Goal: Task Accomplishment & Management: Manage account settings

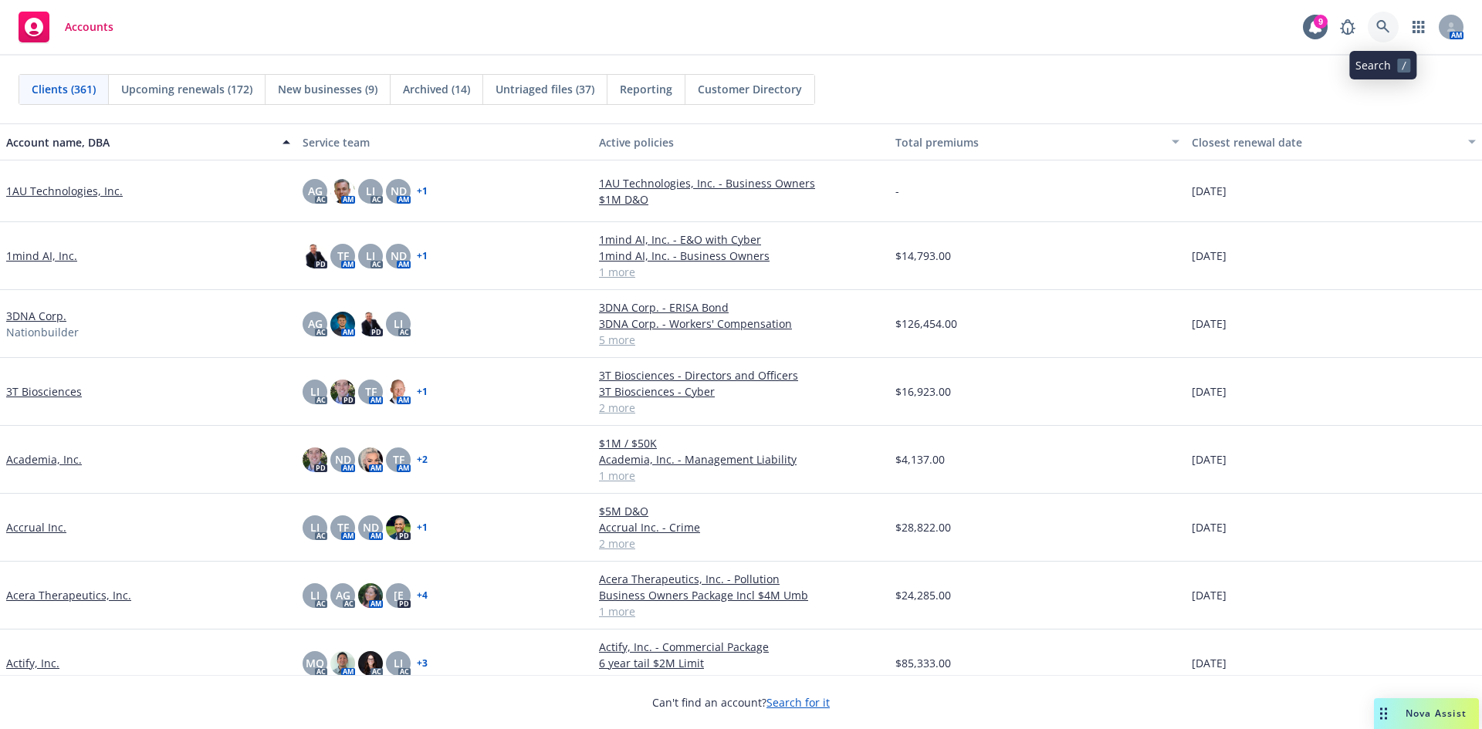
click at [1383, 25] on icon at bounding box center [1383, 27] width 14 height 14
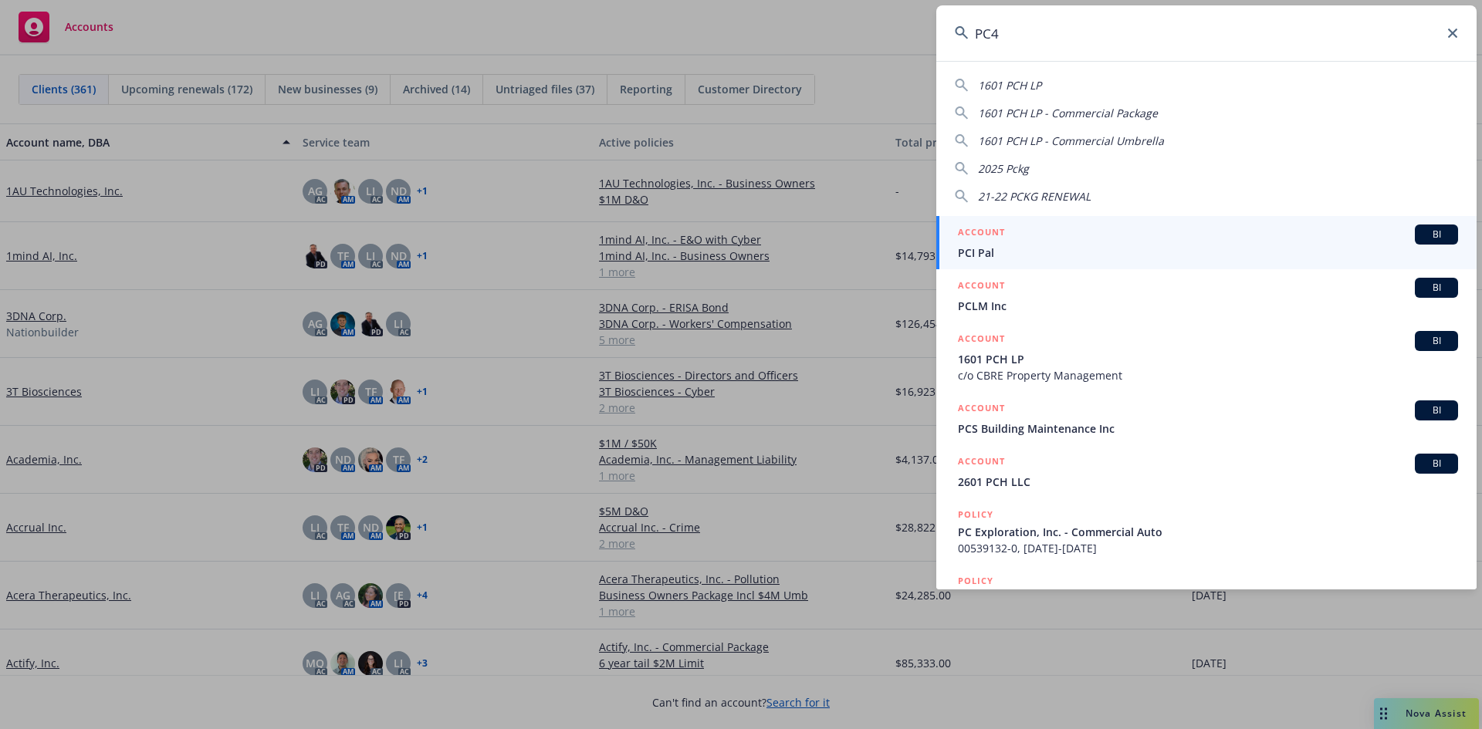
type input "PC4"
click at [990, 34] on input "PC4" at bounding box center [1206, 33] width 540 height 56
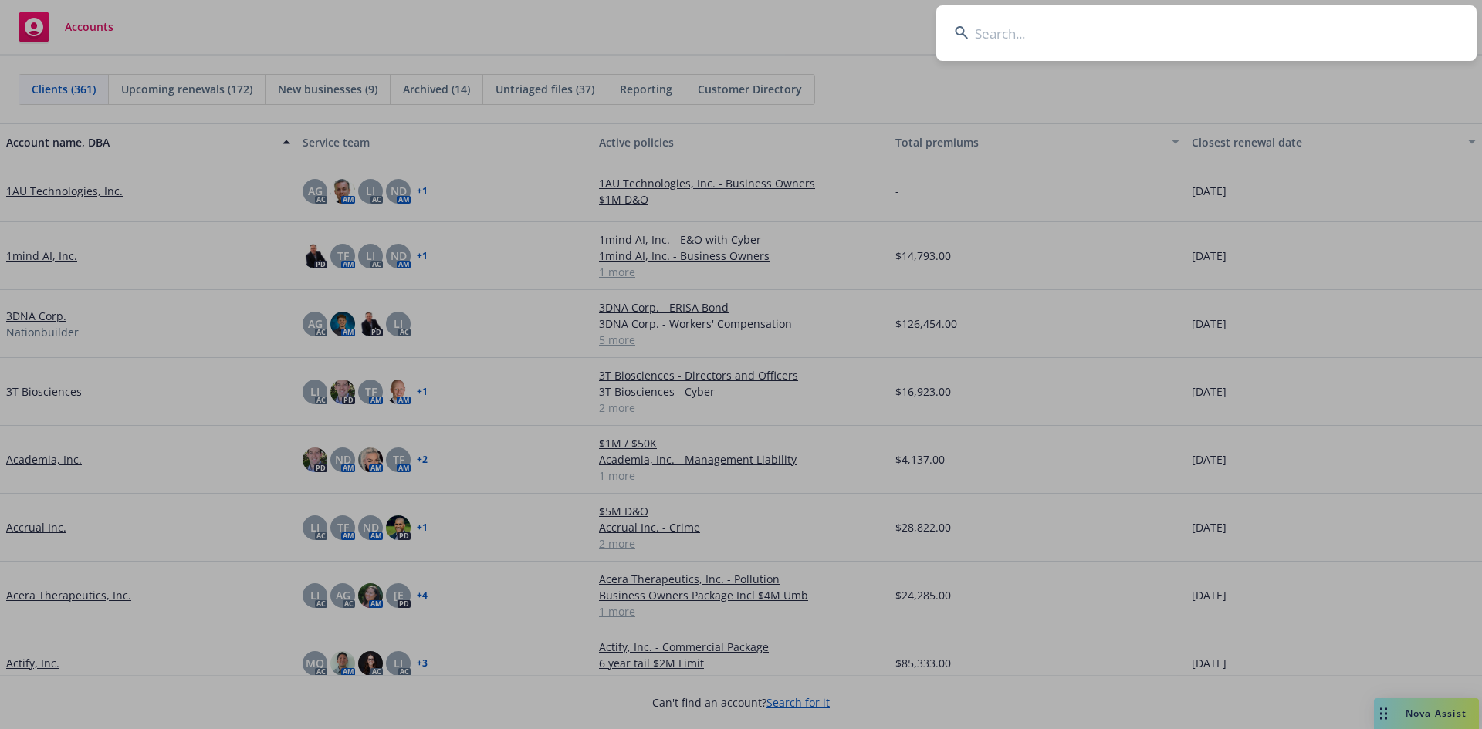
paste input "A22D0A8C"
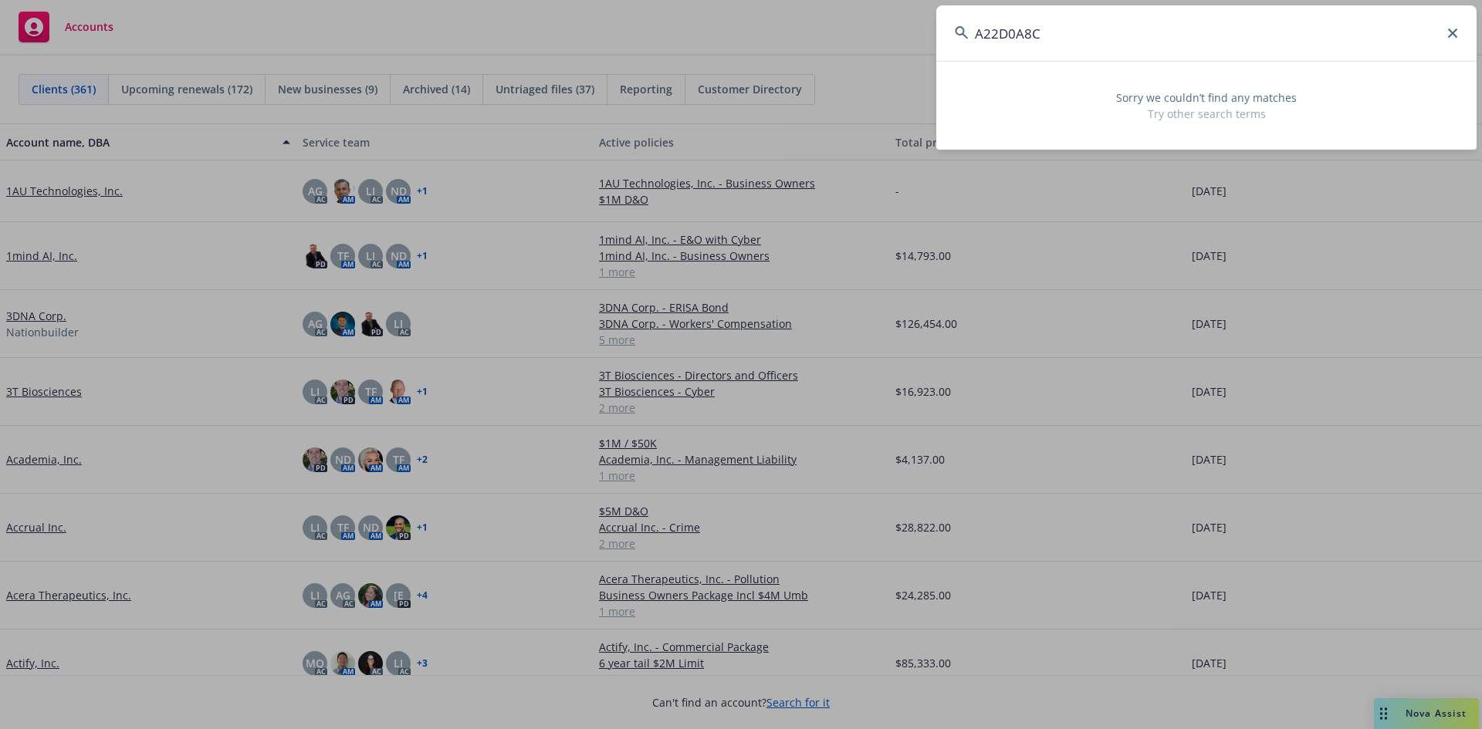
type input "A22D0A8C"
click at [1047, 40] on input "A22D0A8C" at bounding box center [1206, 33] width 540 height 56
click at [1046, 40] on input "A22D0A8C" at bounding box center [1206, 33] width 540 height 56
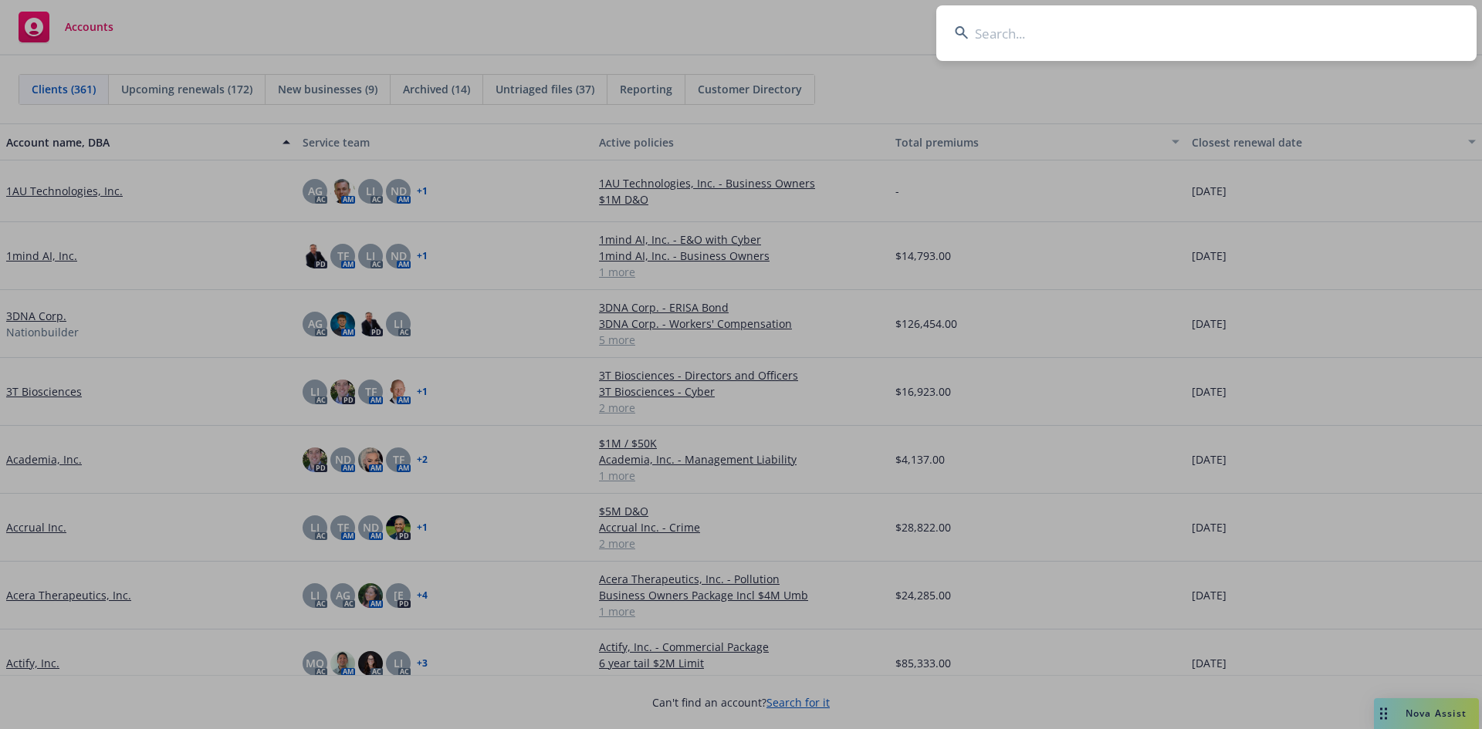
paste input "Macabel"
type input "Macabel"
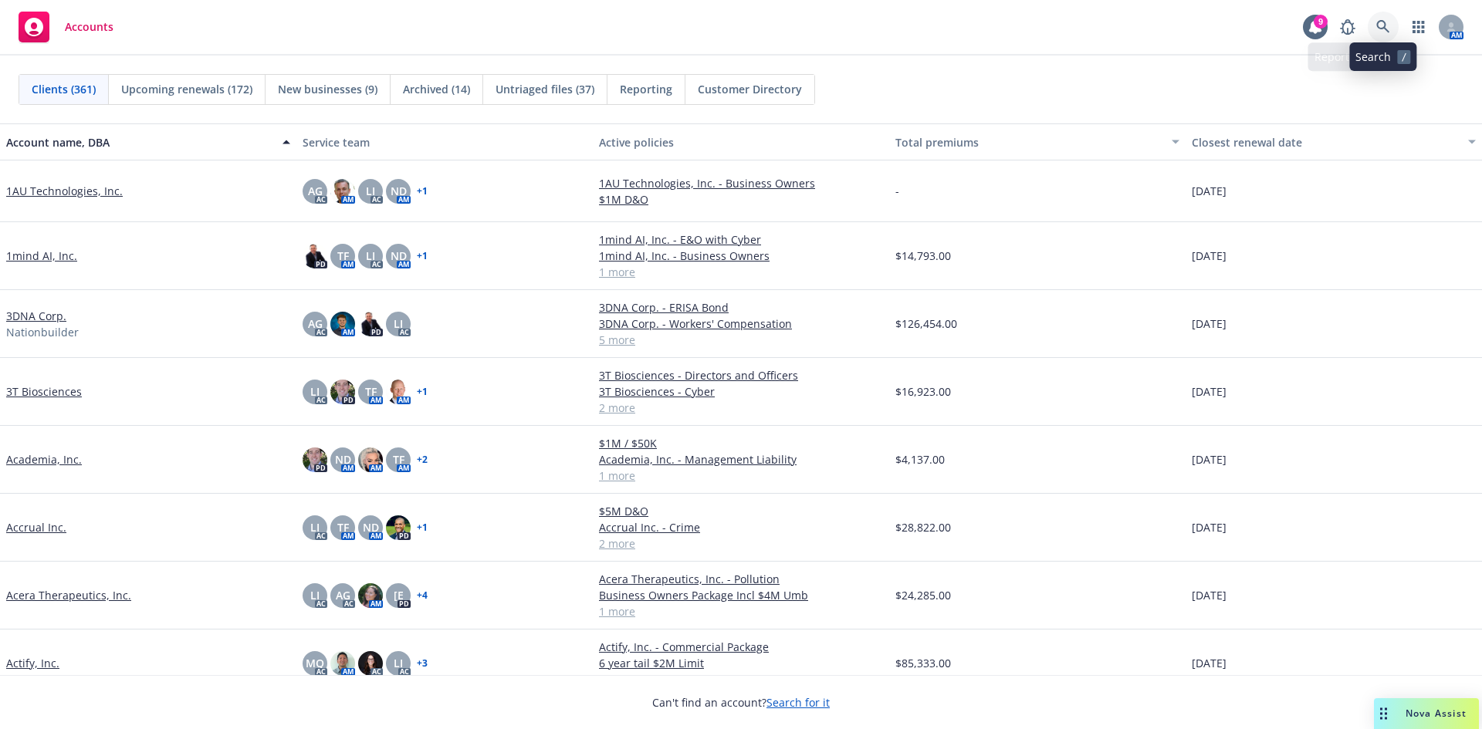
click at [1385, 26] on icon at bounding box center [1382, 26] width 13 height 13
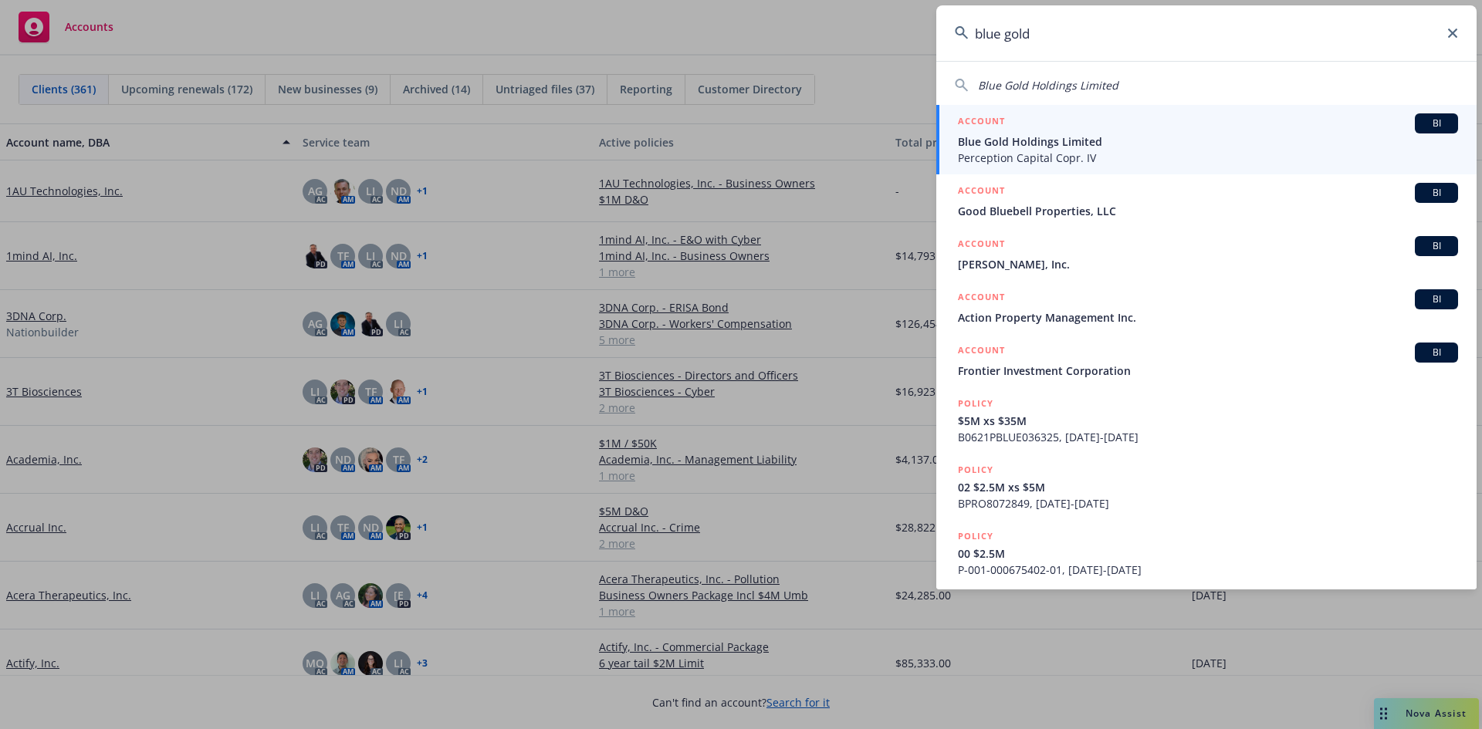
type input "blue gold"
click at [1059, 144] on span "Blue Gold Holdings Limited" at bounding box center [1208, 142] width 500 height 16
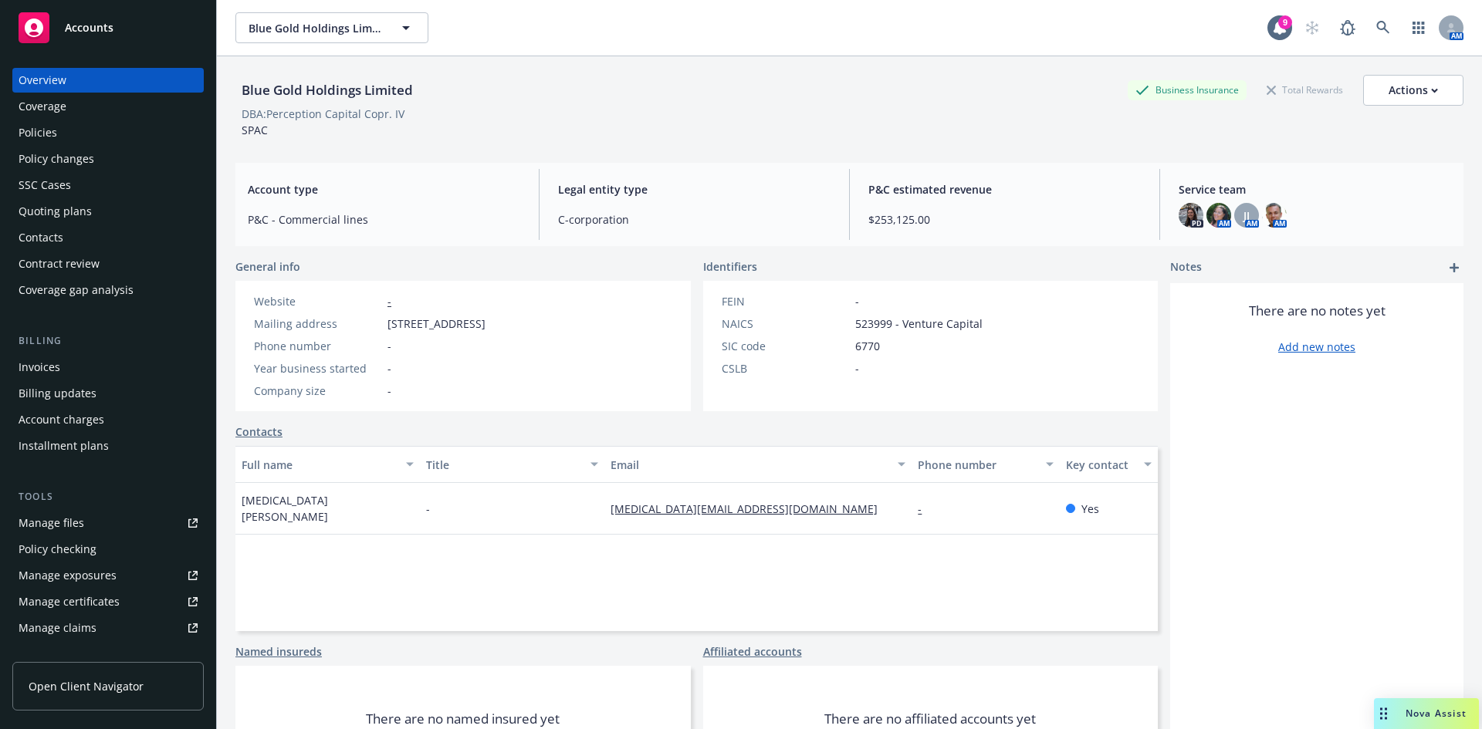
click at [56, 365] on div "Invoices" at bounding box center [40, 367] width 42 height 25
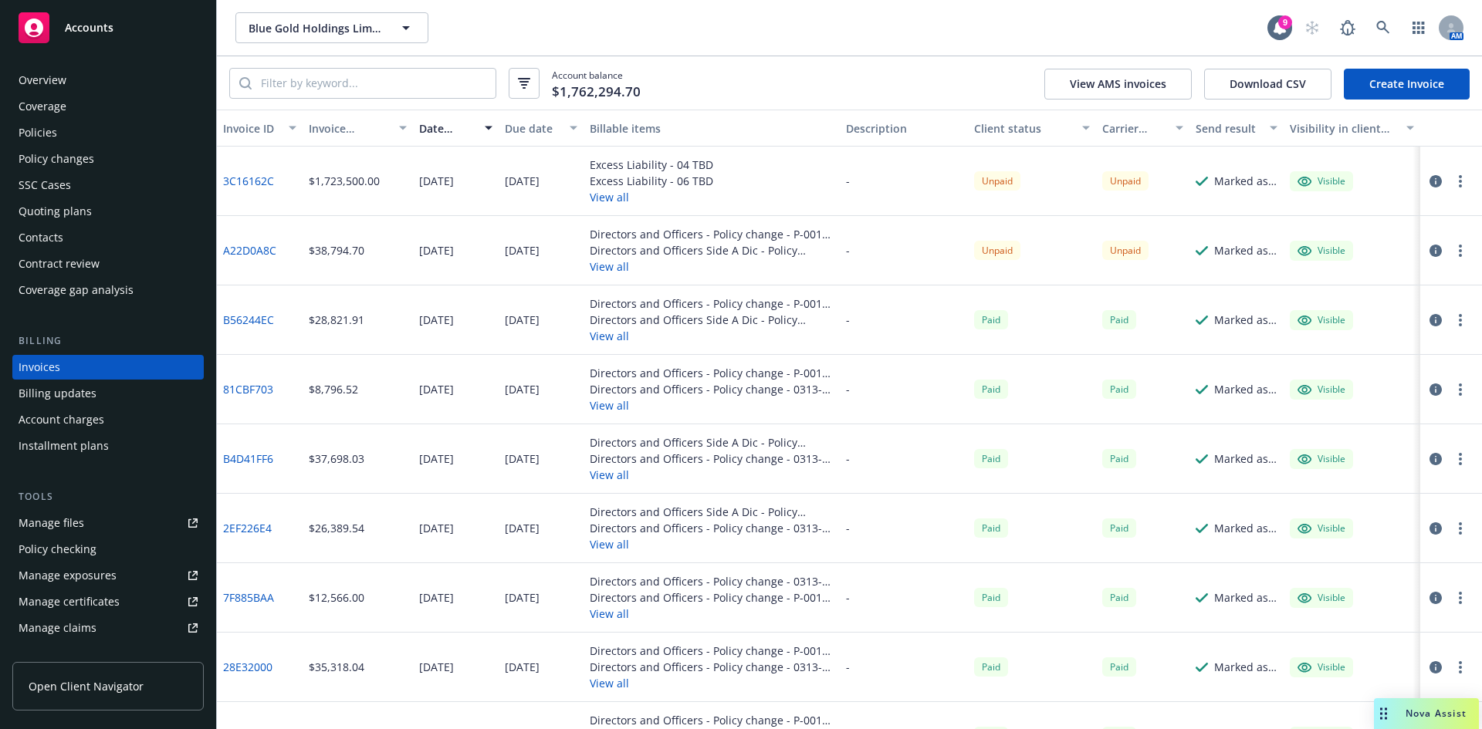
click at [1393, 76] on link "Create Invoice" at bounding box center [1407, 84] width 126 height 31
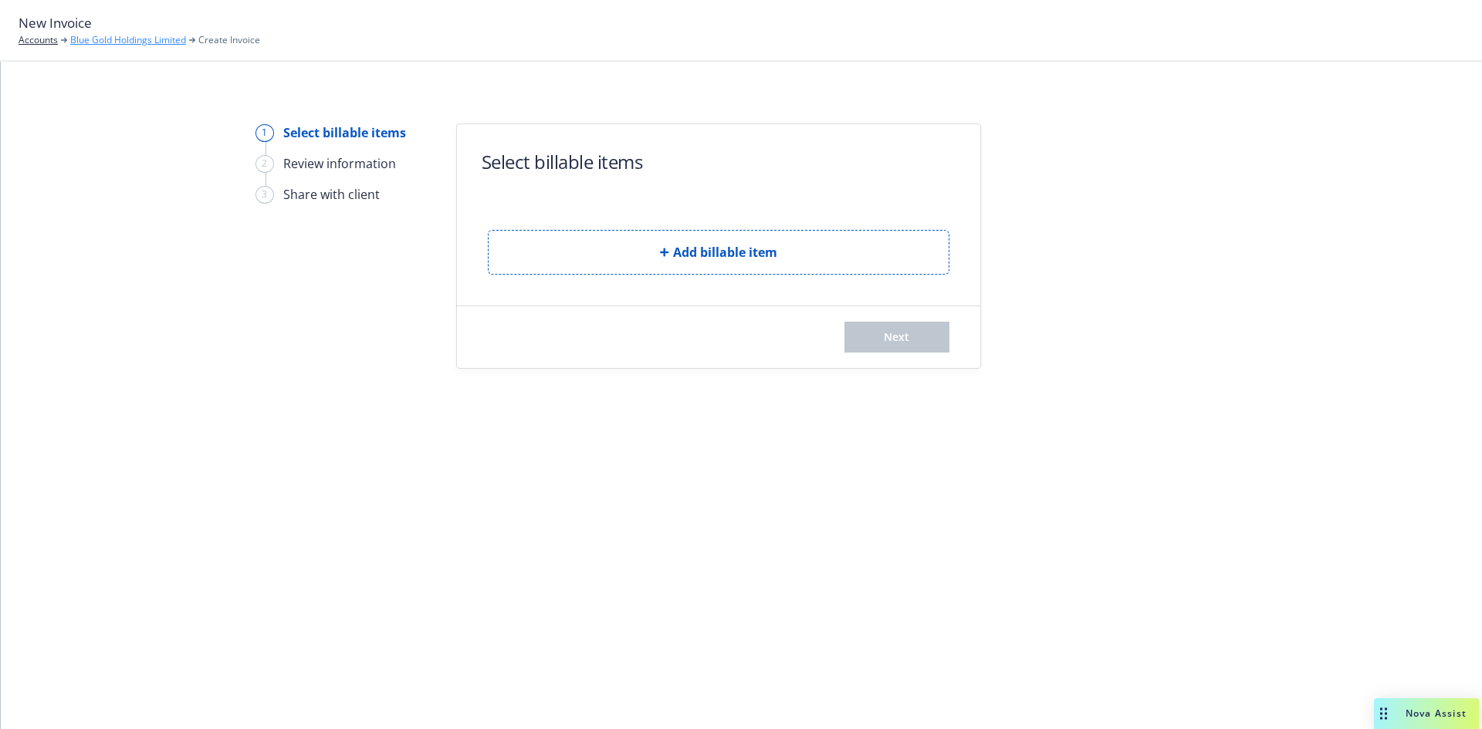
click at [97, 37] on link "Blue Gold Holdings Limited" at bounding box center [128, 40] width 116 height 14
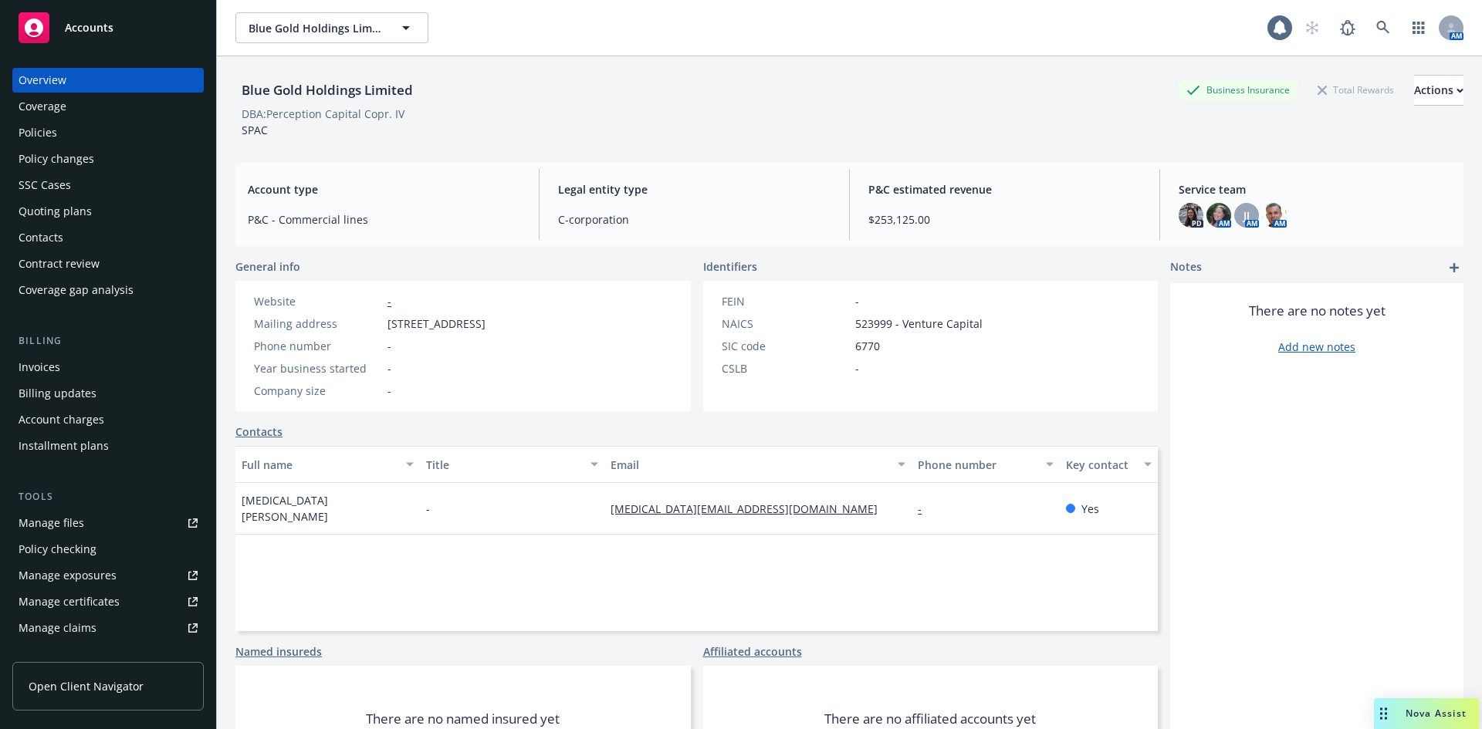
click at [64, 166] on div "Policy changes" at bounding box center [57, 159] width 76 height 25
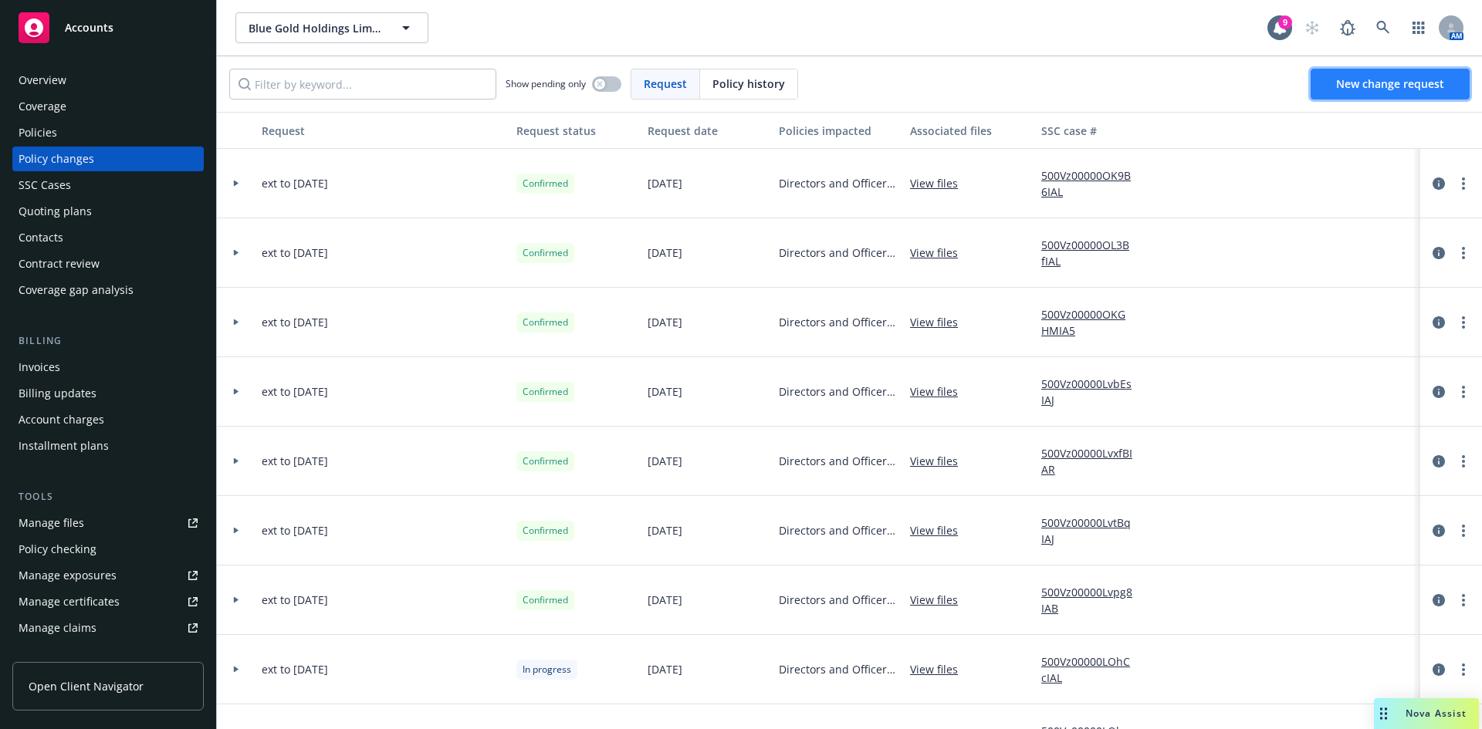
click at [1368, 81] on span "New change request" at bounding box center [1390, 83] width 108 height 15
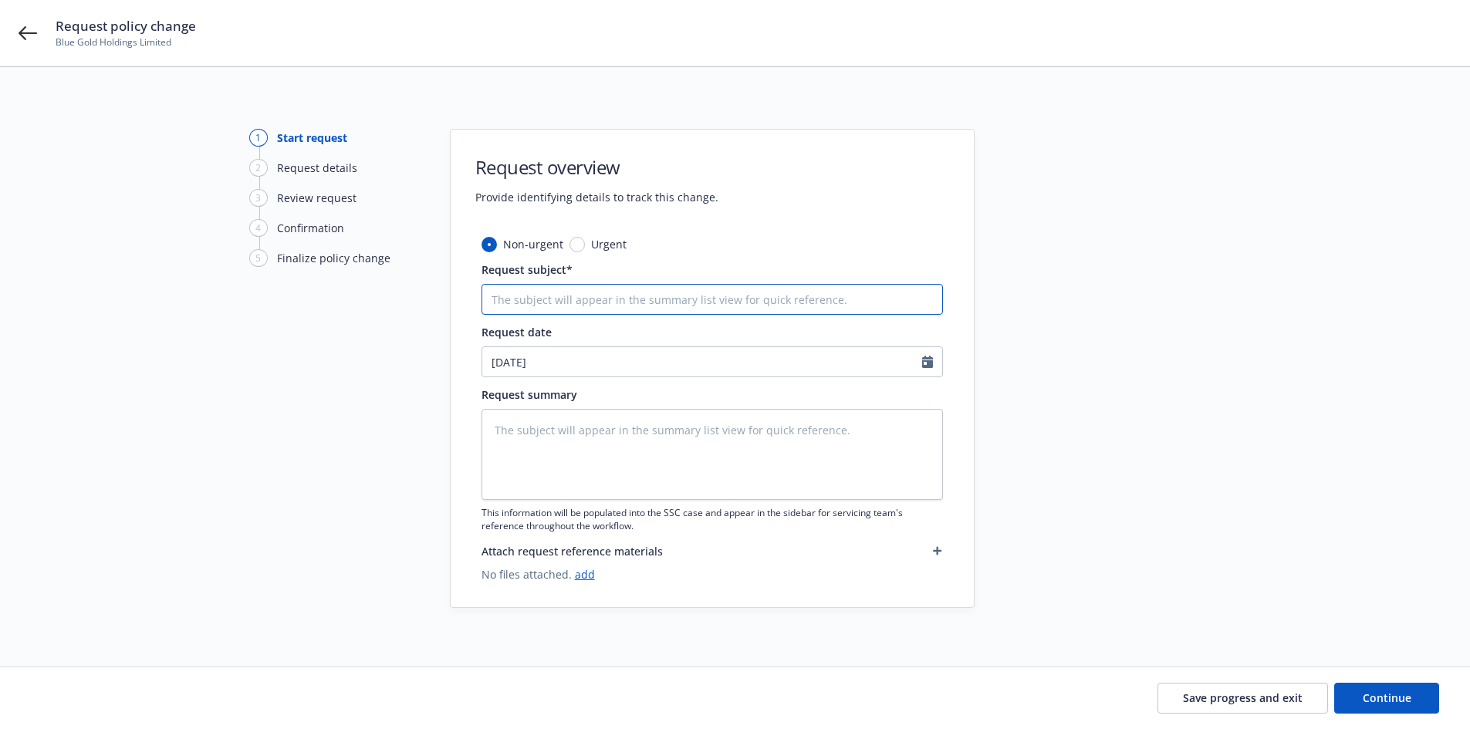
click at [509, 307] on input "Request subject*" at bounding box center [713, 299] width 462 height 31
type textarea "x"
type input "C"
type textarea "x"
type input "Cr"
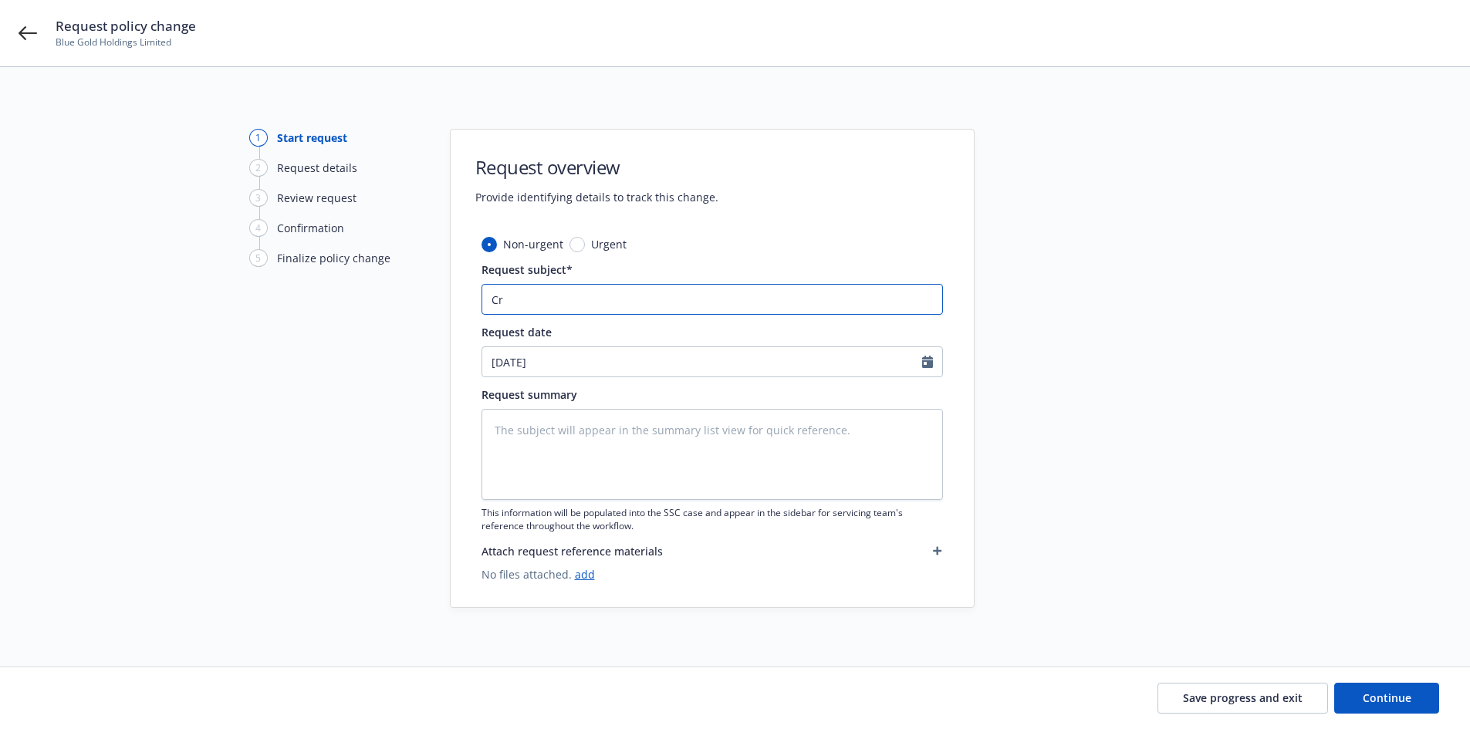
type textarea "x"
type input "Cre"
type textarea "x"
type input "Cred"
type textarea "x"
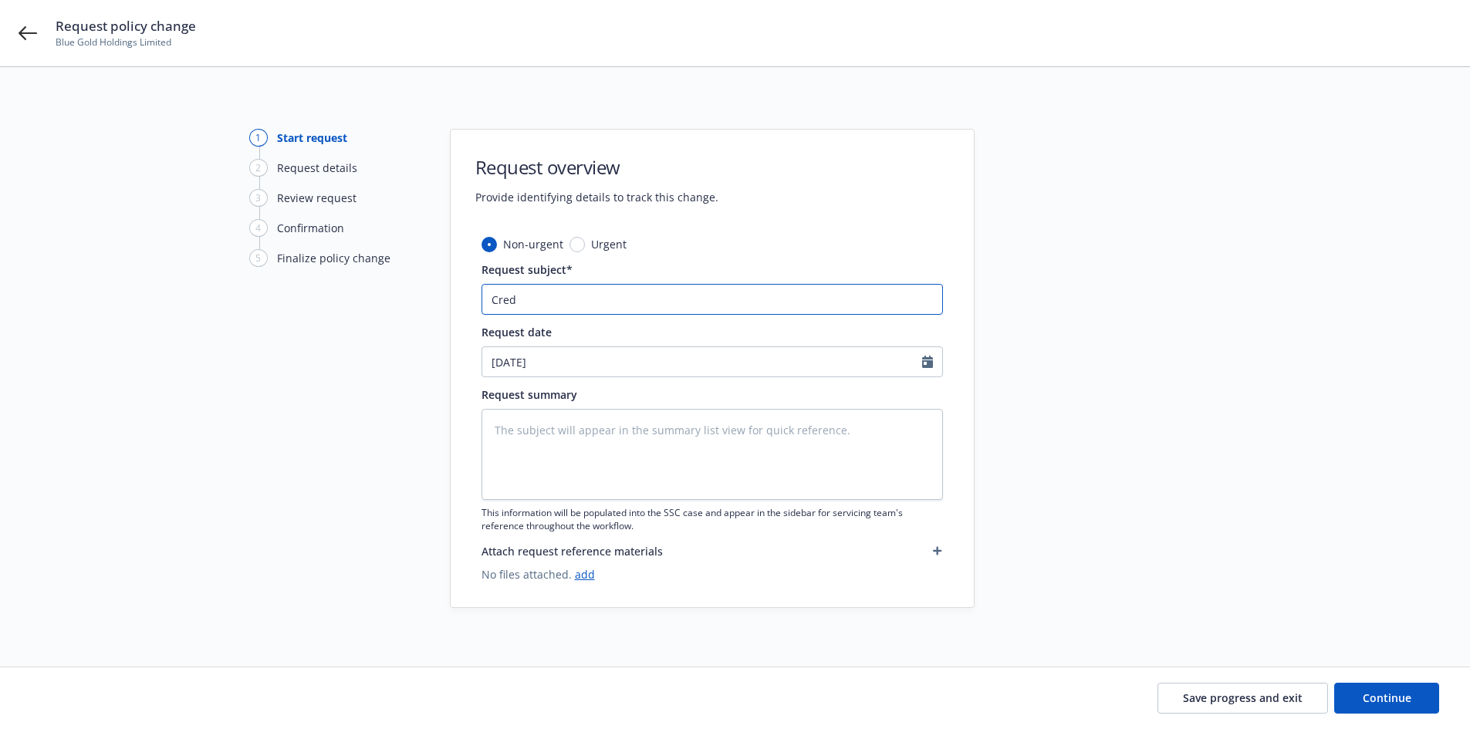
type input "Credi"
type textarea "x"
type input "Credit"
type textarea "x"
type input "Credit"
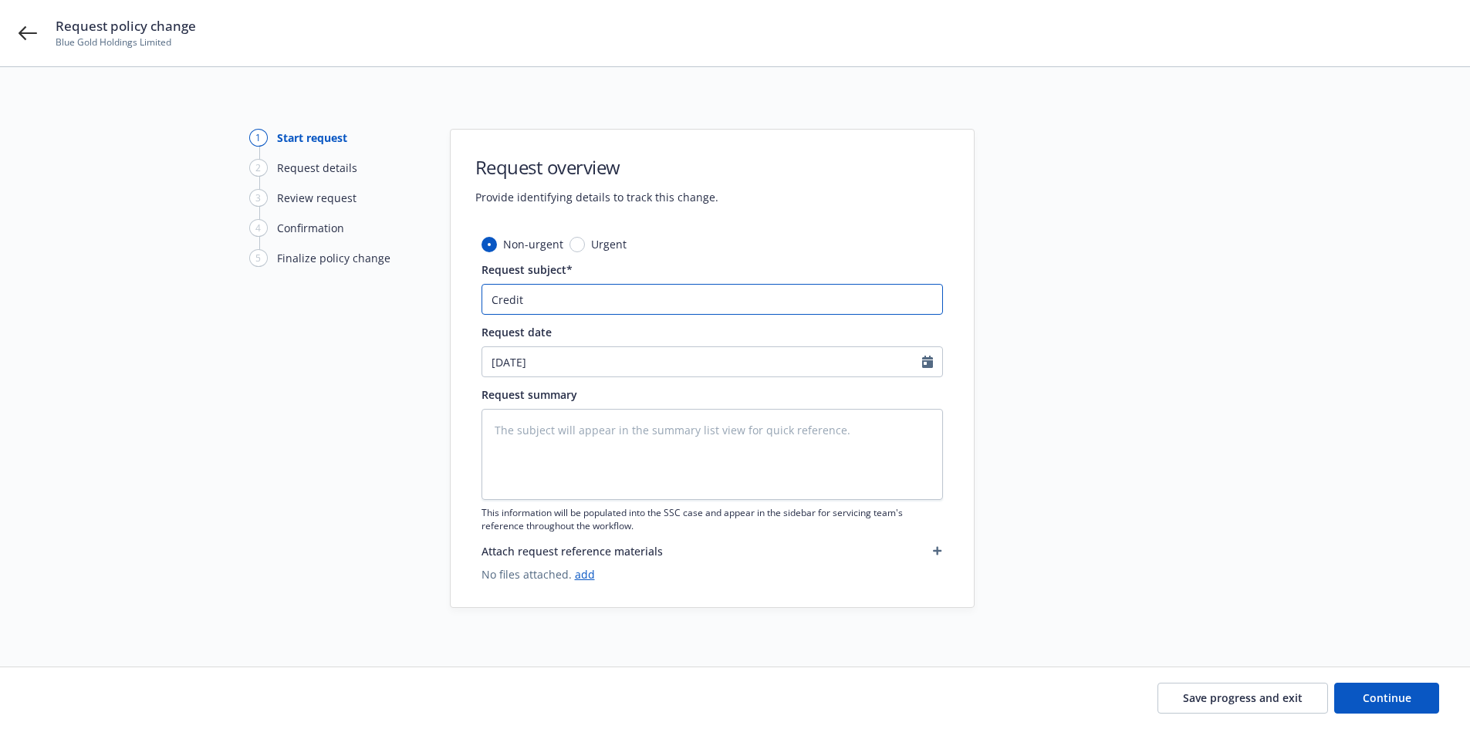
type textarea "x"
type input "Credit I"
type textarea "x"
type input "Credit Inv"
type textarea "x"
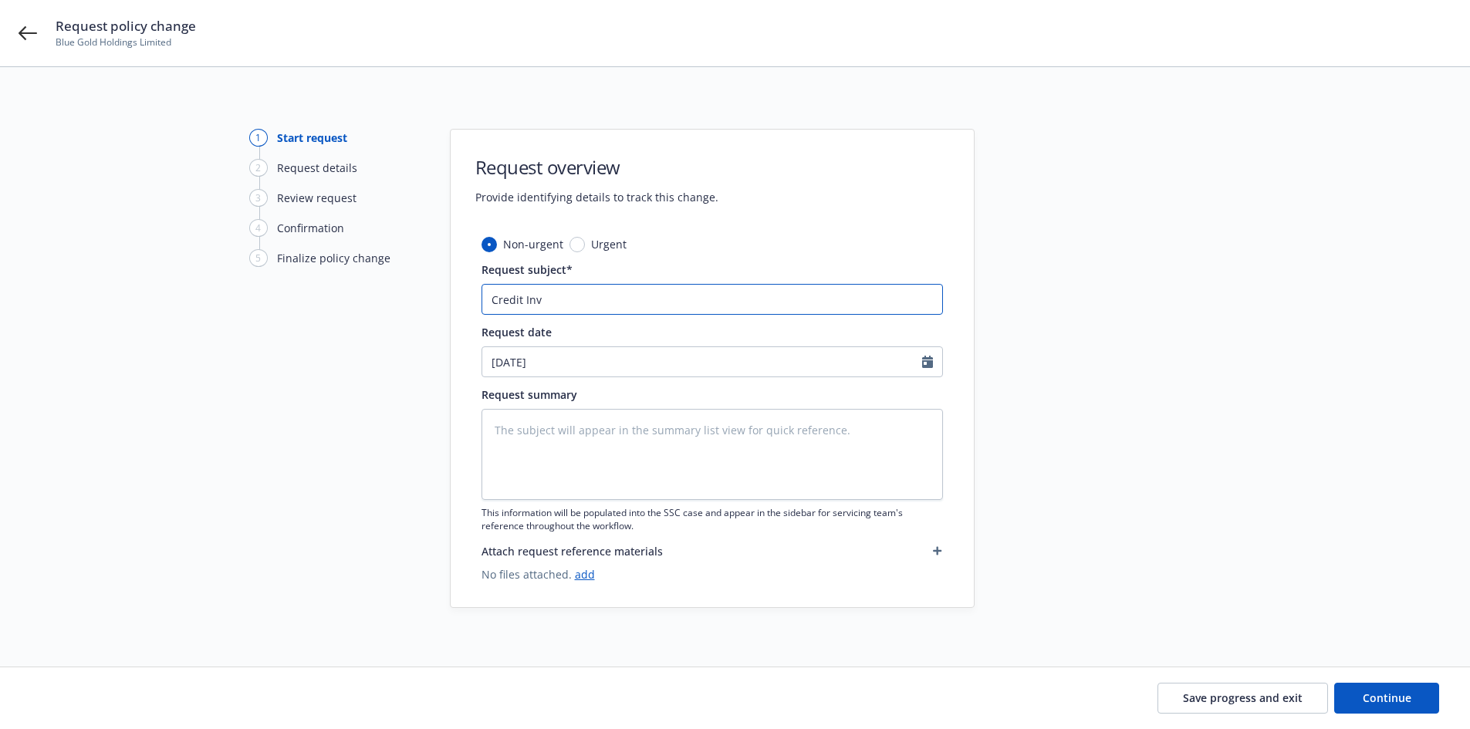
type input "Credit Invo"
type textarea "x"
type input "Credit Invoc"
type textarea "x"
type input "Credit Invoci"
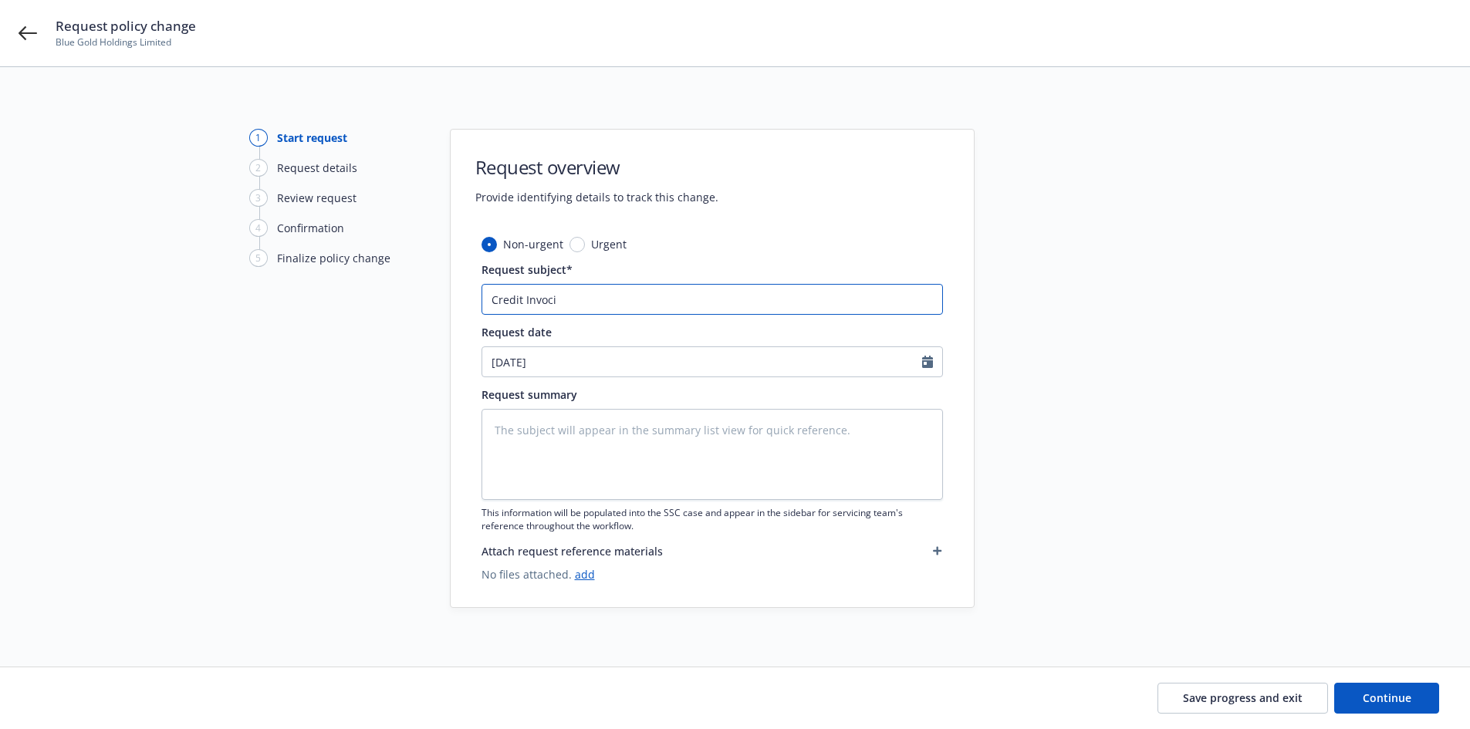
type textarea "x"
type input "Credit Invocie"
type textarea "x"
type input "Credit Invocie"
type textarea "x"
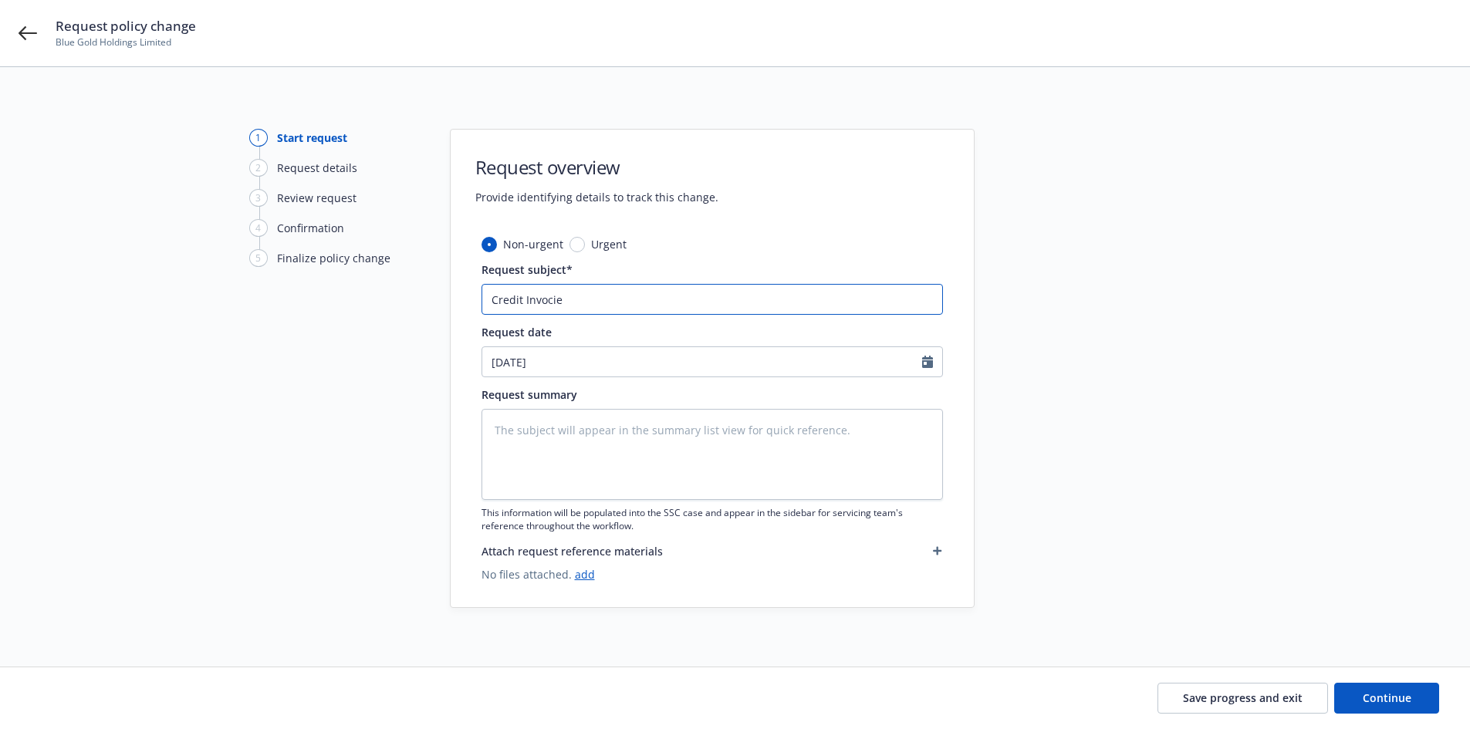
type input "Credit Invocie"
type textarea "x"
type input "Credit Invoci"
type textarea "x"
type input "Credit Invoc"
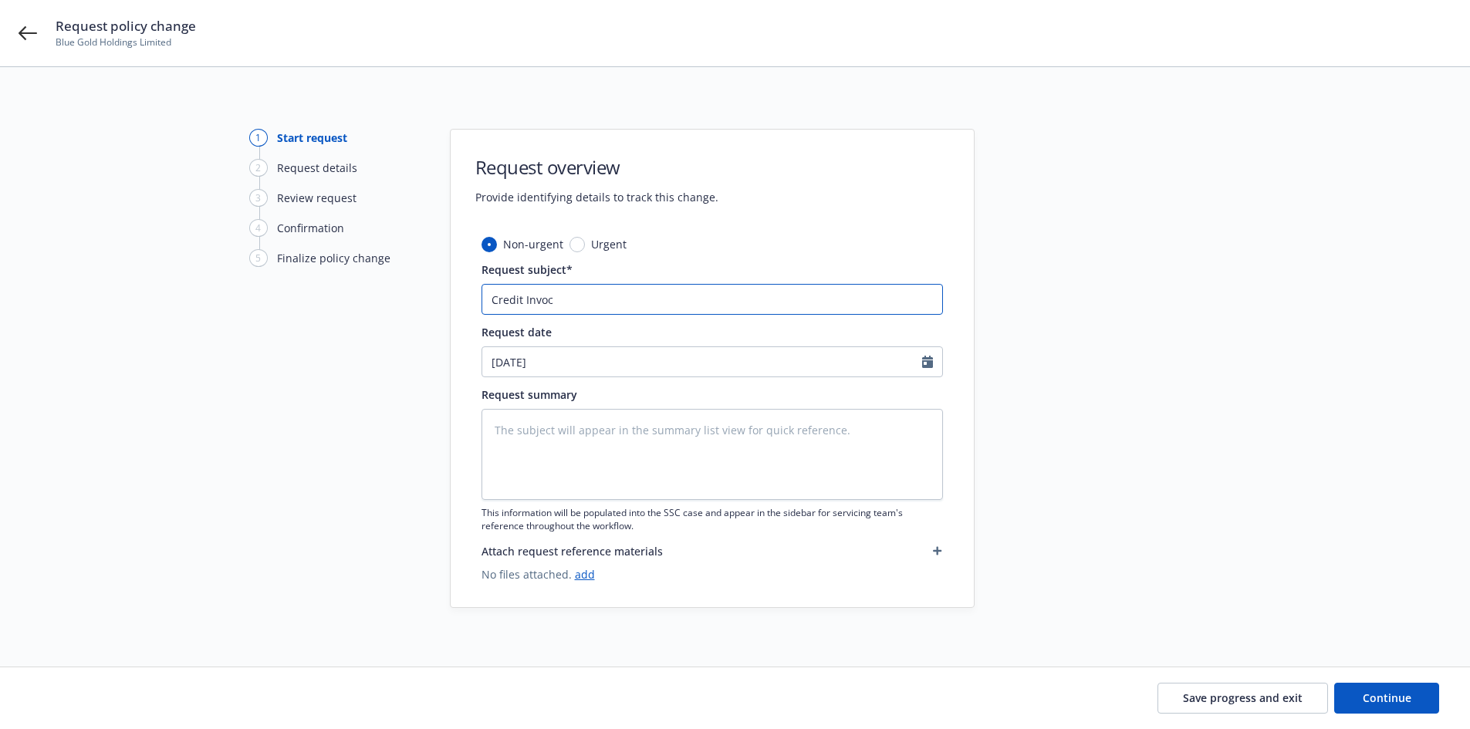
type textarea "x"
type input "Credit Invo"
type textarea "x"
type input "Credit Invoi"
type textarea "x"
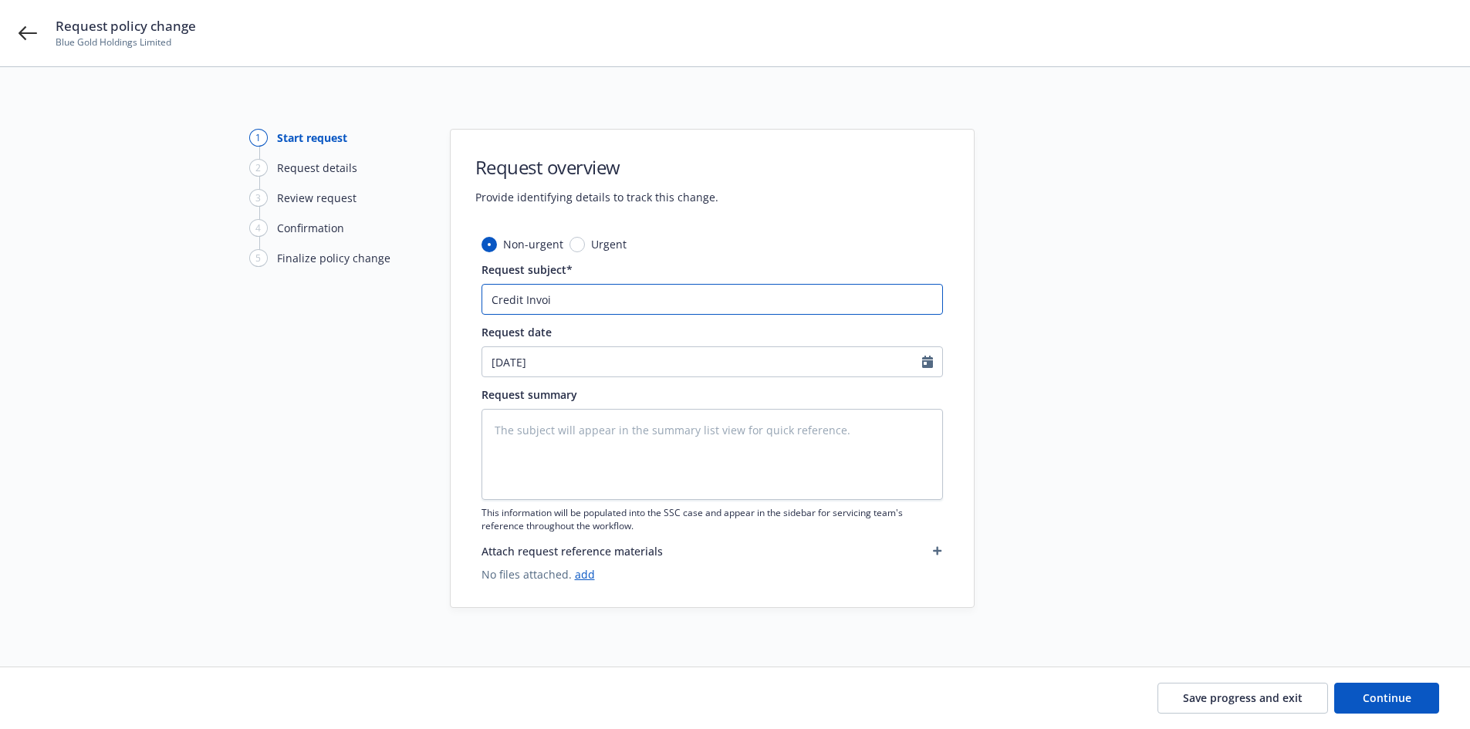
type input "Credit Invoic"
type textarea "x"
type input "Credit Invoice"
type textarea "x"
type input "Credit Invoice t"
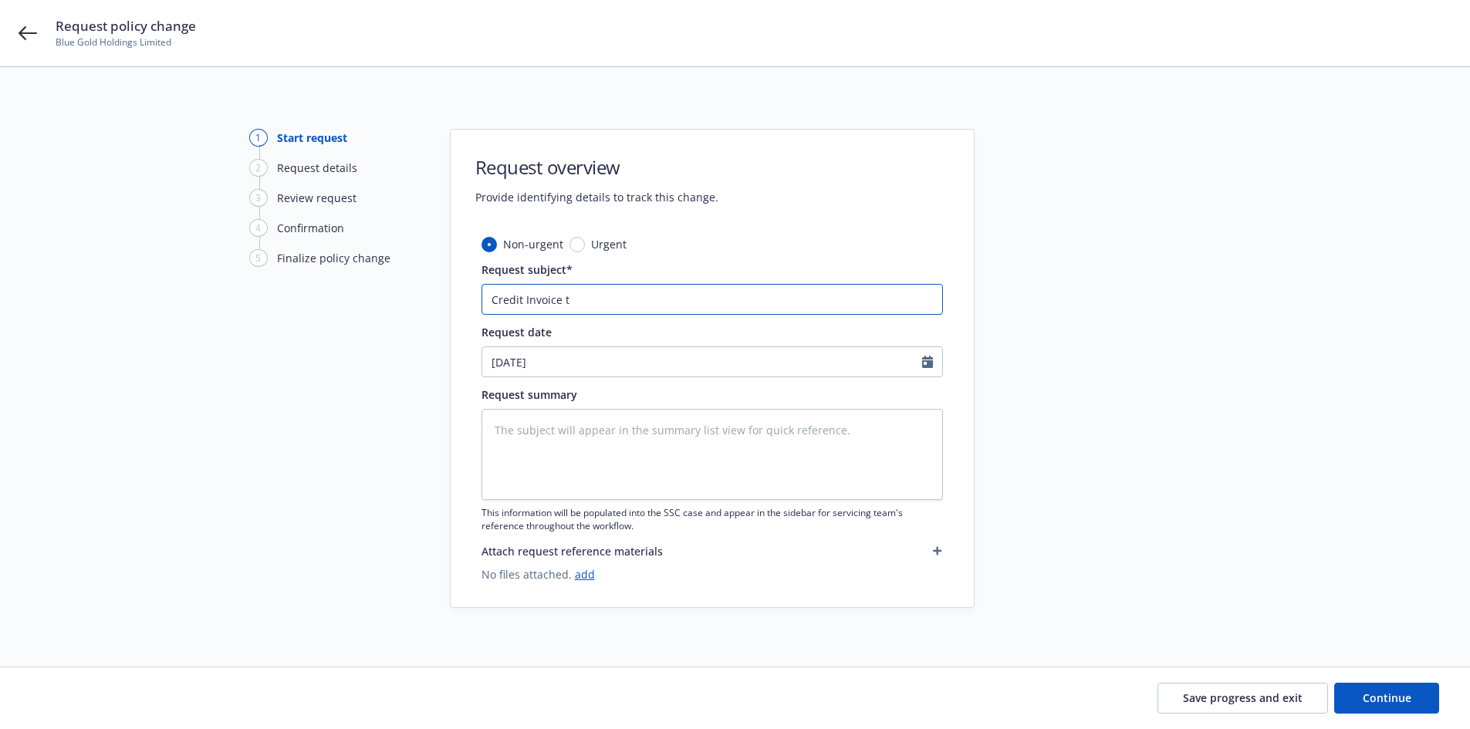
type textarea "x"
type input "Credit Invoice to"
type textarea "x"
type input "Credit Invoice to"
type textarea "x"
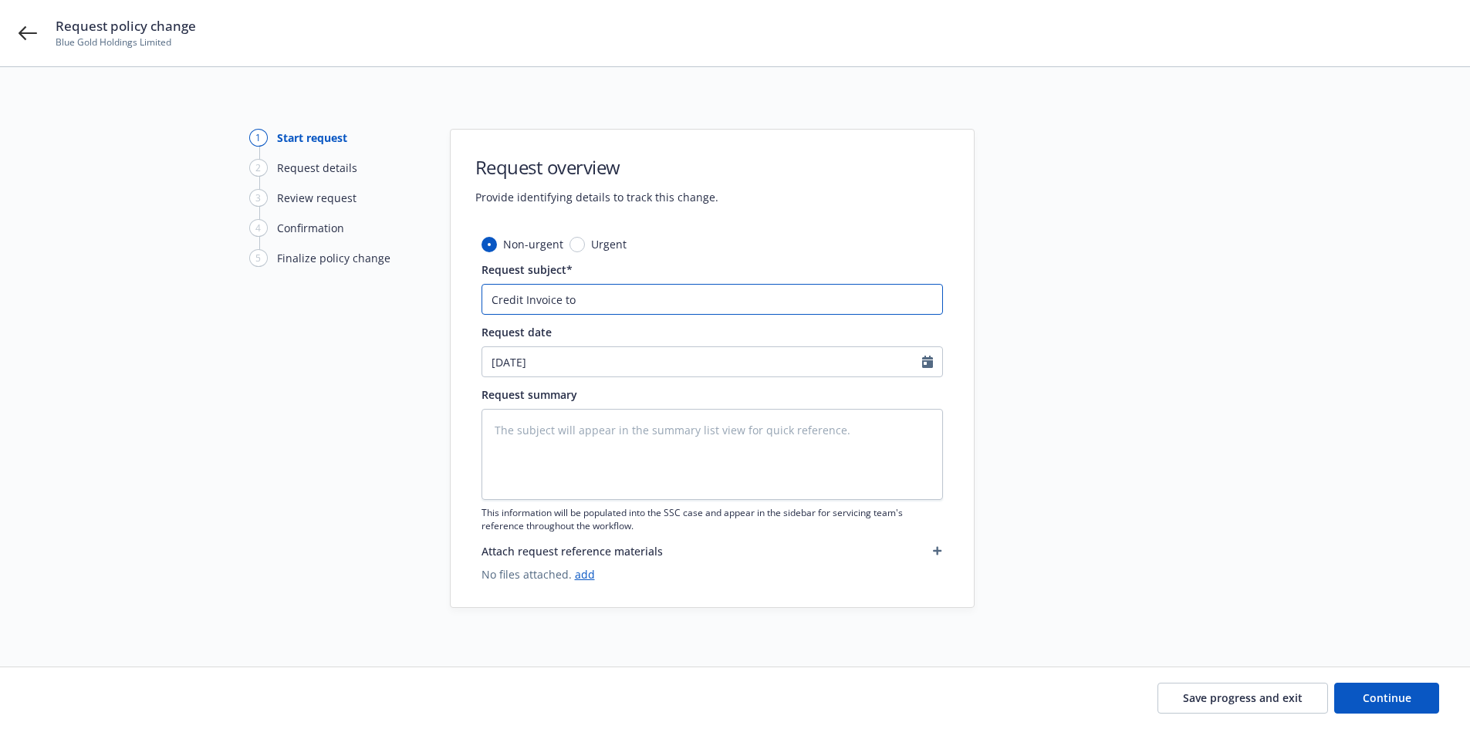
type input "Credit Invoice to o"
type textarea "x"
type input "Credit Invoice to of"
type textarea "x"
type input "Credit Invoice to off"
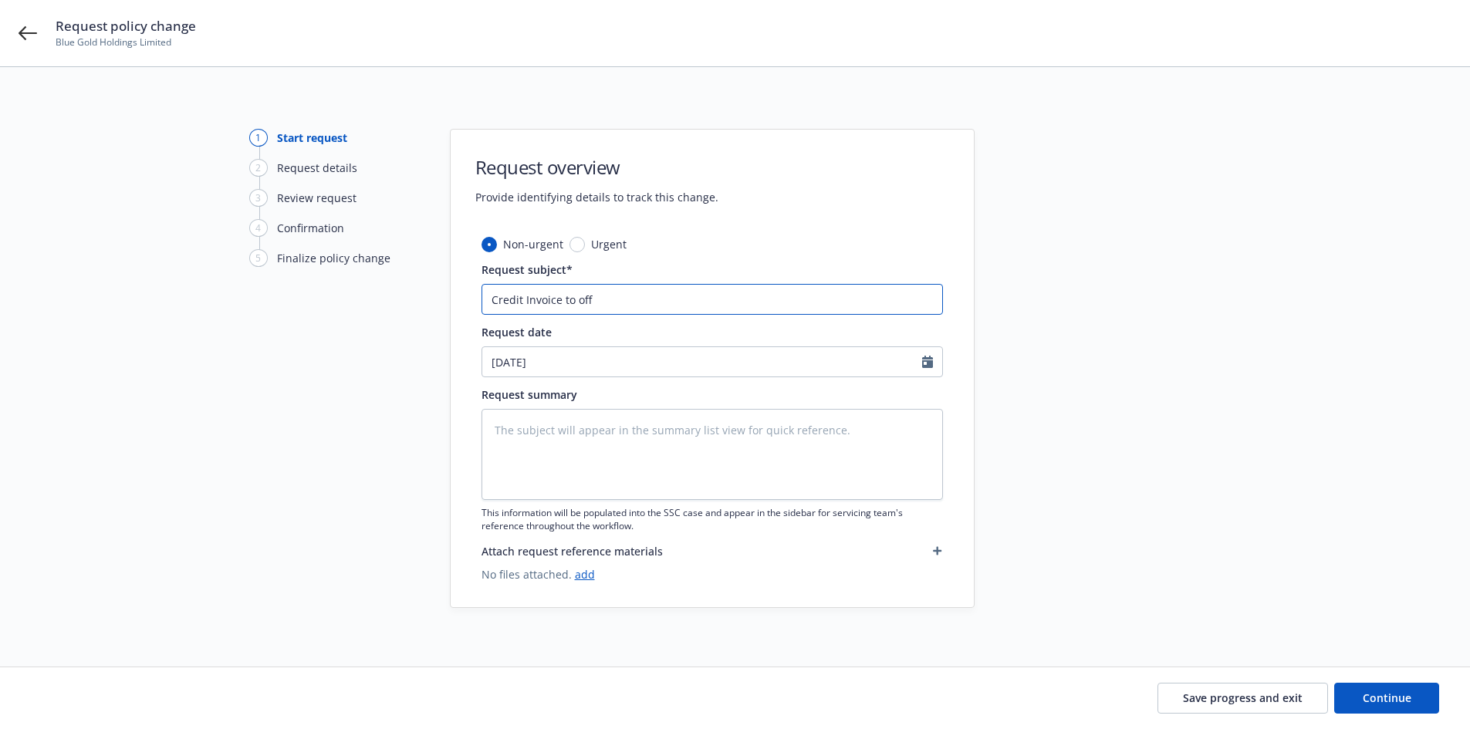
type textarea "x"
type input "Credit Invoice to offs"
type textarea "x"
type input "Credit Invoice to offse"
type textarea "x"
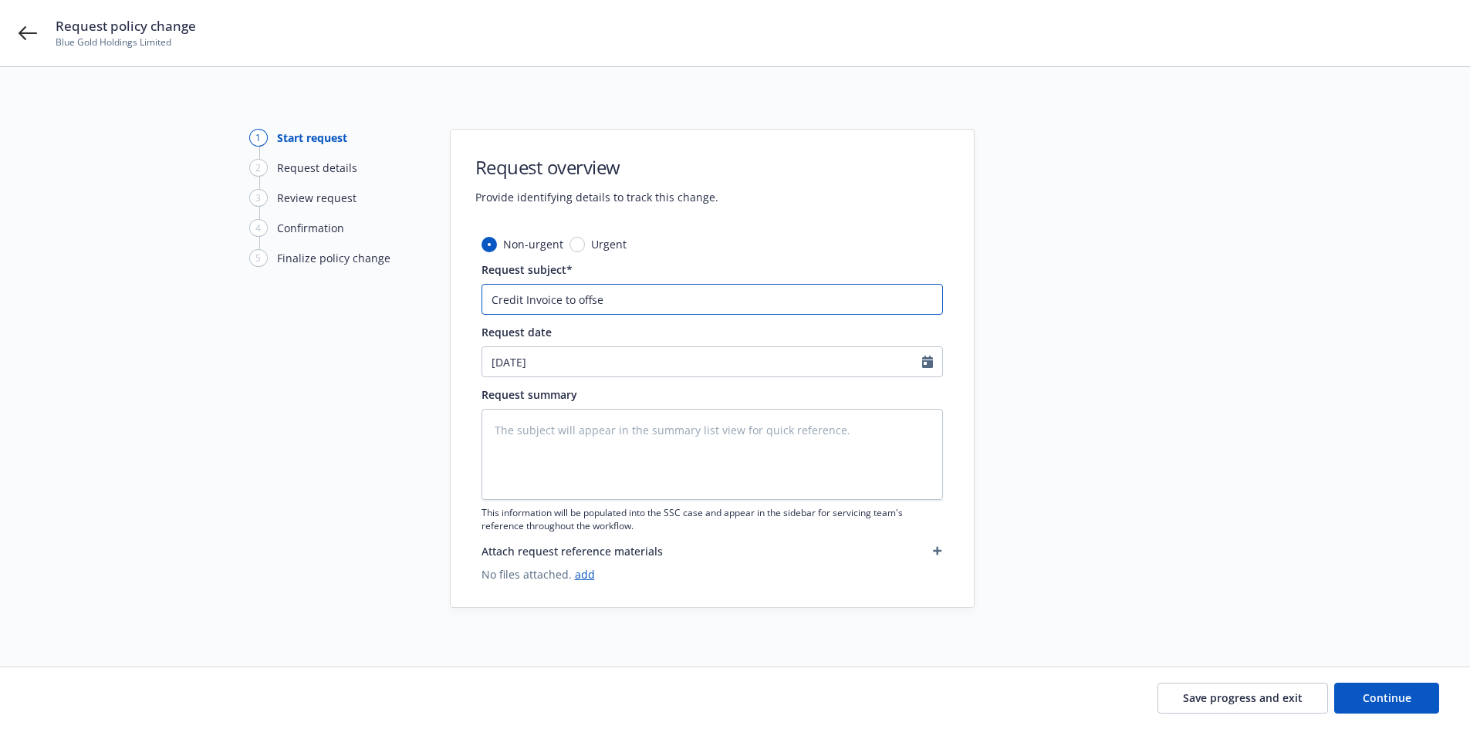
type input "Credit Invoice to offset"
type textarea "x"
type input "Credit Invoice to offset"
click at [696, 306] on input "Credit Invoice to offset" at bounding box center [713, 299] width 462 height 31
paste input "A22D0A8C"
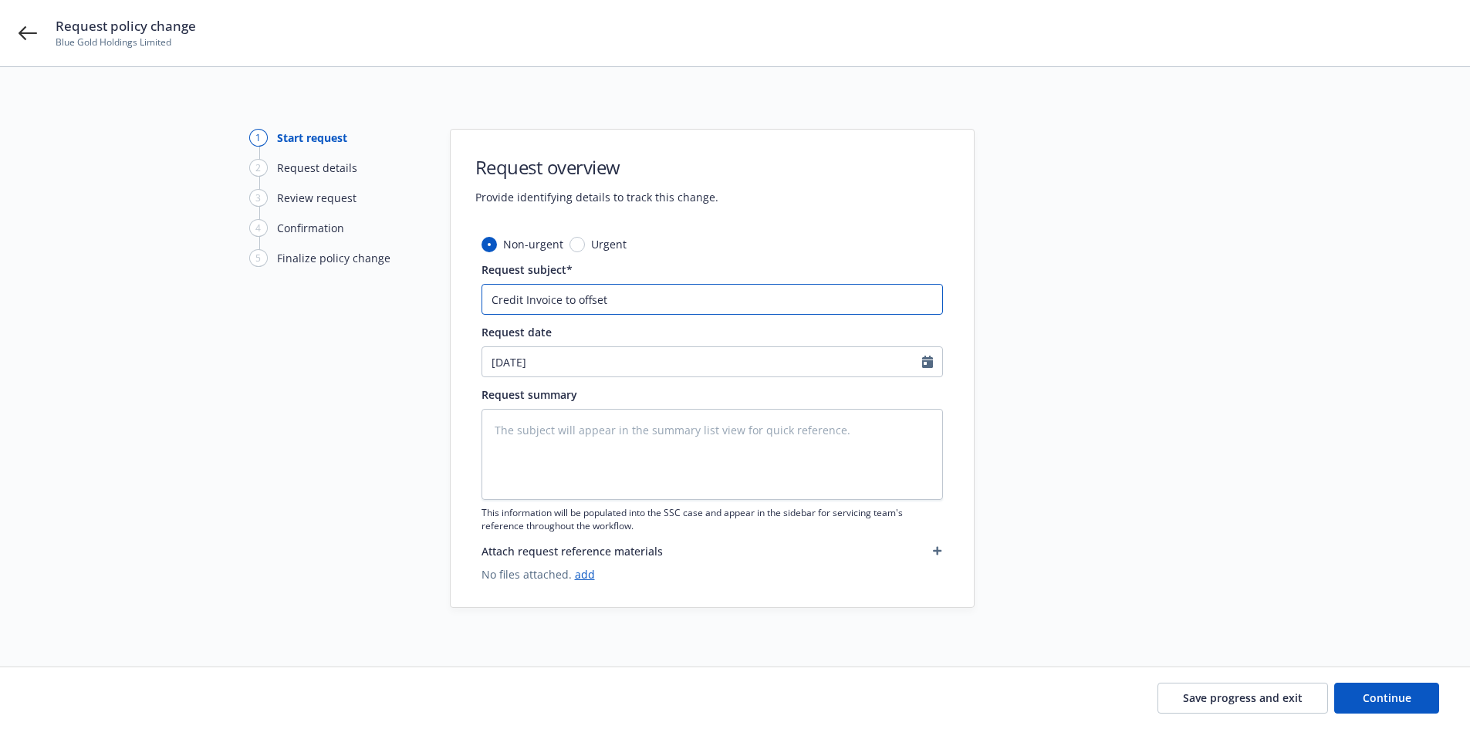
type textarea "x"
type input "Credit Invoice to offset A22D0A8C"
type textarea "x"
type input "Credit Invoice to offset A22D0A8C"
type textarea "x"
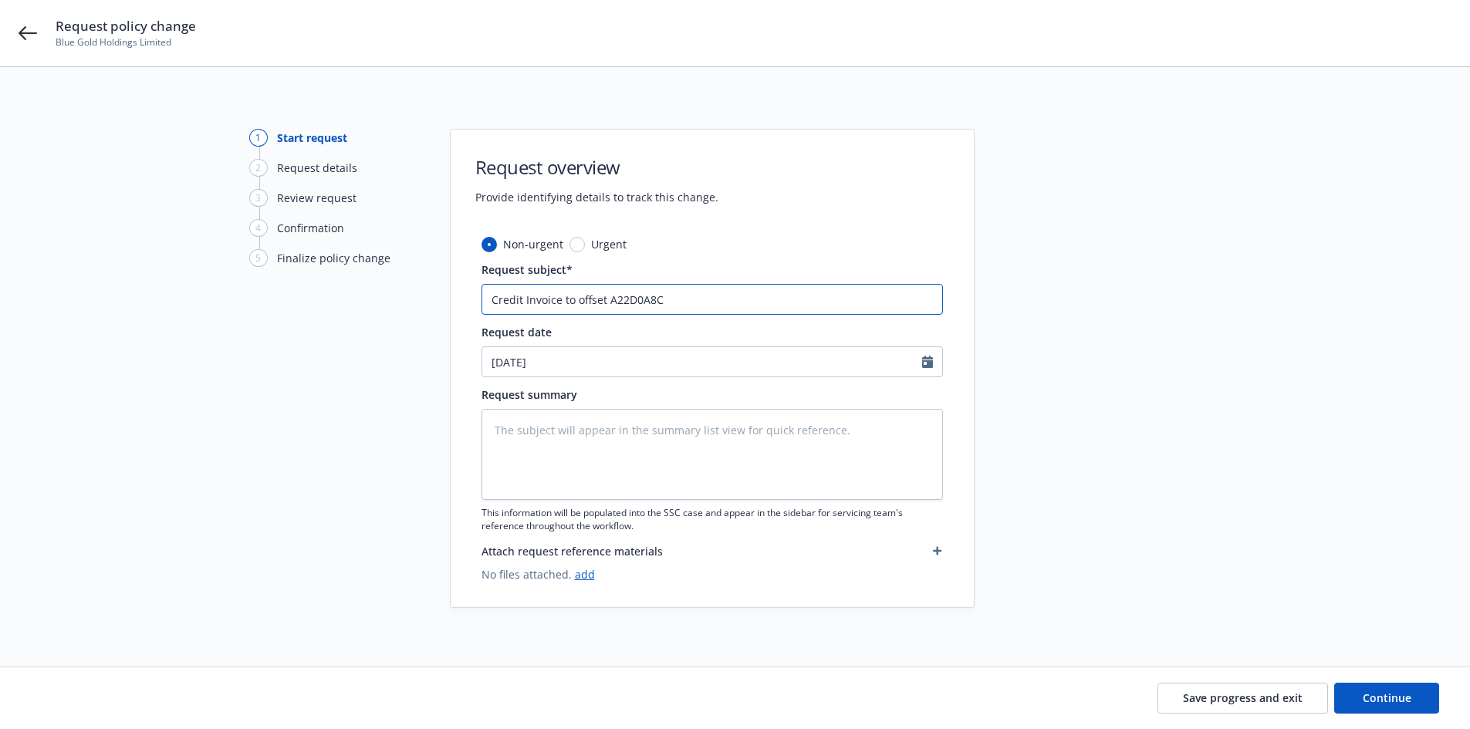
type input "Credit Invoice to offset A22D0A8C I"
type textarea "x"
type input "Credit Invoice to offset A22D0A8C In"
type textarea "x"
type input "Credit Invoice to offset A22D0A8C Inv"
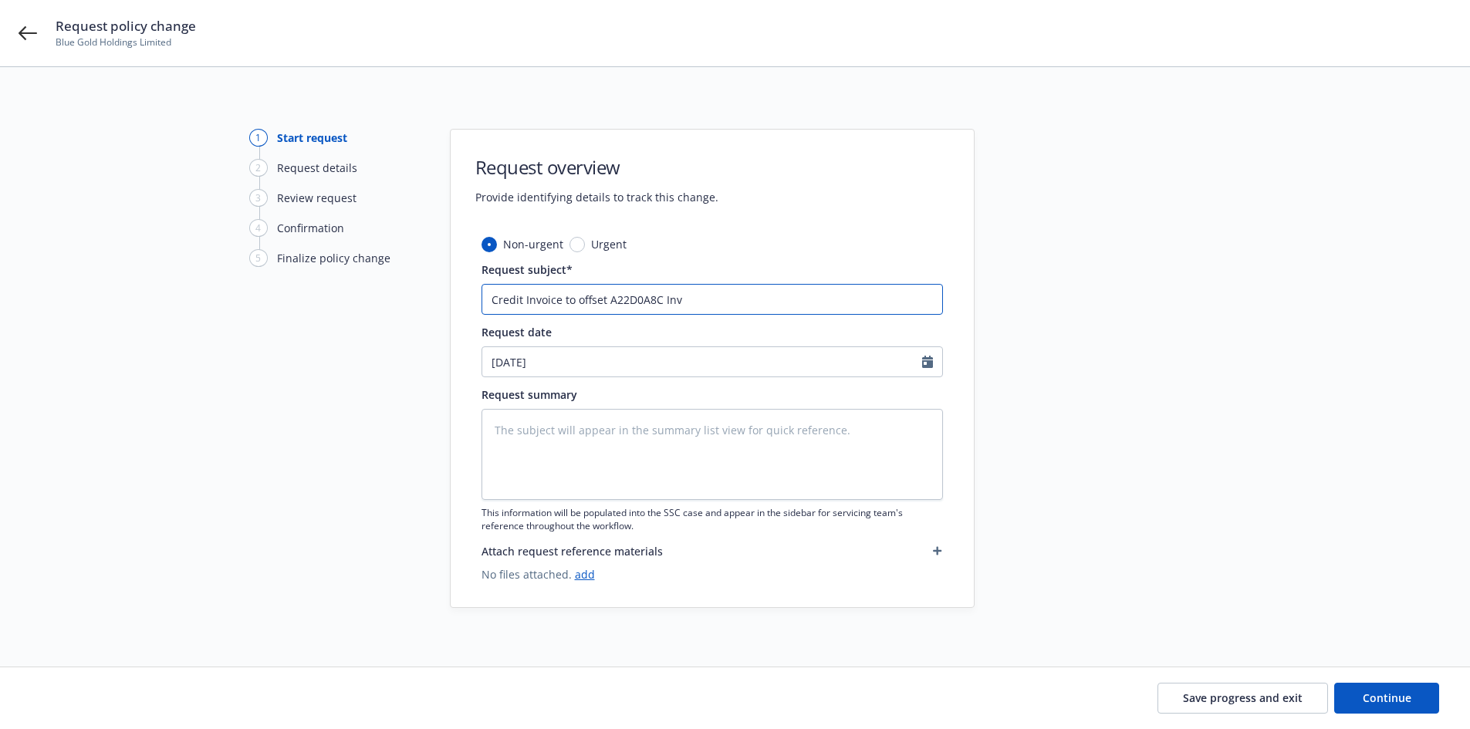
type textarea "x"
type input "Credit Invoice to offset A22D0A8C Invo"
type textarea "x"
type input "Credit Invoice to offset A22D0A8C Invoc"
type textarea "x"
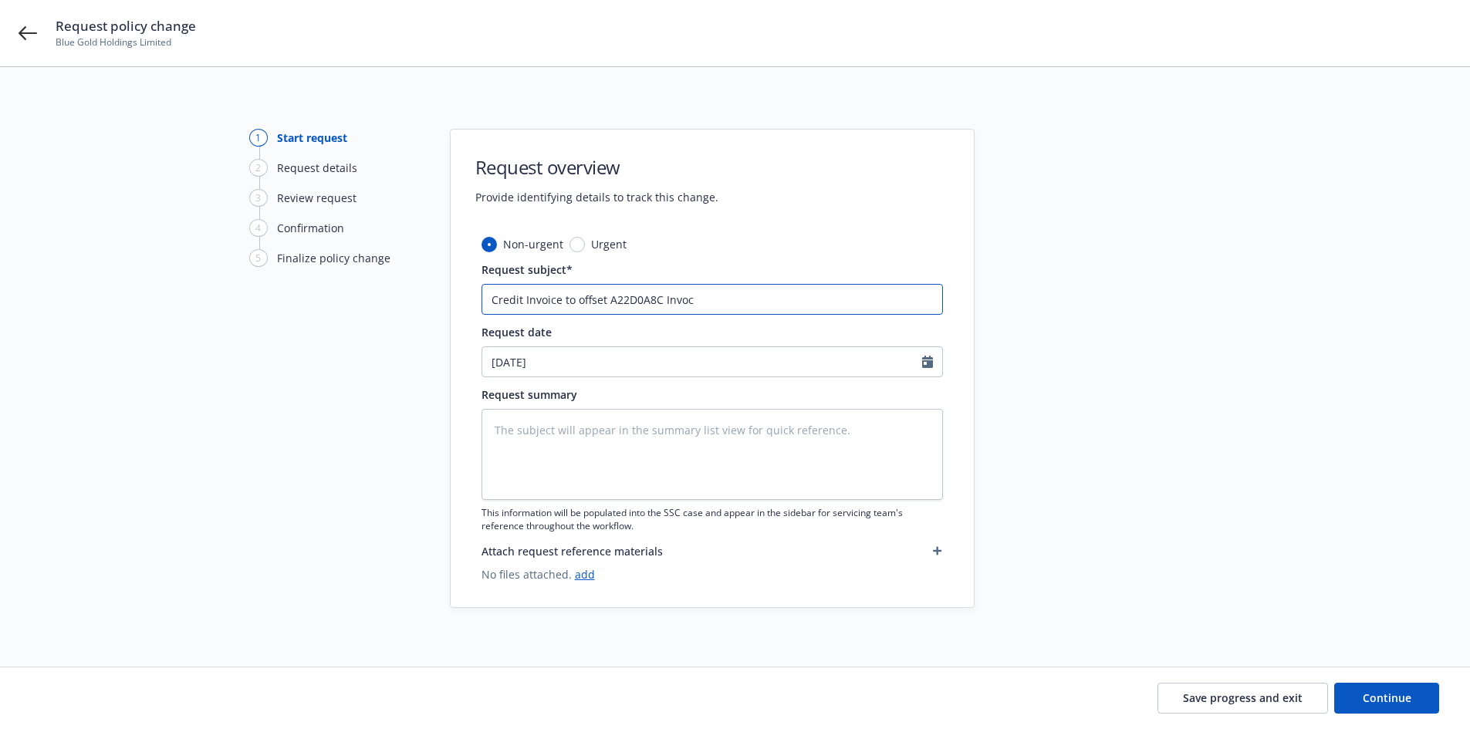
type input "Credit Invoice to offset A22D0A8C Invoci"
type textarea "x"
type input "Credit Invoice to offset A22D0A8C Invocie"
type textarea "x"
type input "Credit Invoice to offset A22D0A8C Invoci"
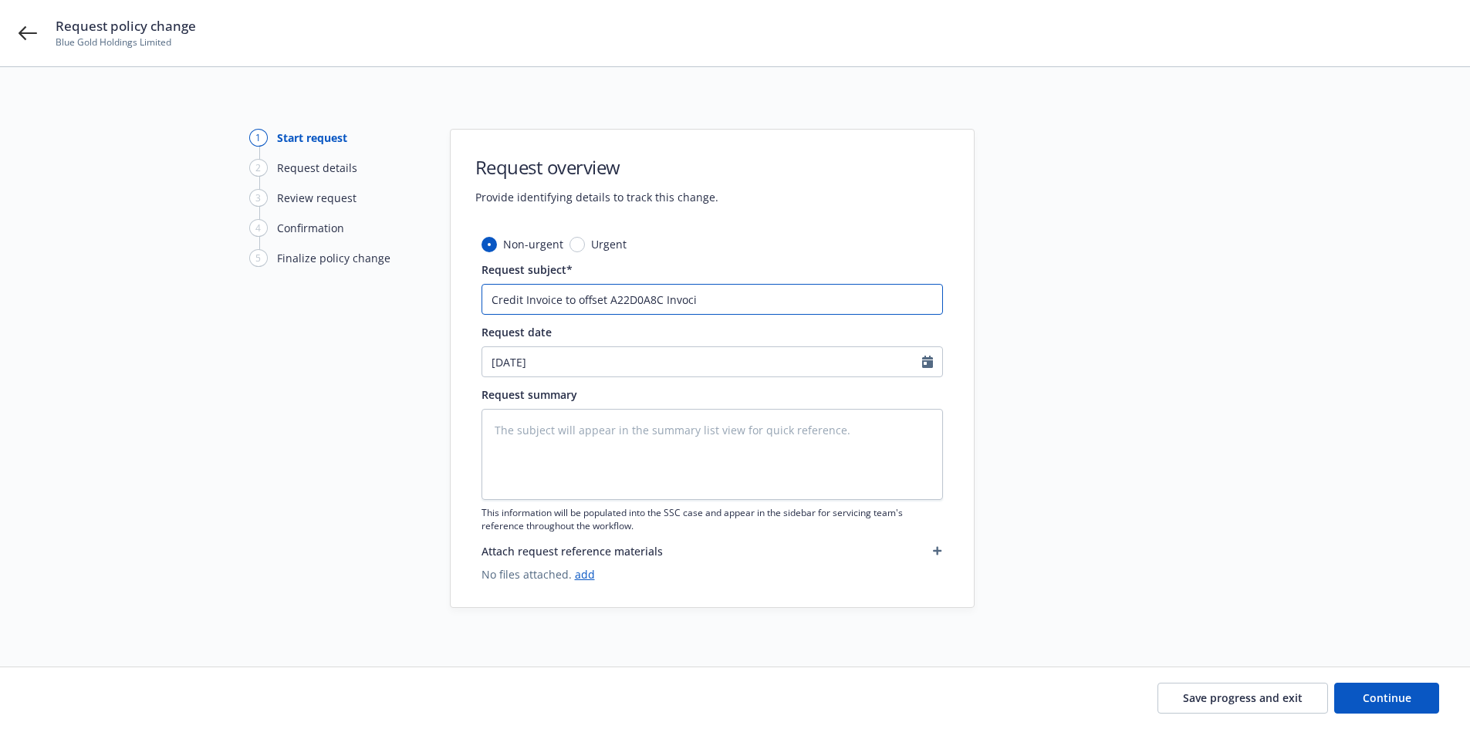
type textarea "x"
type input "Credit Invoice to offset A22D0A8C Invoc"
type textarea "x"
type input "Credit Invoice to offset A22D0A8C Invo"
type textarea "x"
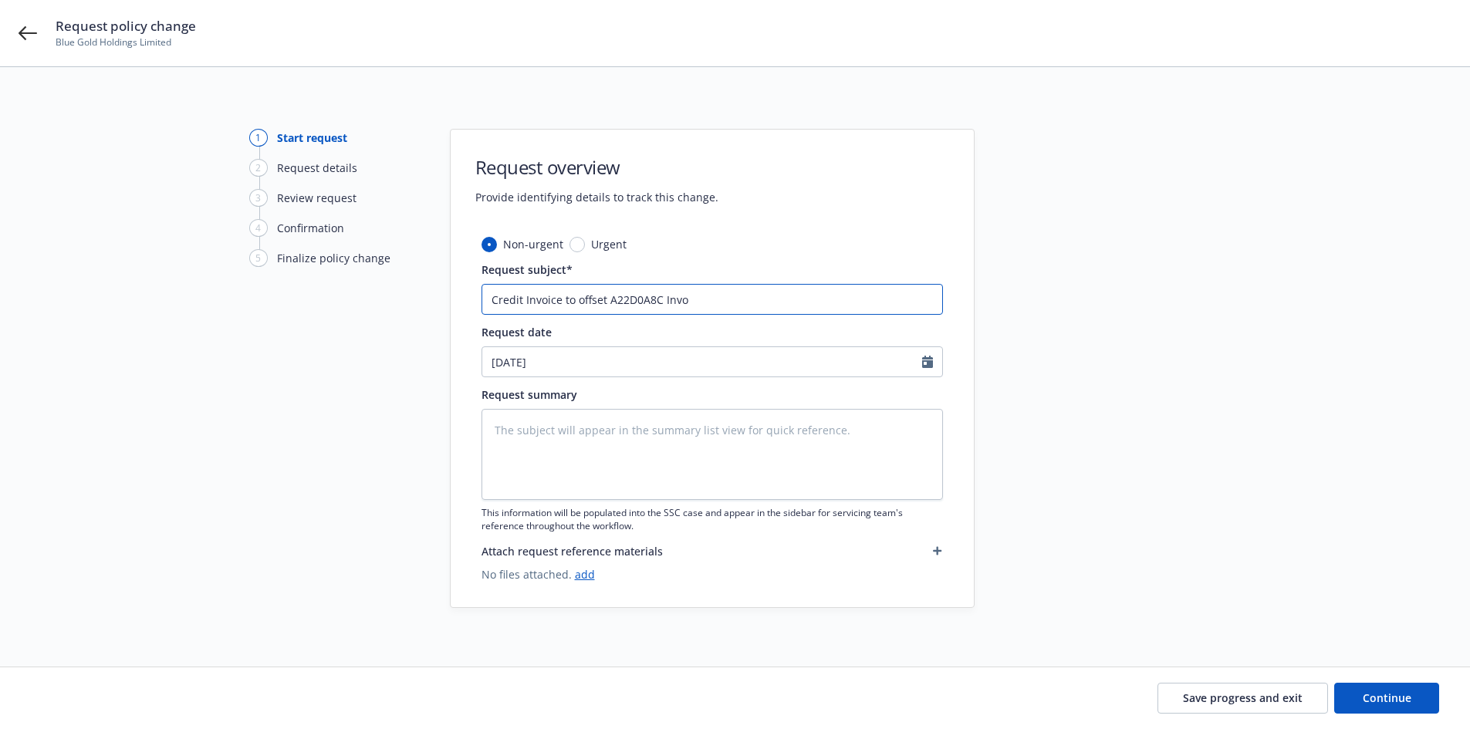
type input "Credit Invoice to offset A22D0A8C Inv"
type textarea "x"
type input "Credit Invoice to offset A22D0A8C In"
type textarea "x"
type input "Credit Invoice to offset A22D0A8C I"
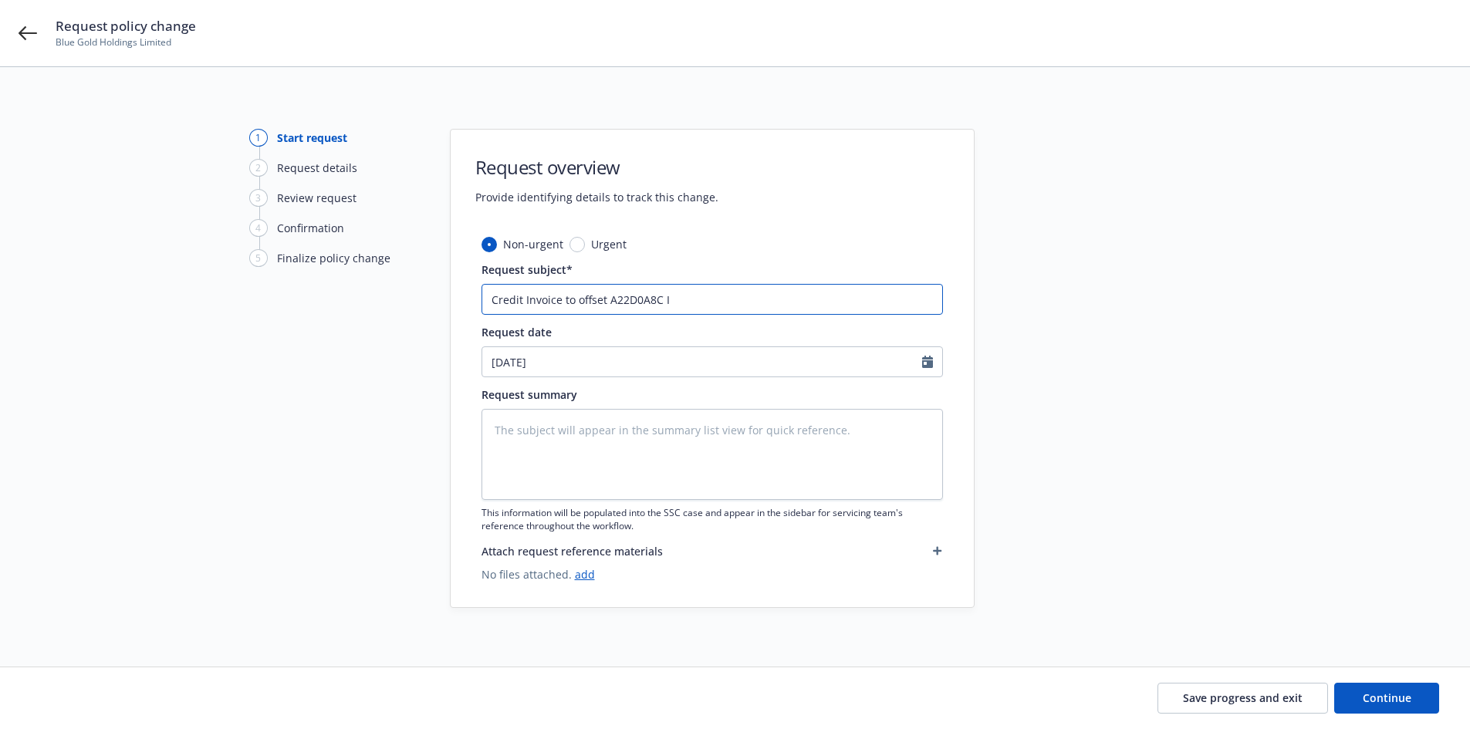
type textarea "x"
click at [567, 289] on input "Credit Invoice to offset A22D0A8C" at bounding box center [713, 299] width 462 height 31
click at [566, 291] on input "Credit Invoice to offset A22D0A8C" at bounding box center [713, 299] width 462 height 31
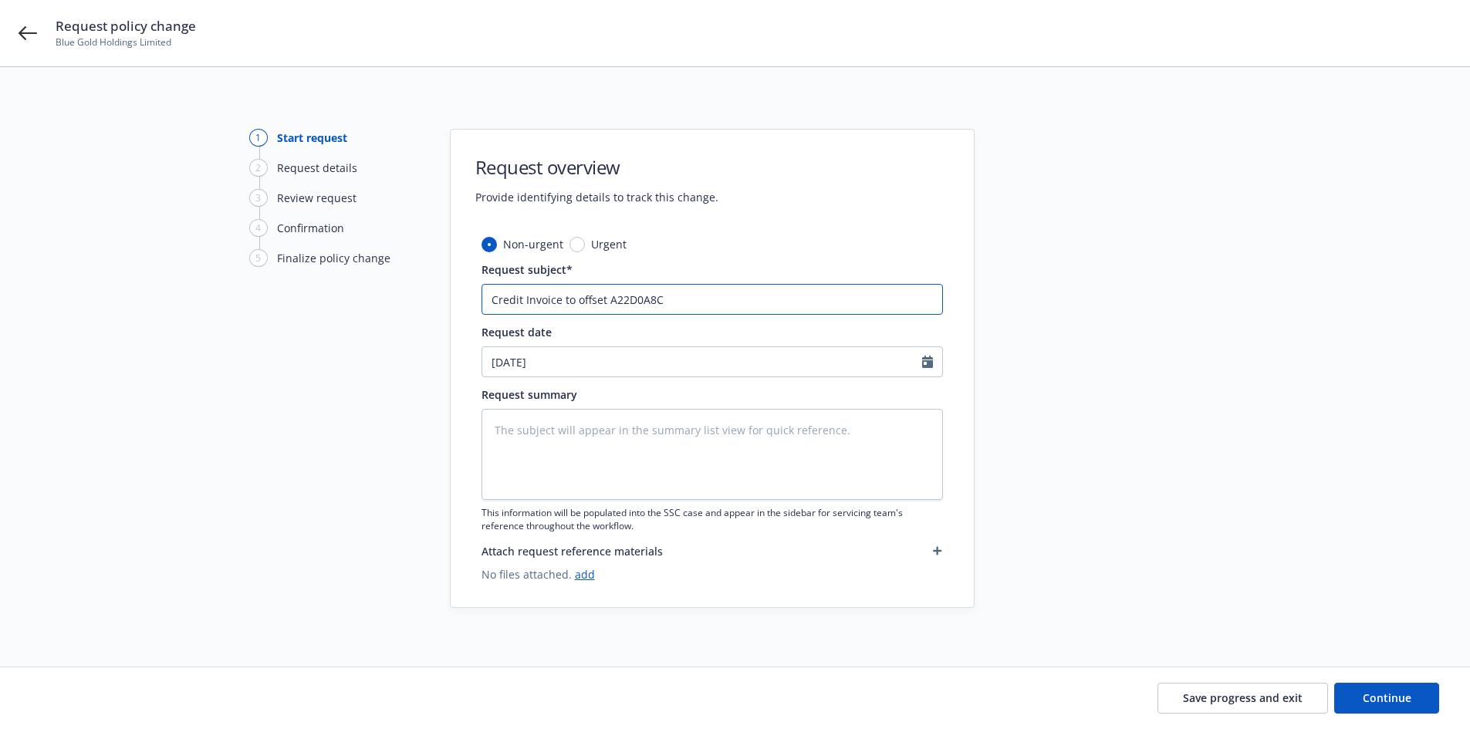
type input "Credit Invoice to offset A22D0A8C"
click at [557, 445] on textarea at bounding box center [713, 454] width 462 height 91
paste textarea "Credit Invoice to offset A22D0A8C"
type textarea "x"
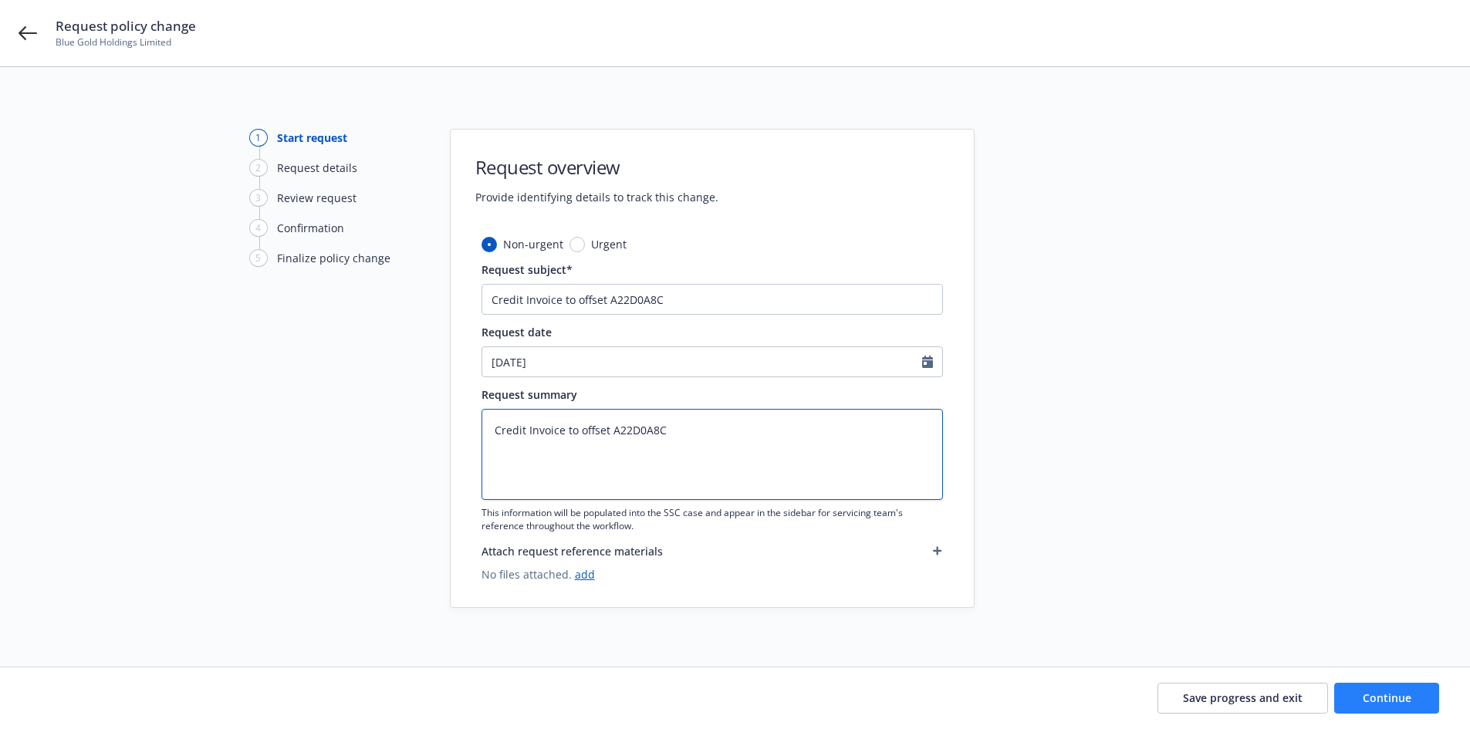
type textarea "Credit Invoice to offset A22D0A8C"
click at [1372, 699] on span "Continue" at bounding box center [1387, 698] width 49 height 15
type textarea "x"
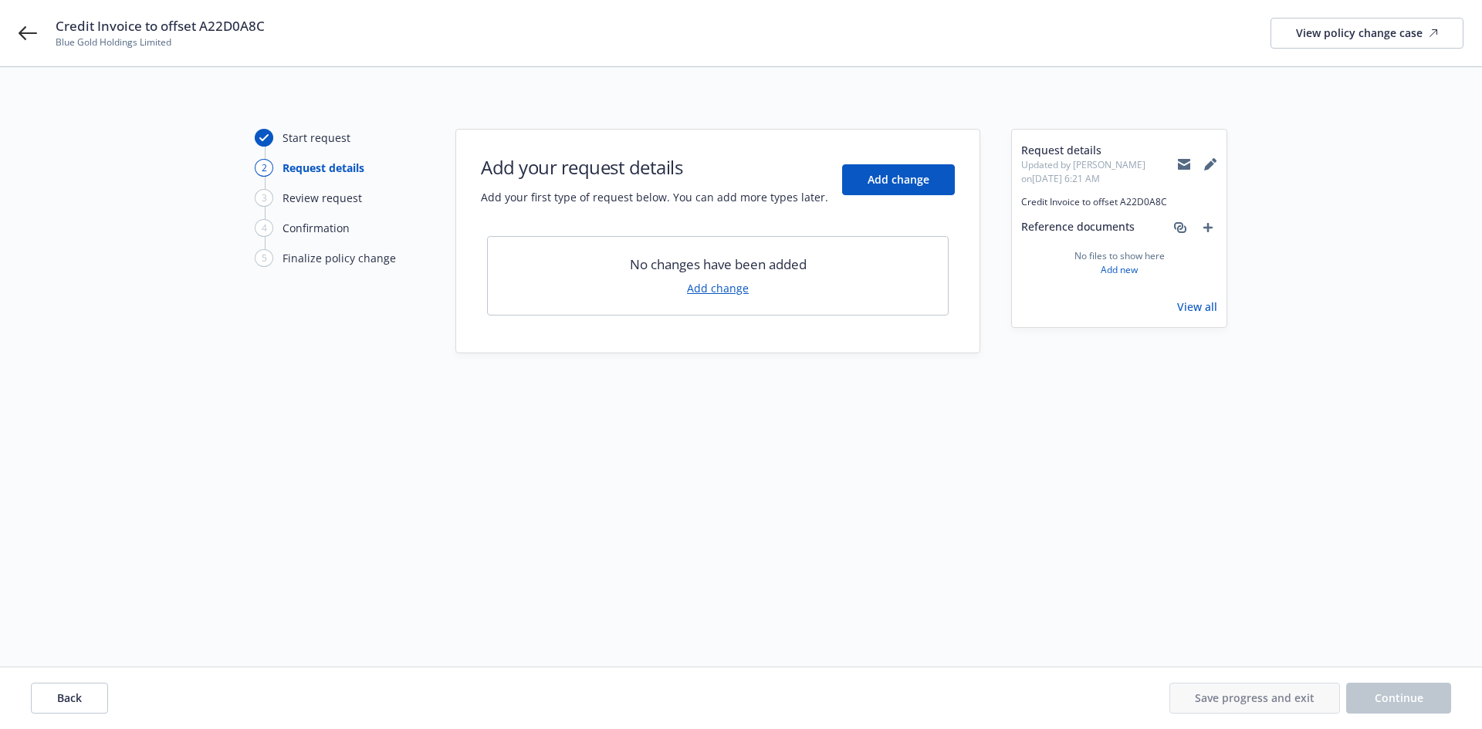
click at [733, 293] on link "Add change" at bounding box center [718, 288] width 62 height 16
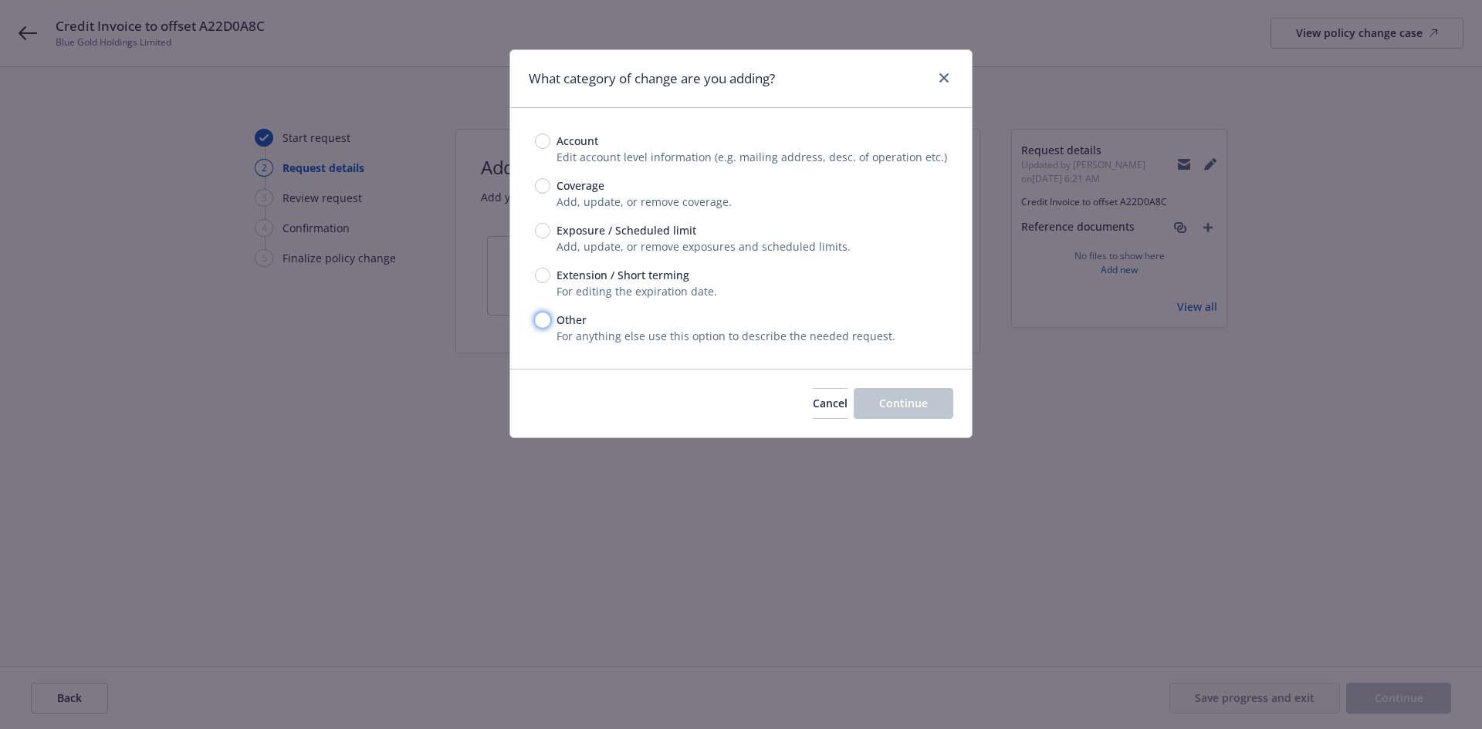
click at [539, 319] on input "Other" at bounding box center [542, 320] width 15 height 15
radio input "true"
click at [921, 401] on span "Continue" at bounding box center [903, 403] width 49 height 15
type textarea "x"
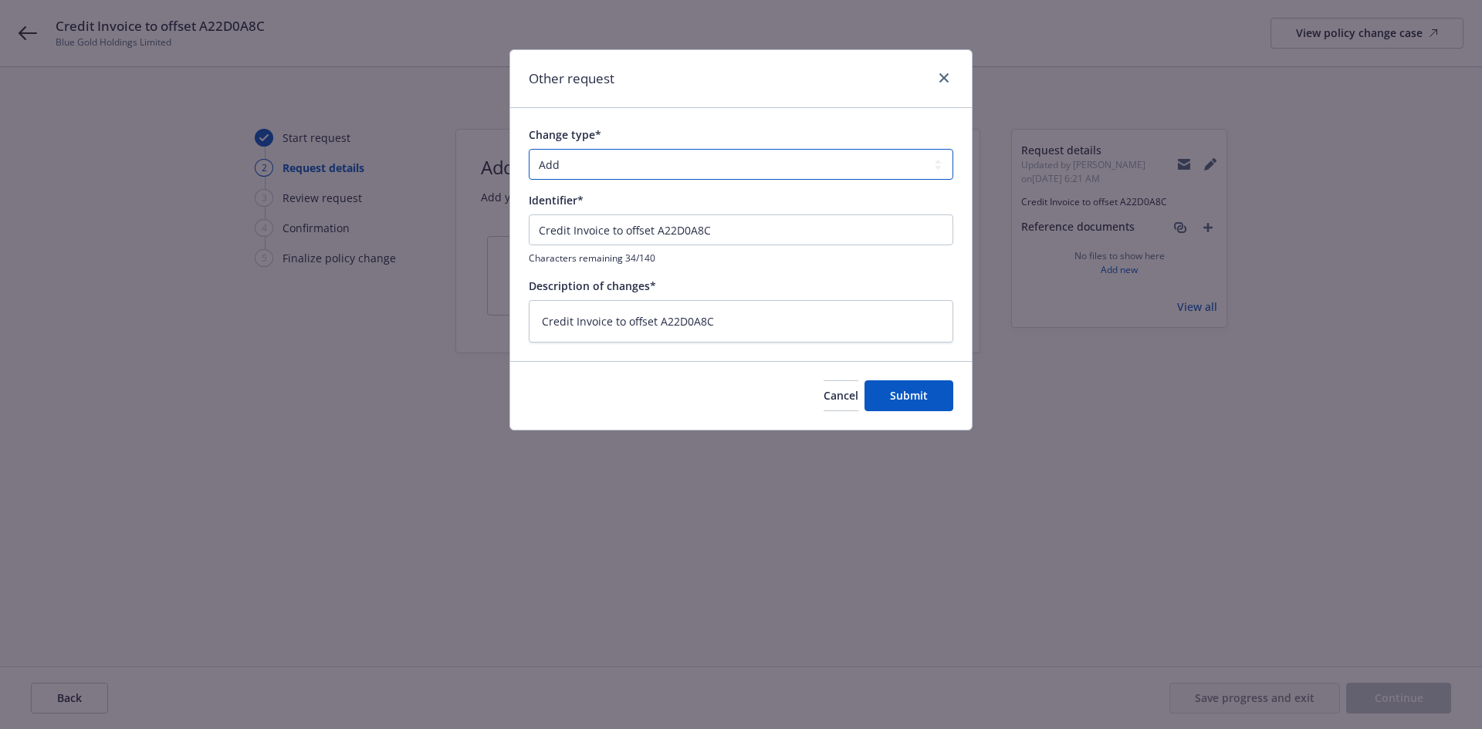
click at [590, 161] on select "Add Audit Change Remove" at bounding box center [741, 164] width 425 height 31
select select "CHANGE"
click at [529, 149] on select "Add Audit Change Remove" at bounding box center [741, 164] width 425 height 31
click at [899, 390] on button "Submit" at bounding box center [908, 396] width 89 height 31
type textarea "x"
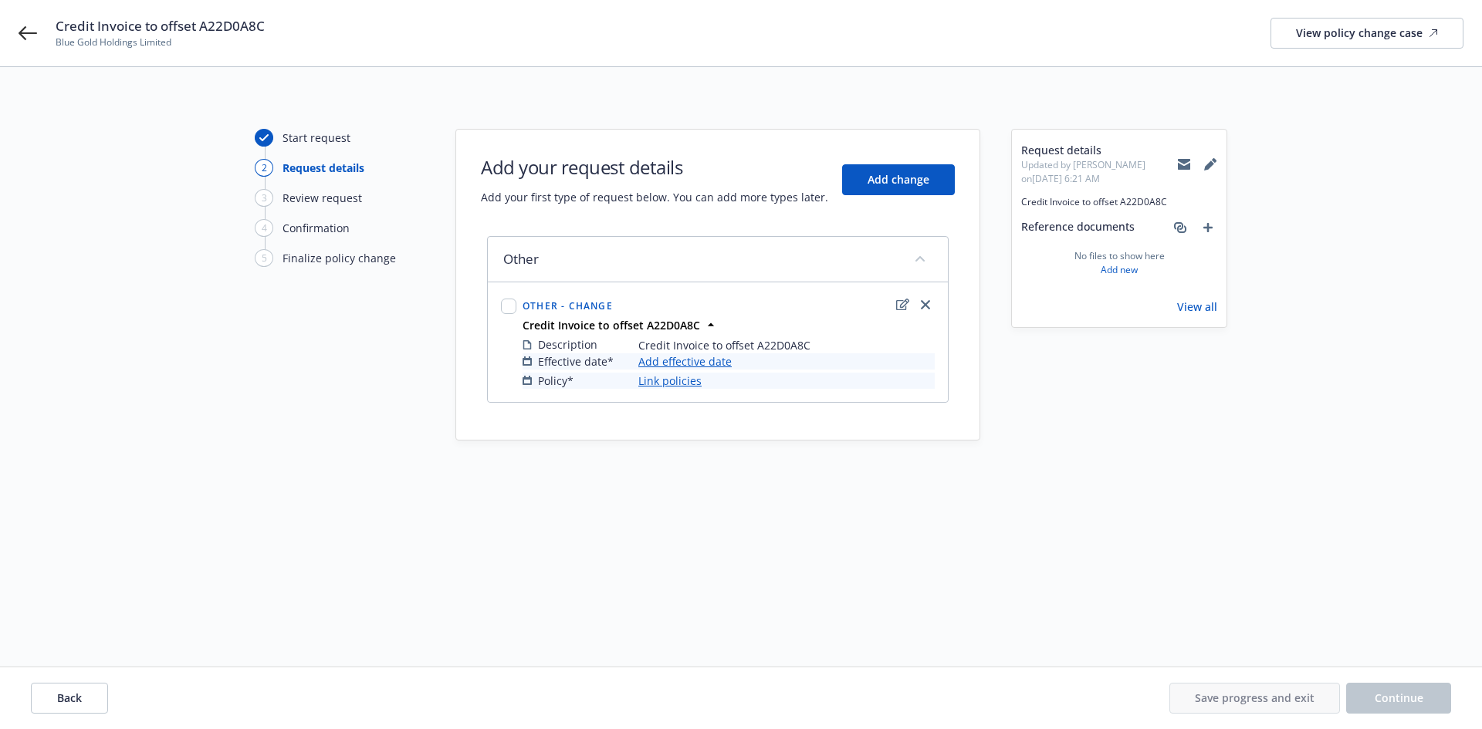
click at [672, 383] on link "Link policies" at bounding box center [669, 381] width 63 height 16
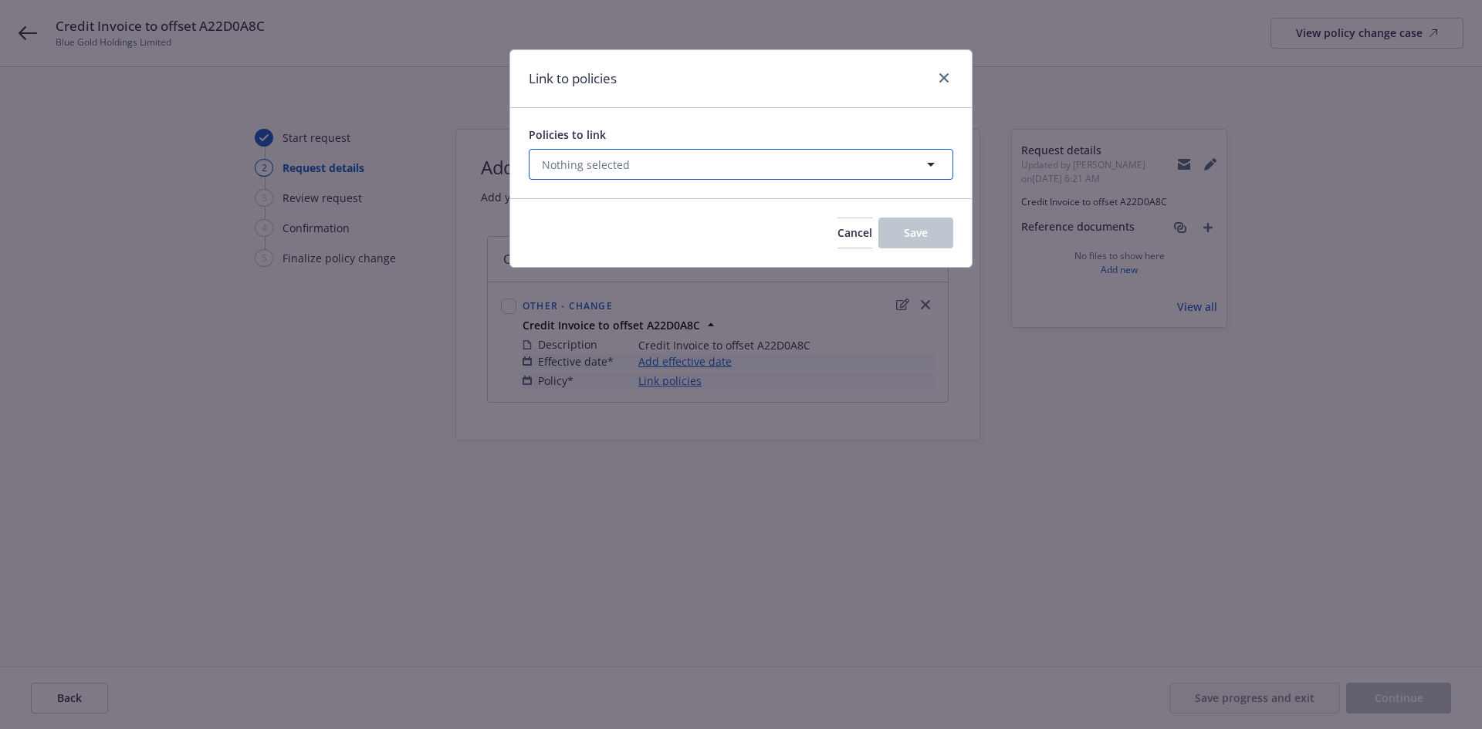
click at [624, 166] on span "Nothing selected" at bounding box center [586, 165] width 88 height 16
select select "ACTIVE"
click at [667, 152] on button "Nothing selected" at bounding box center [741, 164] width 425 height 31
select select "ACTIVE"
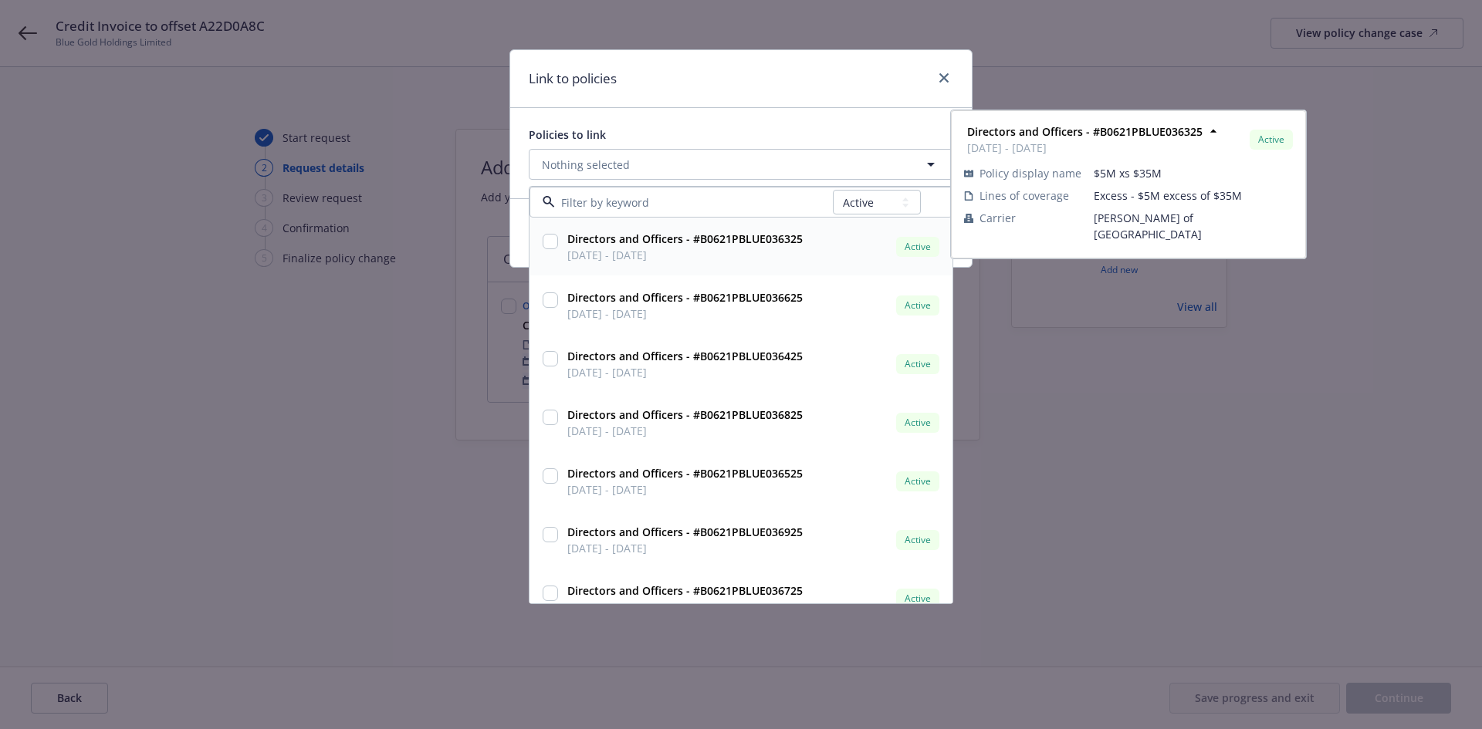
scroll to position [83, 0]
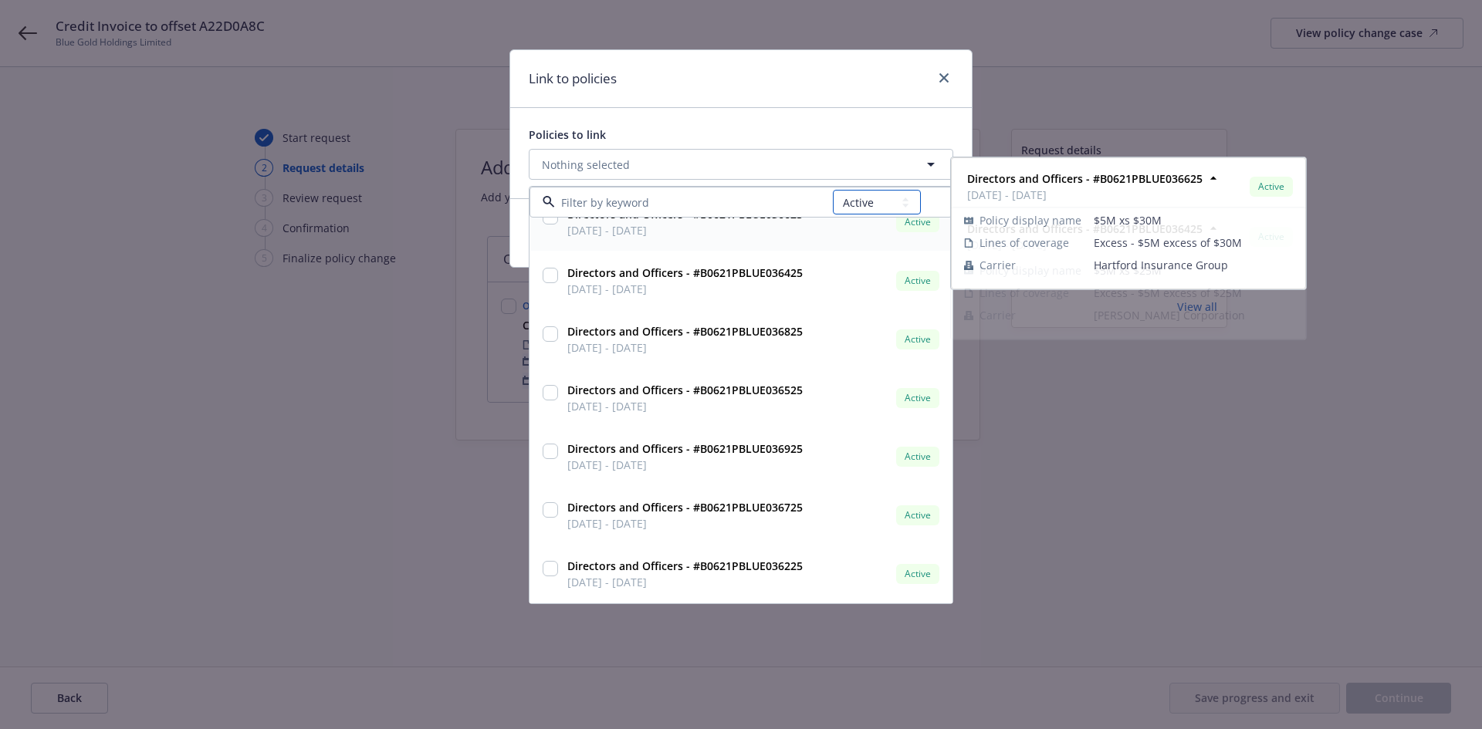
click at [867, 201] on select "All Active Upcoming Expired Cancelled" at bounding box center [877, 202] width 88 height 25
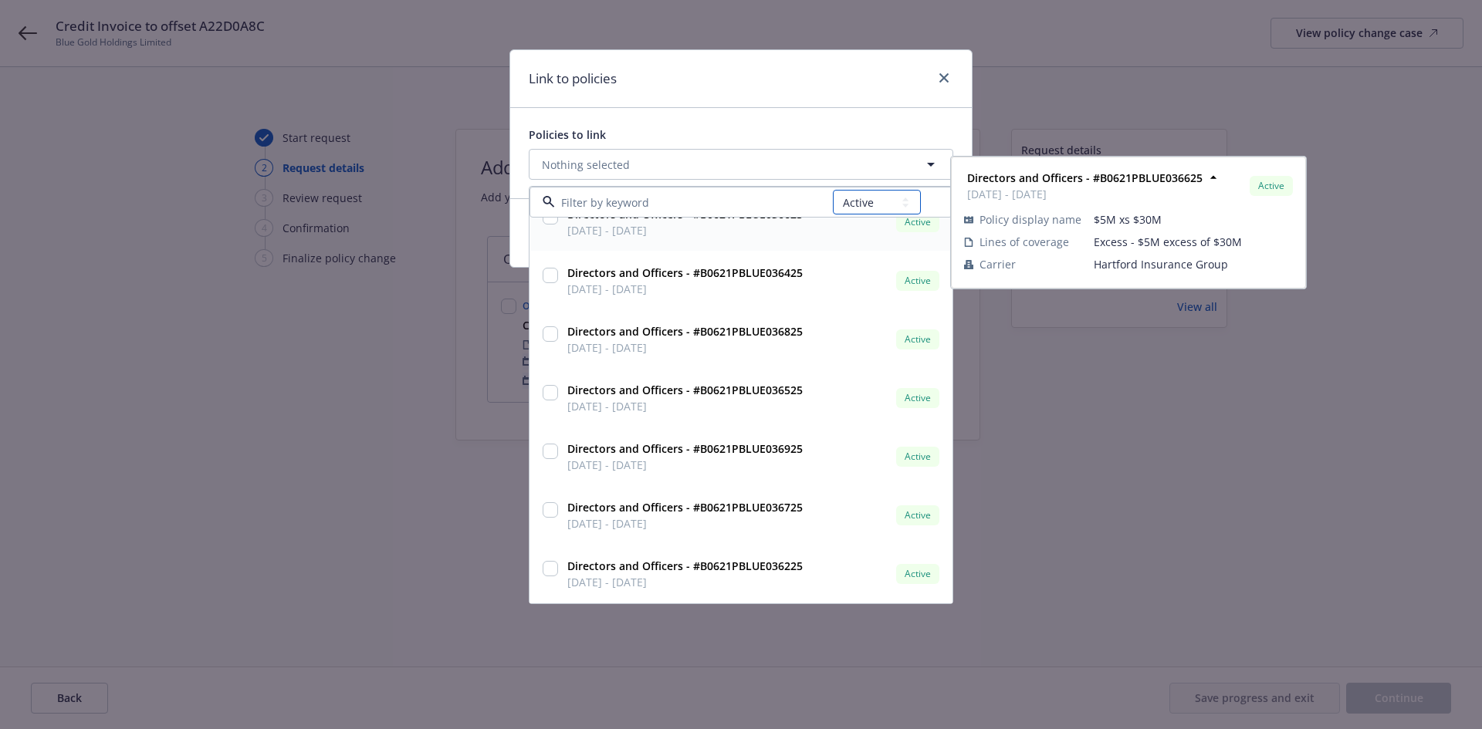
select select
click at [834, 190] on select "All Active Upcoming Expired Cancelled" at bounding box center [877, 202] width 88 height 25
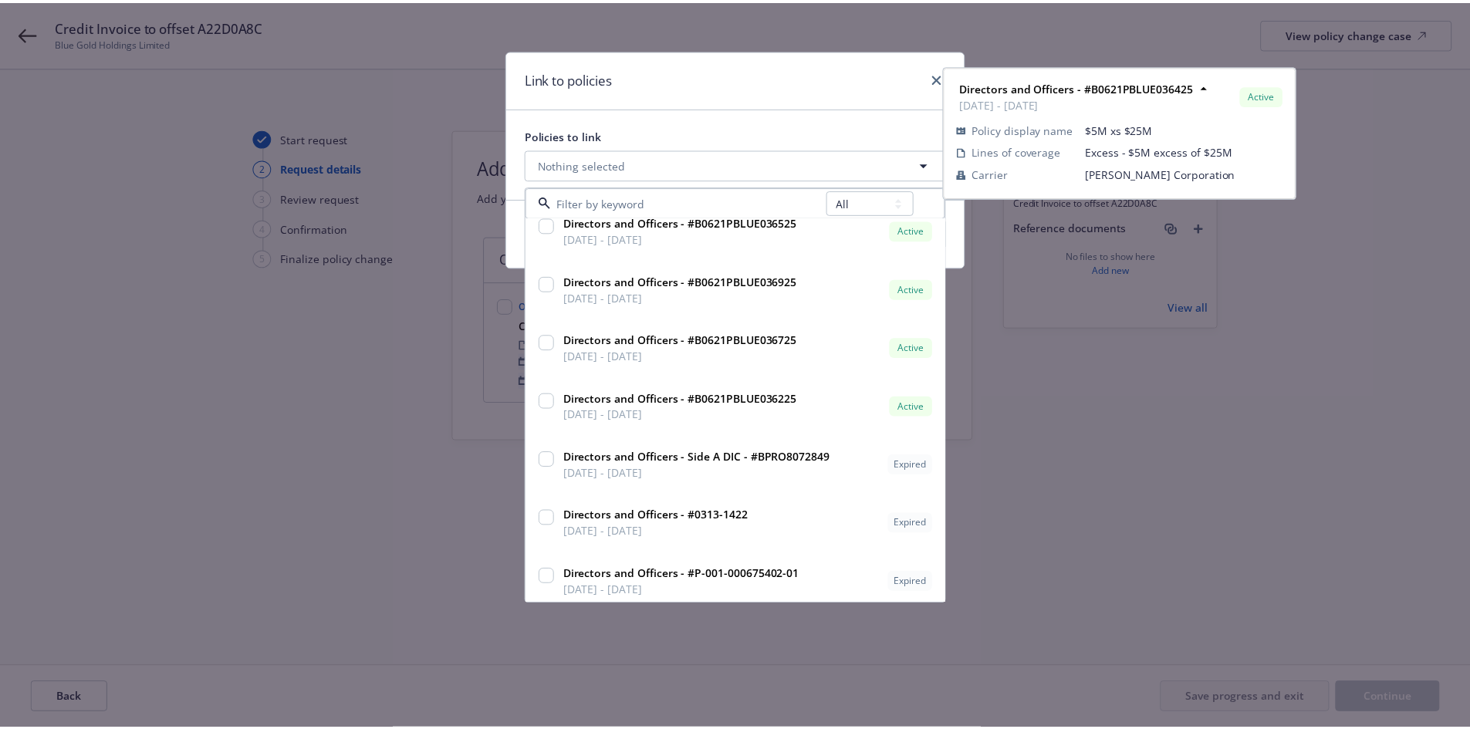
scroll to position [259, 0]
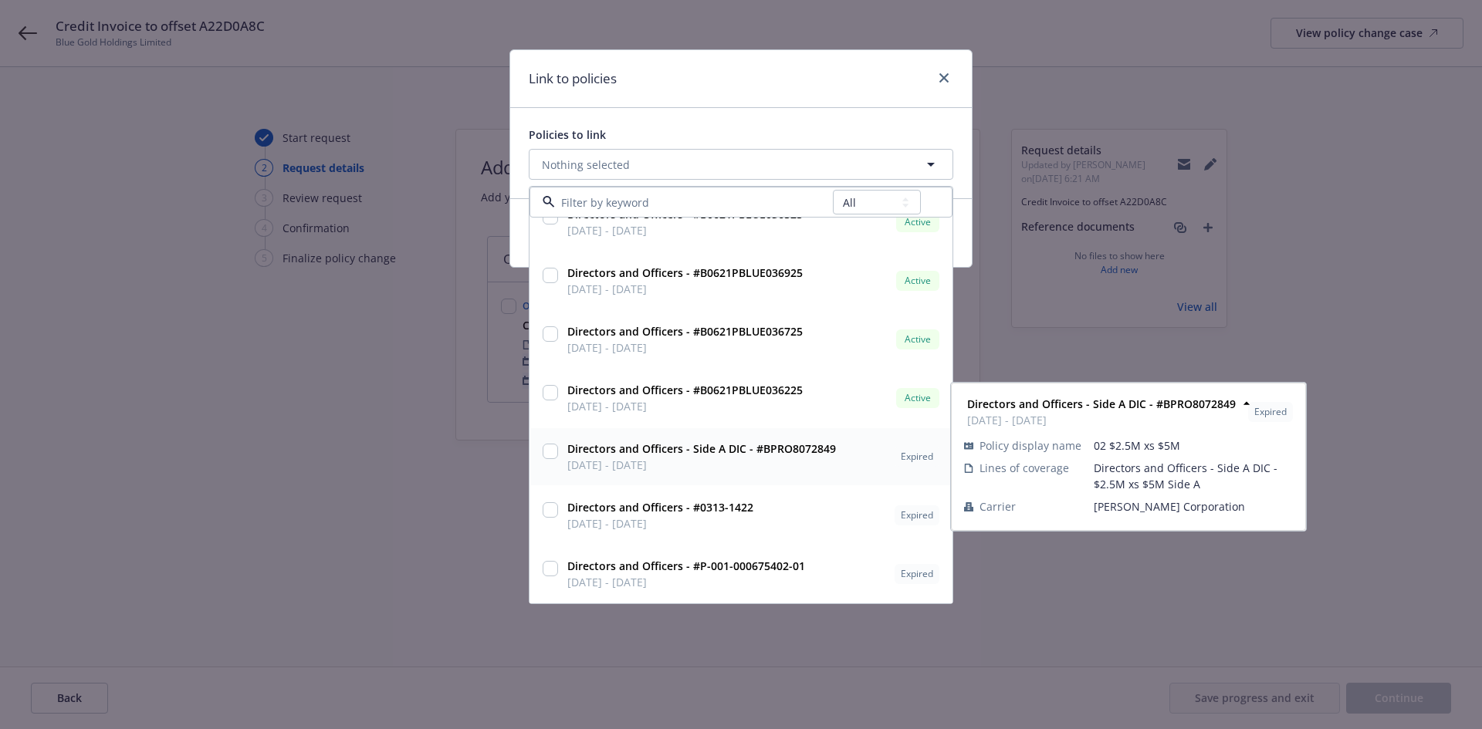
click at [550, 452] on input "checkbox" at bounding box center [550, 451] width 15 height 15
checkbox input "true"
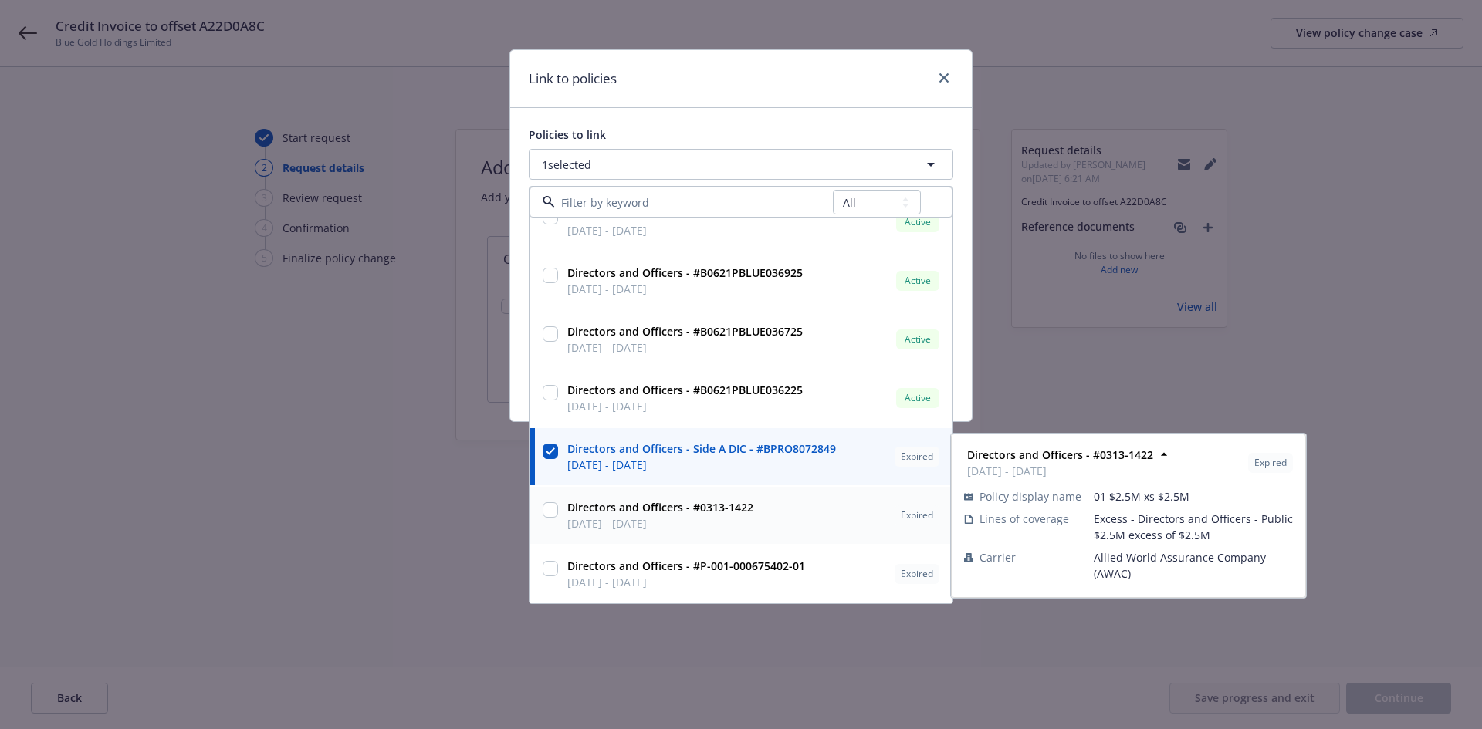
click at [553, 509] on input "checkbox" at bounding box center [550, 509] width 15 height 15
checkbox input "true"
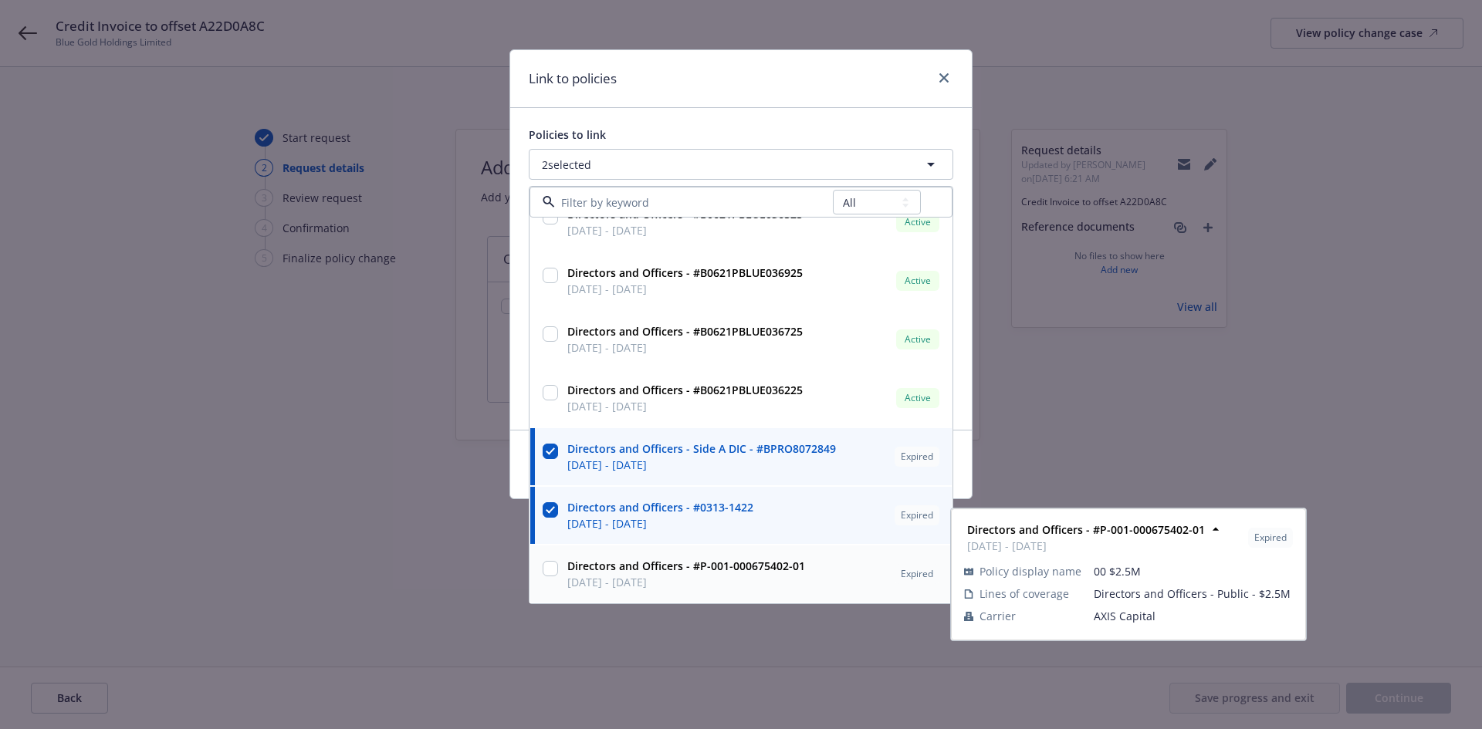
click at [548, 567] on input "checkbox" at bounding box center [550, 568] width 15 height 15
checkbox input "true"
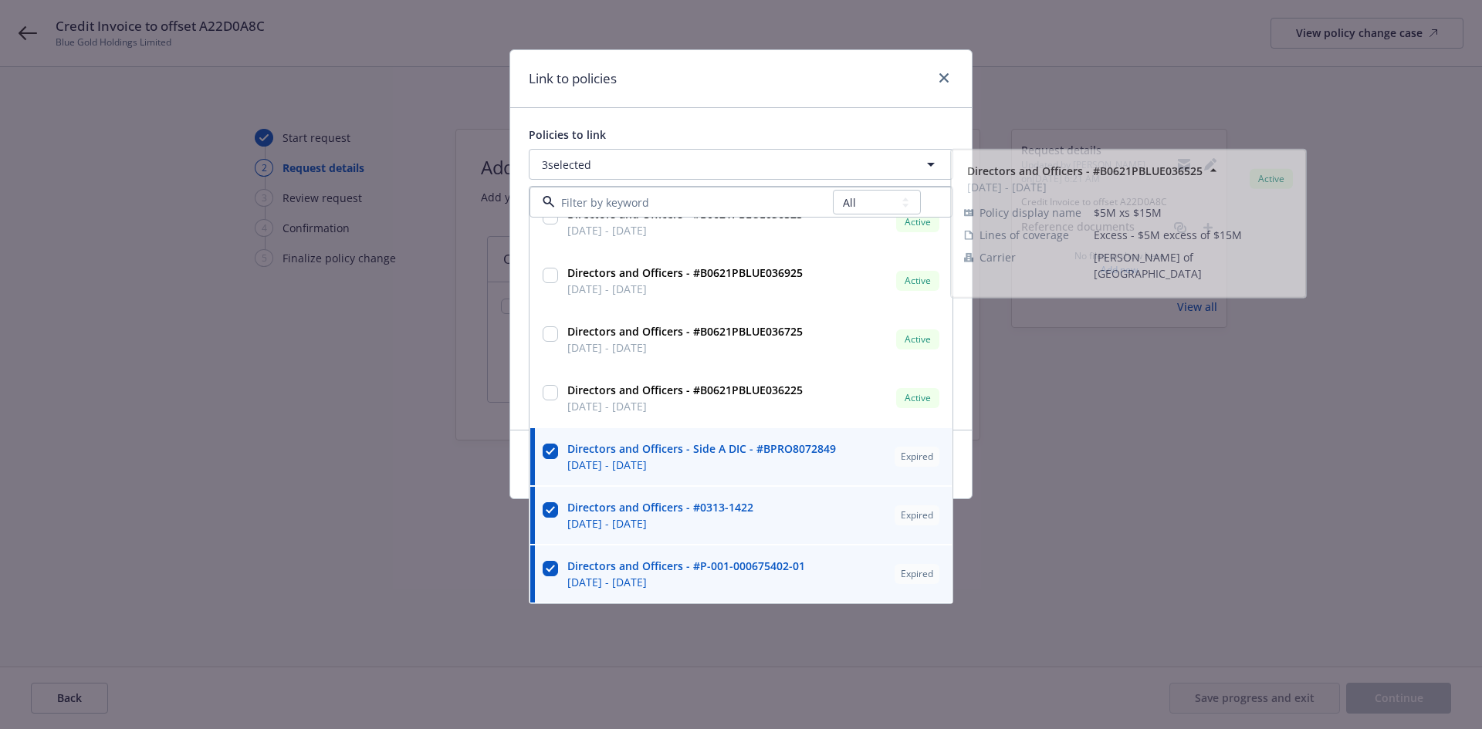
click at [797, 72] on div "Link to policies" at bounding box center [741, 79] width 462 height 58
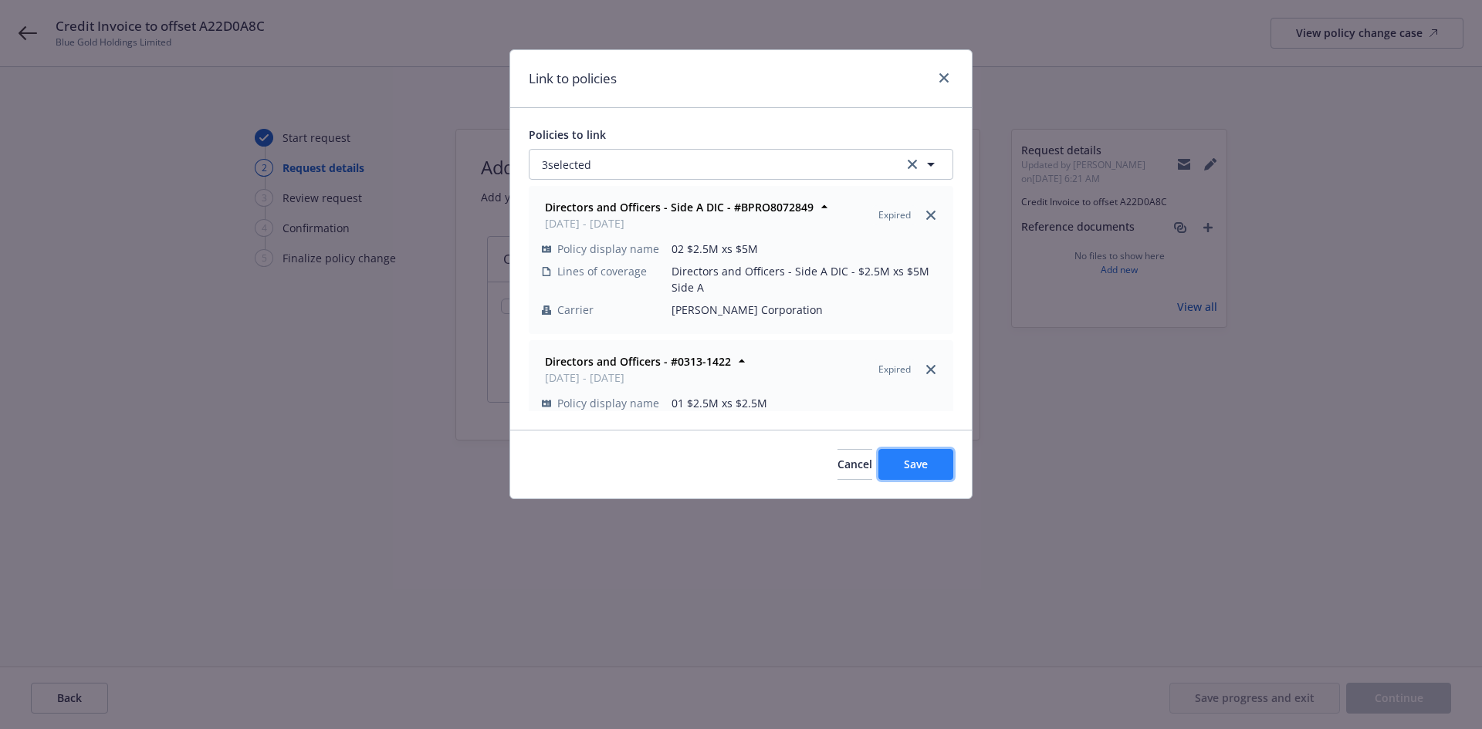
click at [902, 470] on button "Save" at bounding box center [915, 464] width 75 height 31
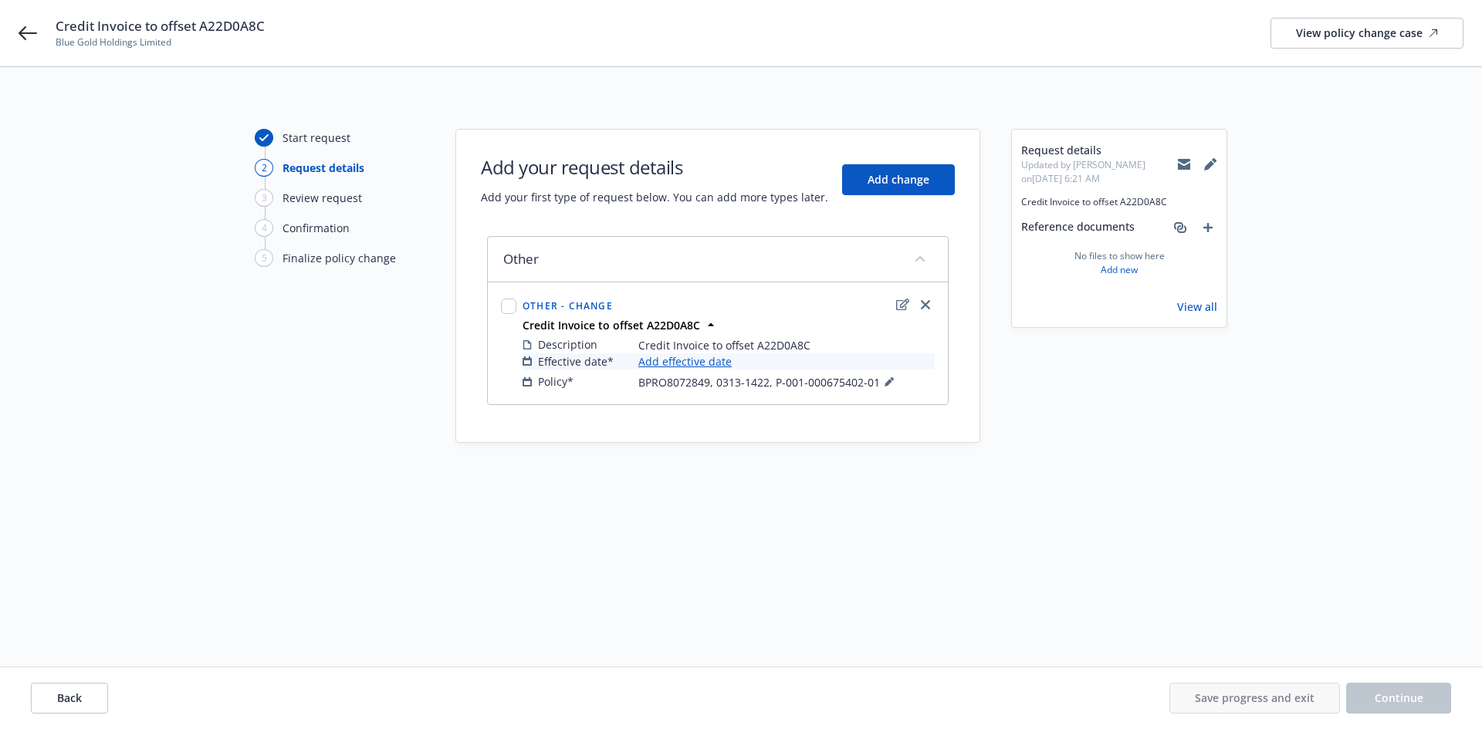
click at [665, 373] on span "BPRO8072849, 0313-1422, P-001-000675402-01" at bounding box center [768, 382] width 260 height 19
click at [665, 366] on link "Add effective date" at bounding box center [684, 362] width 93 height 16
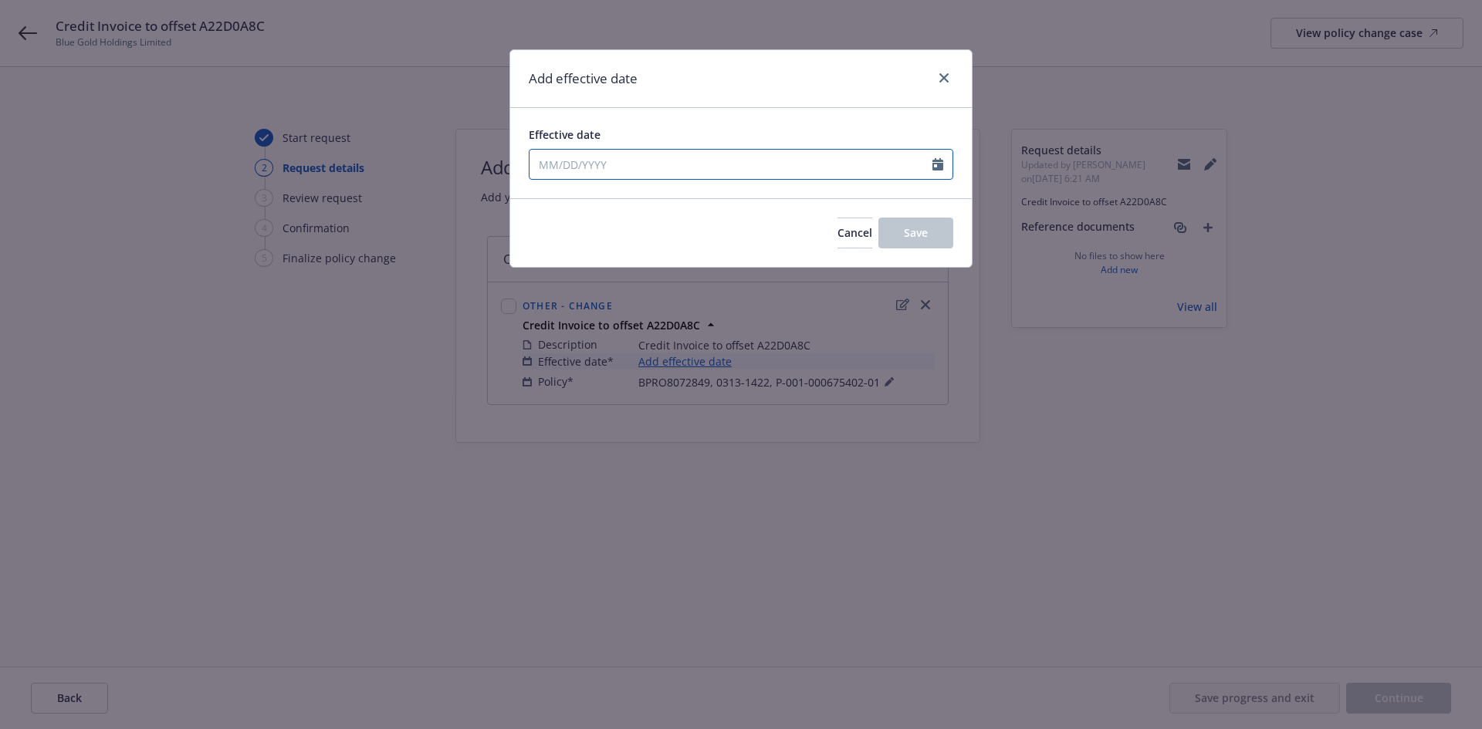
click at [598, 164] on input "Effective date" at bounding box center [730, 164] width 403 height 29
select select "9"
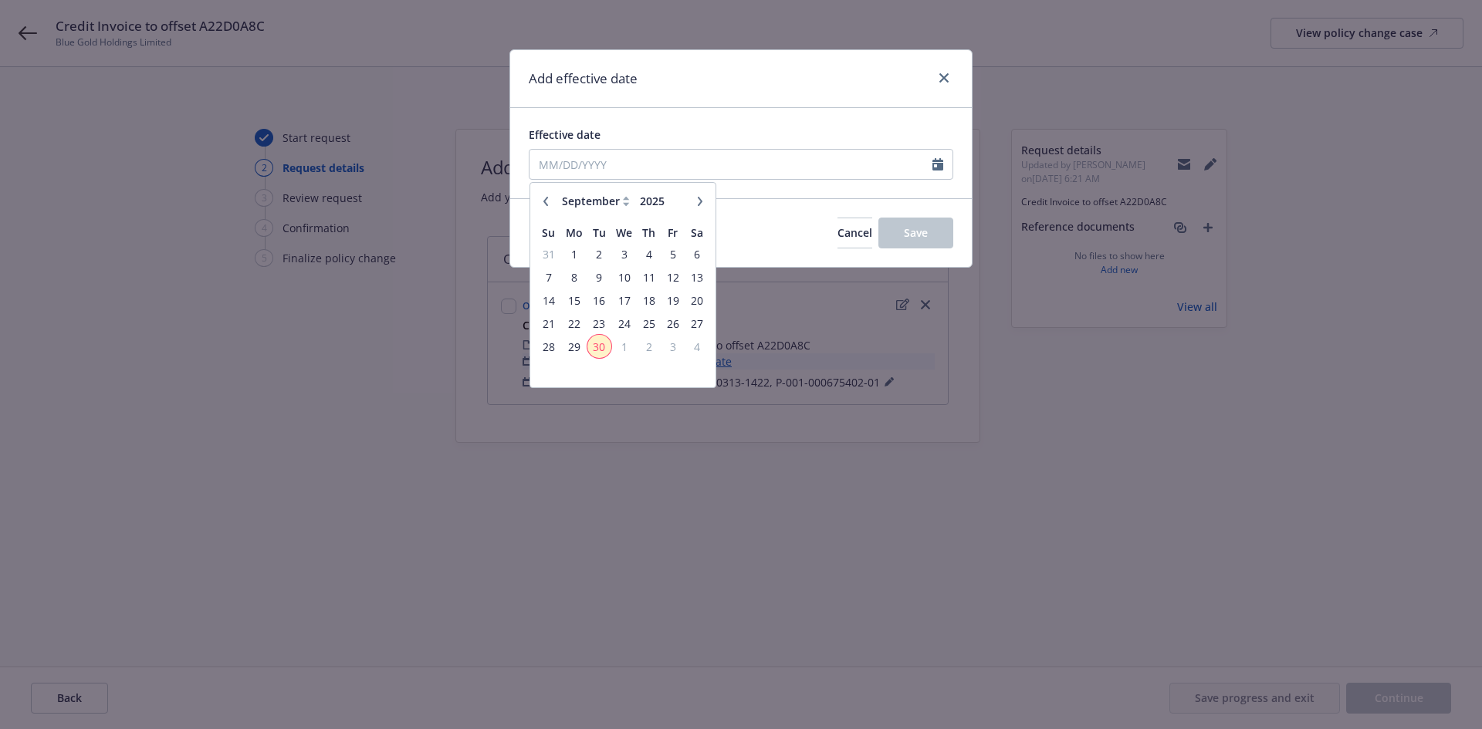
click at [601, 354] on span "30" at bounding box center [599, 346] width 21 height 19
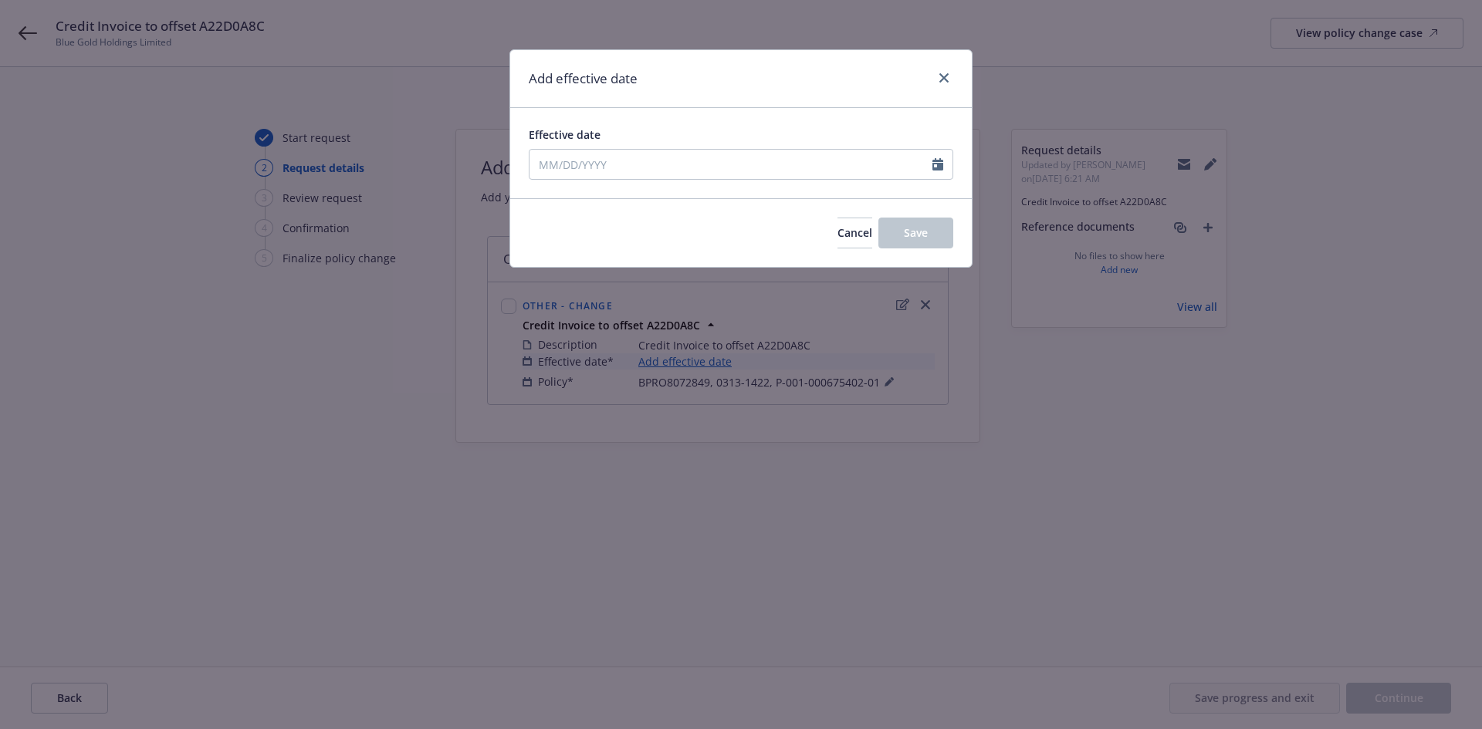
type input "09/30/2025"
click at [948, 218] on button "Save" at bounding box center [915, 233] width 75 height 31
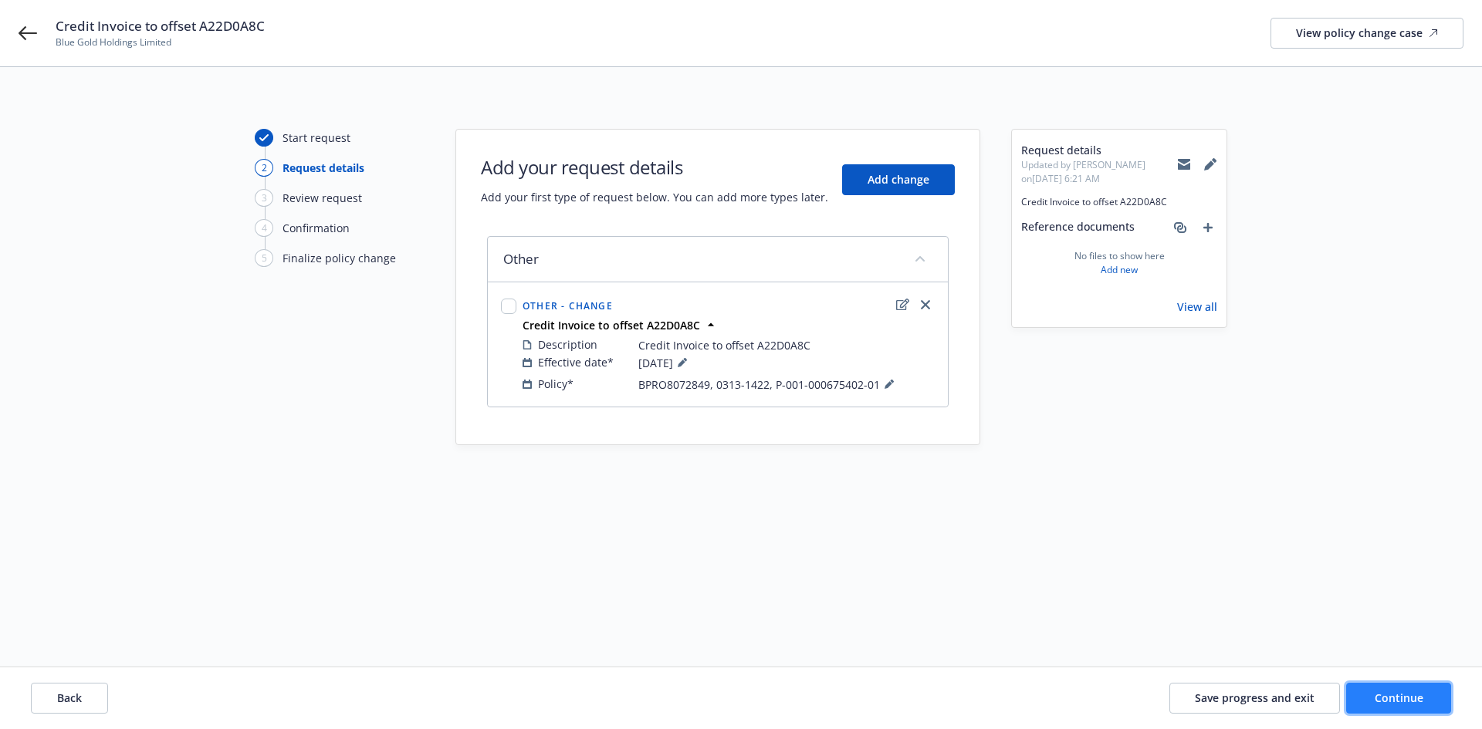
click at [1363, 689] on button "Continue" at bounding box center [1398, 698] width 105 height 31
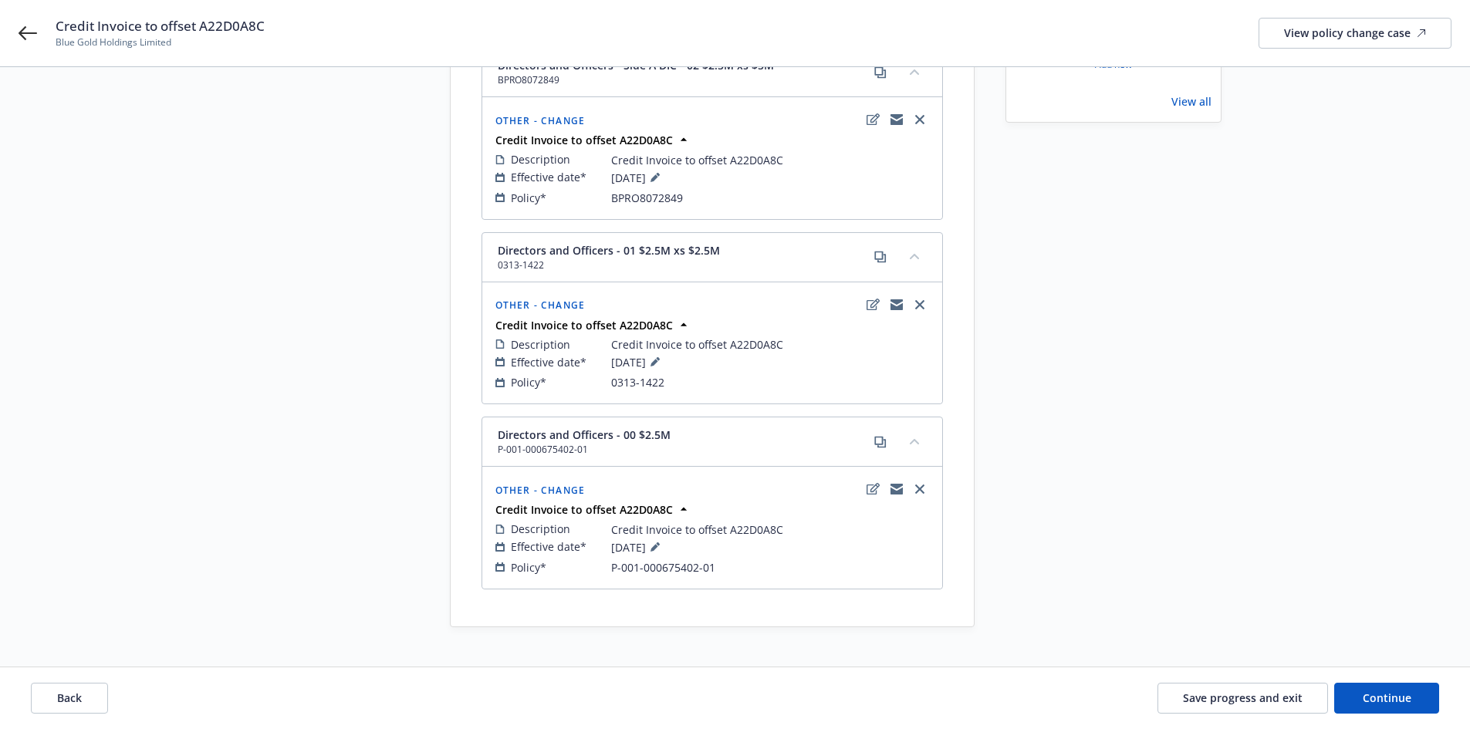
scroll to position [228, 0]
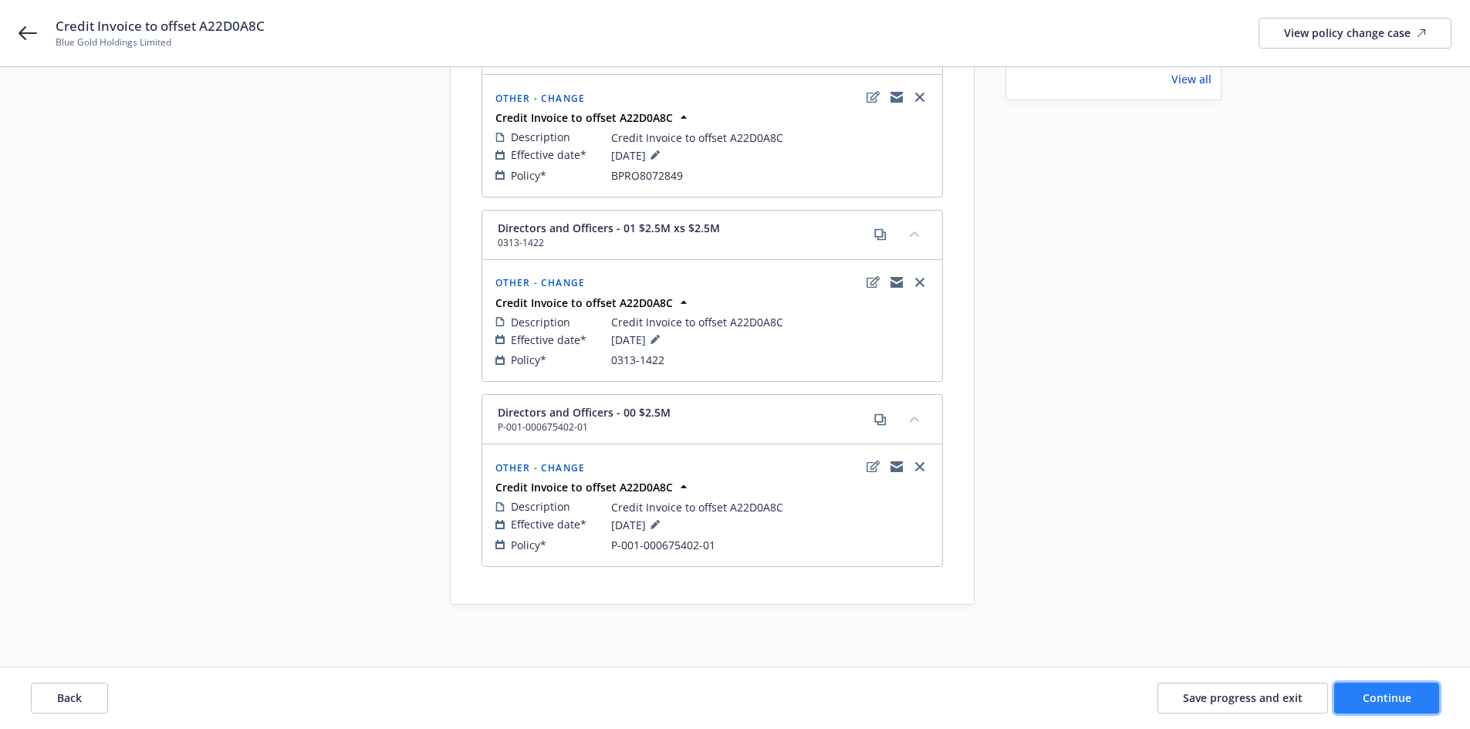
click at [1372, 697] on span "Continue" at bounding box center [1387, 698] width 49 height 15
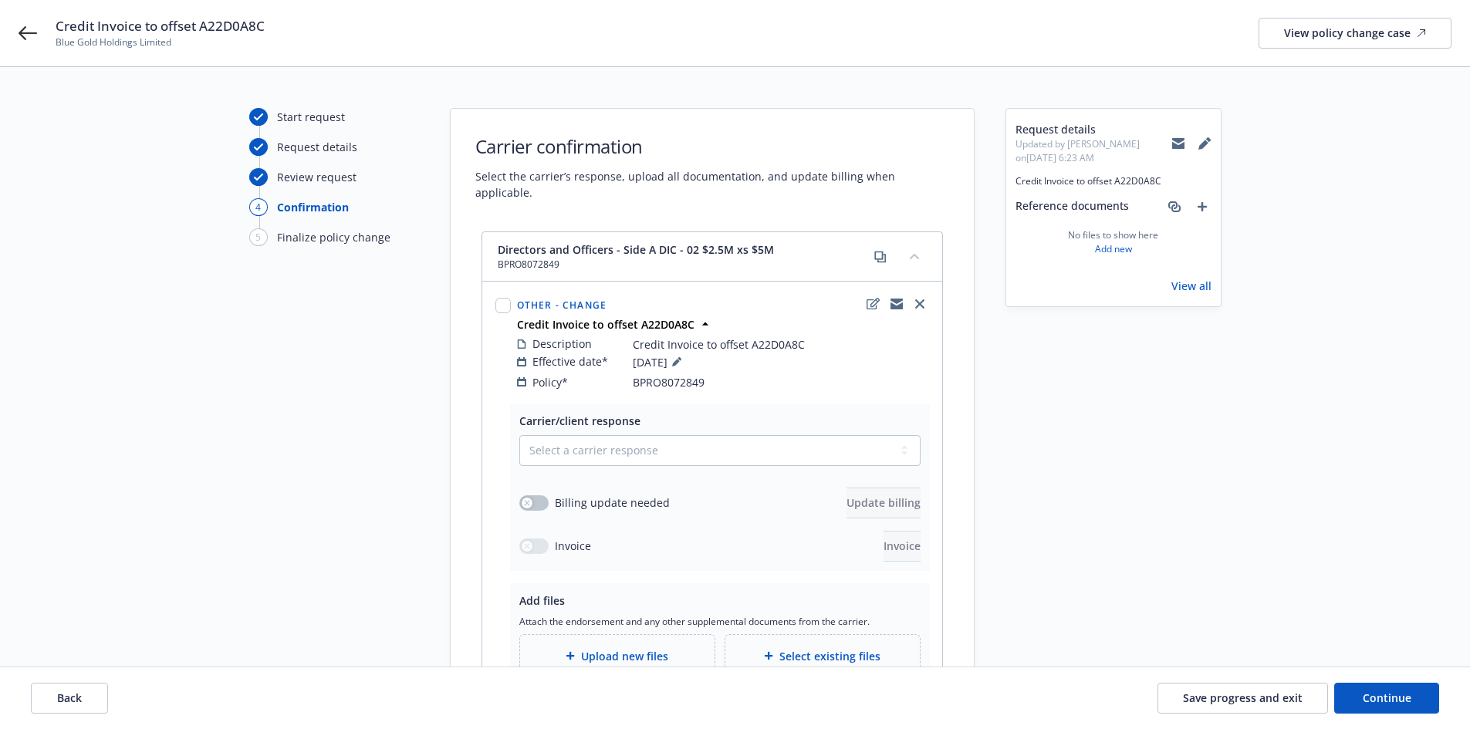
scroll to position [0, 0]
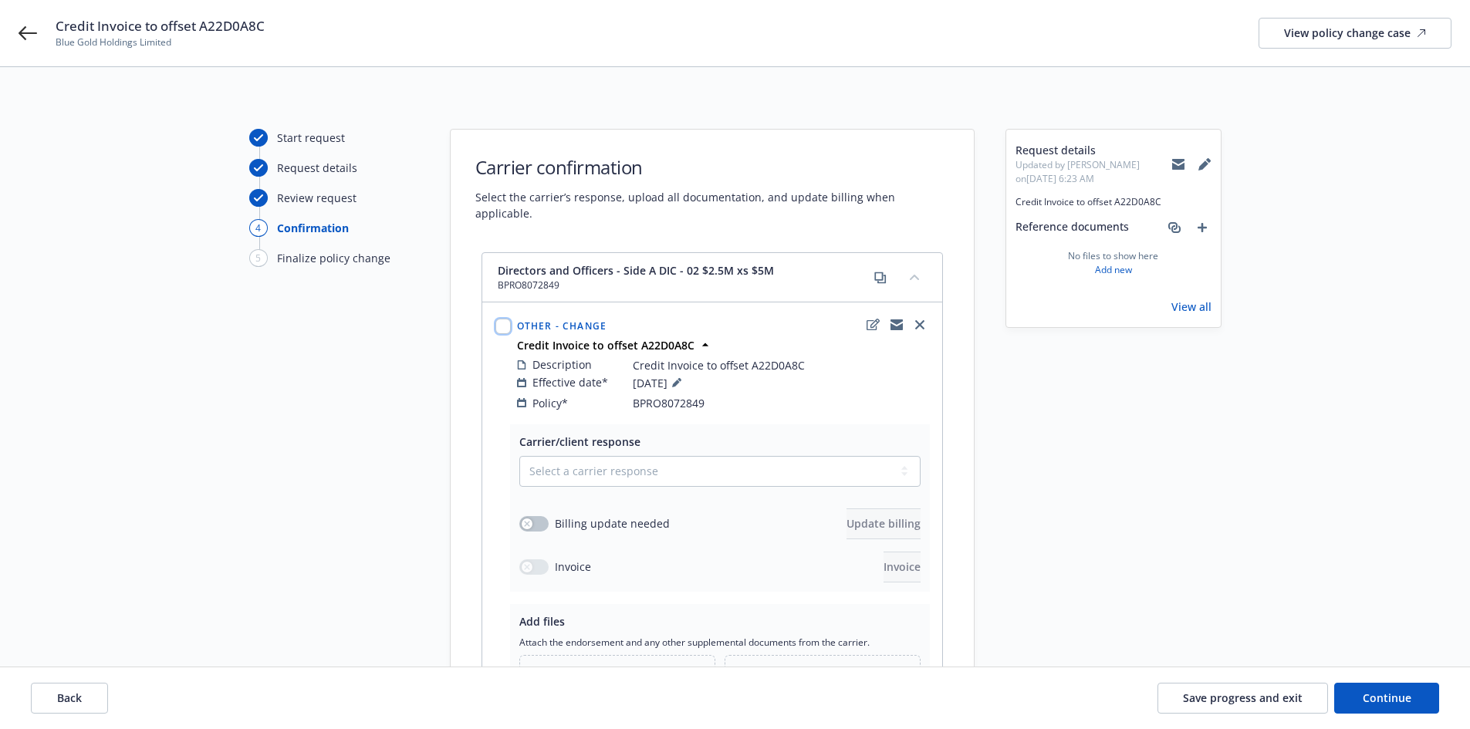
click at [503, 319] on input "checkbox" at bounding box center [503, 326] width 15 height 15
checkbox input "true"
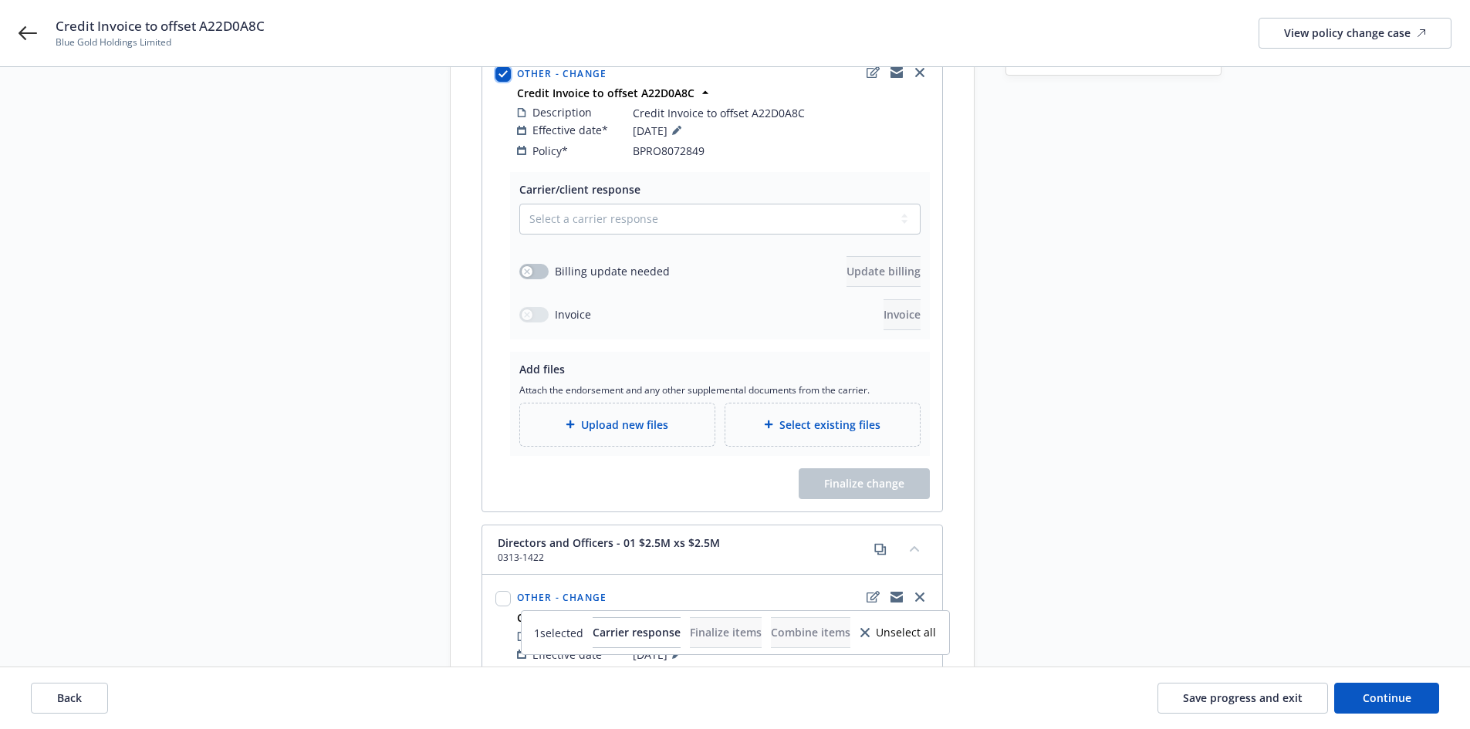
scroll to position [160, 0]
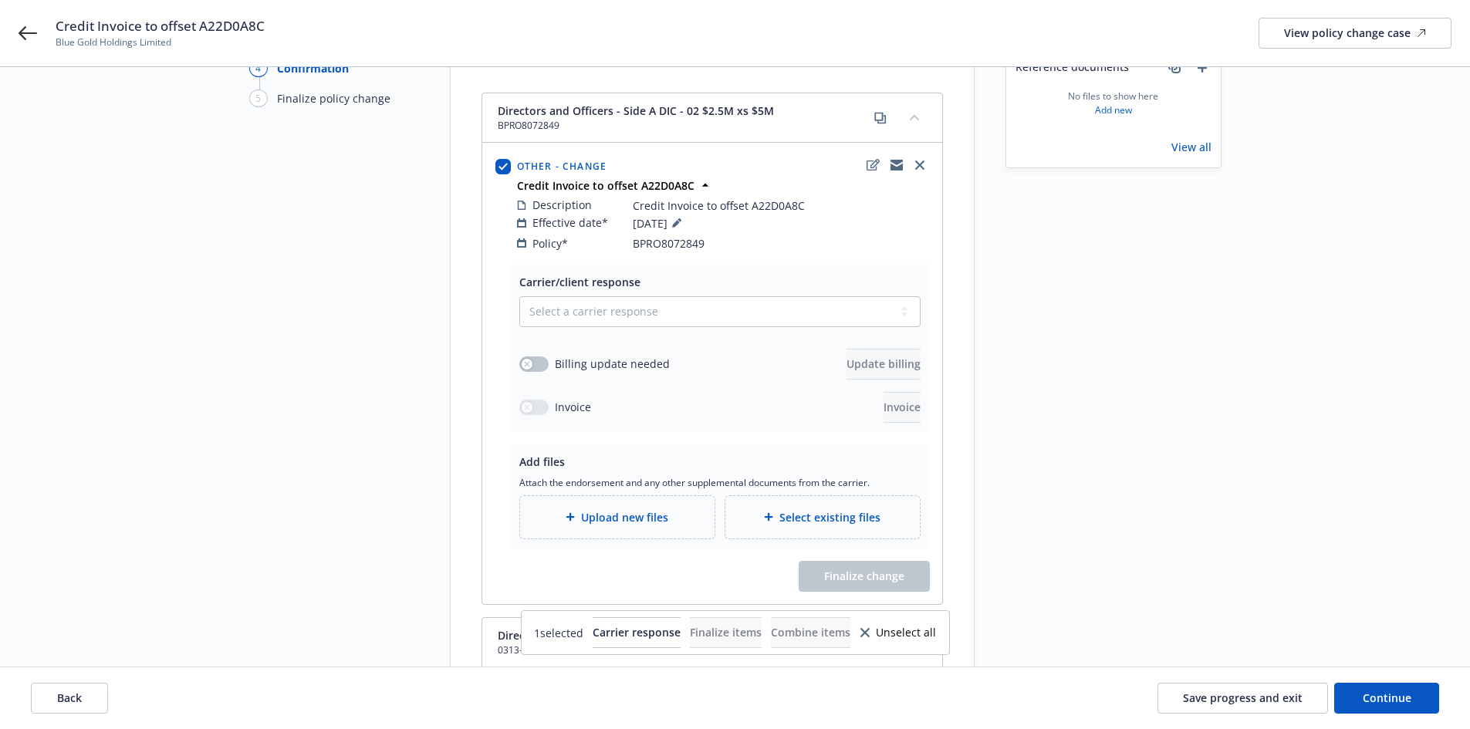
click at [584, 311] on div "Select a carrier response Accepted Accepted with revision No endorsement needed…" at bounding box center [719, 359] width 401 height 127
click at [588, 301] on select "Select a carrier response Accepted Accepted with revision No endorsement needed…" at bounding box center [719, 311] width 401 height 31
select select "NO_ENDORSEMENT_NEEDED"
click at [519, 296] on select "Select a carrier response Accepted Accepted with revision No endorsement needed…" at bounding box center [719, 311] width 401 height 31
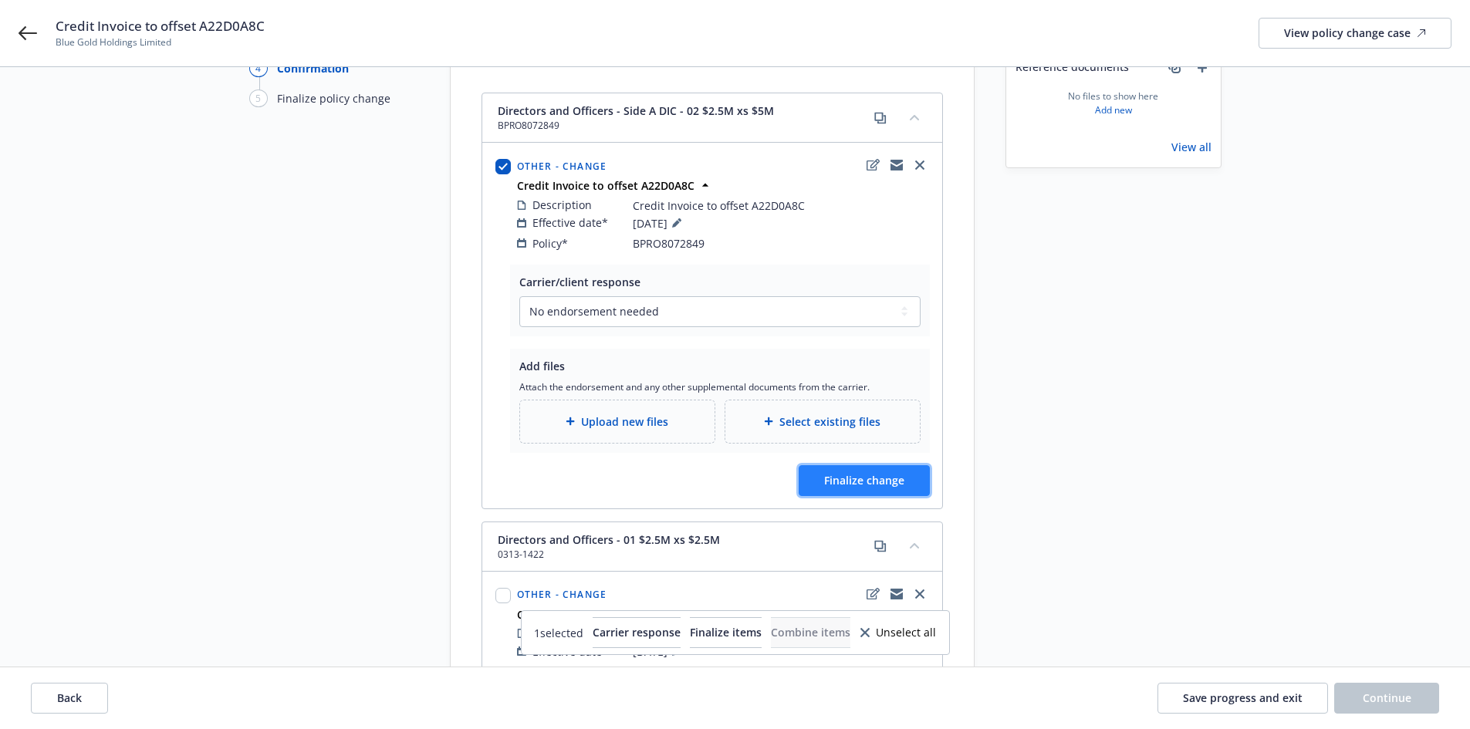
click at [861, 473] on span "Finalize change" at bounding box center [864, 480] width 80 height 15
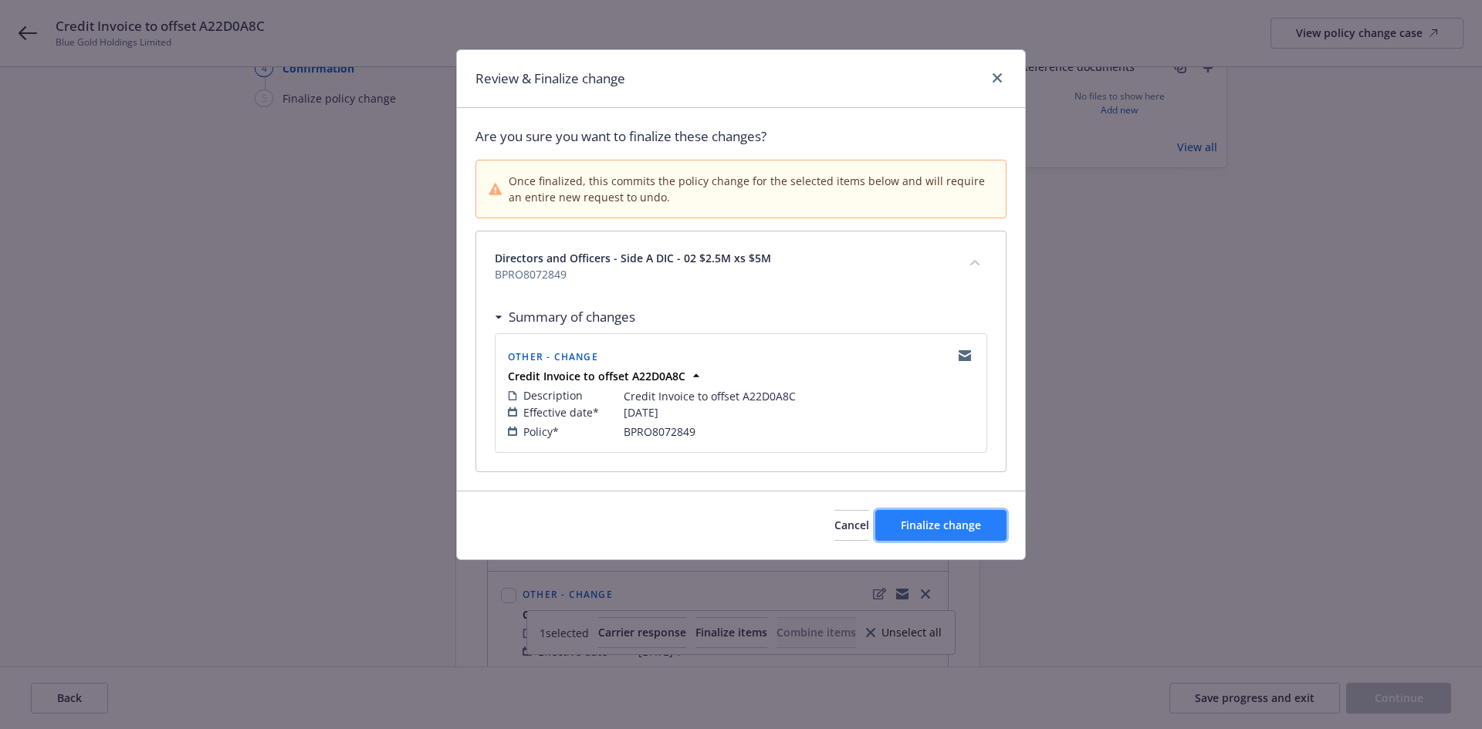
click at [937, 527] on span "Finalize change" at bounding box center [941, 525] width 80 height 15
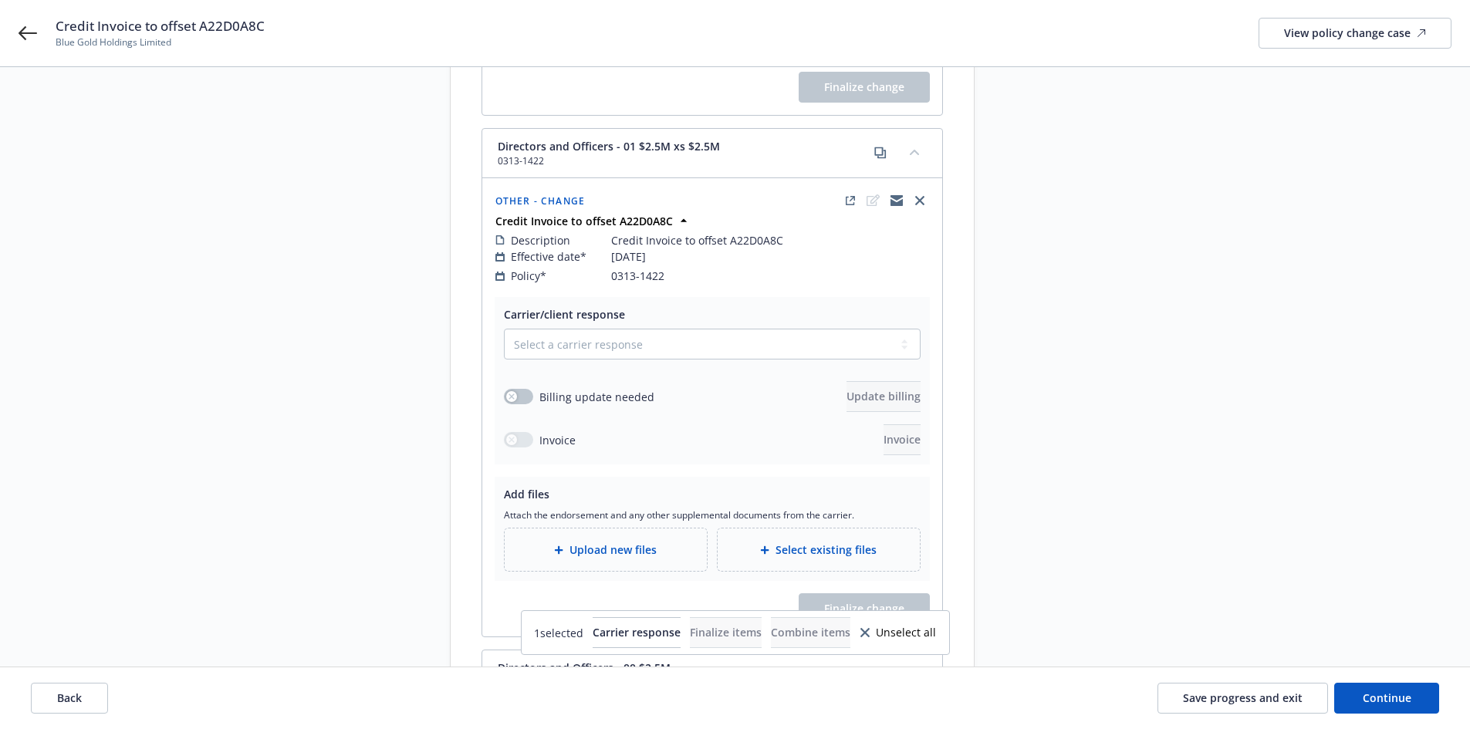
scroll to position [560, 0]
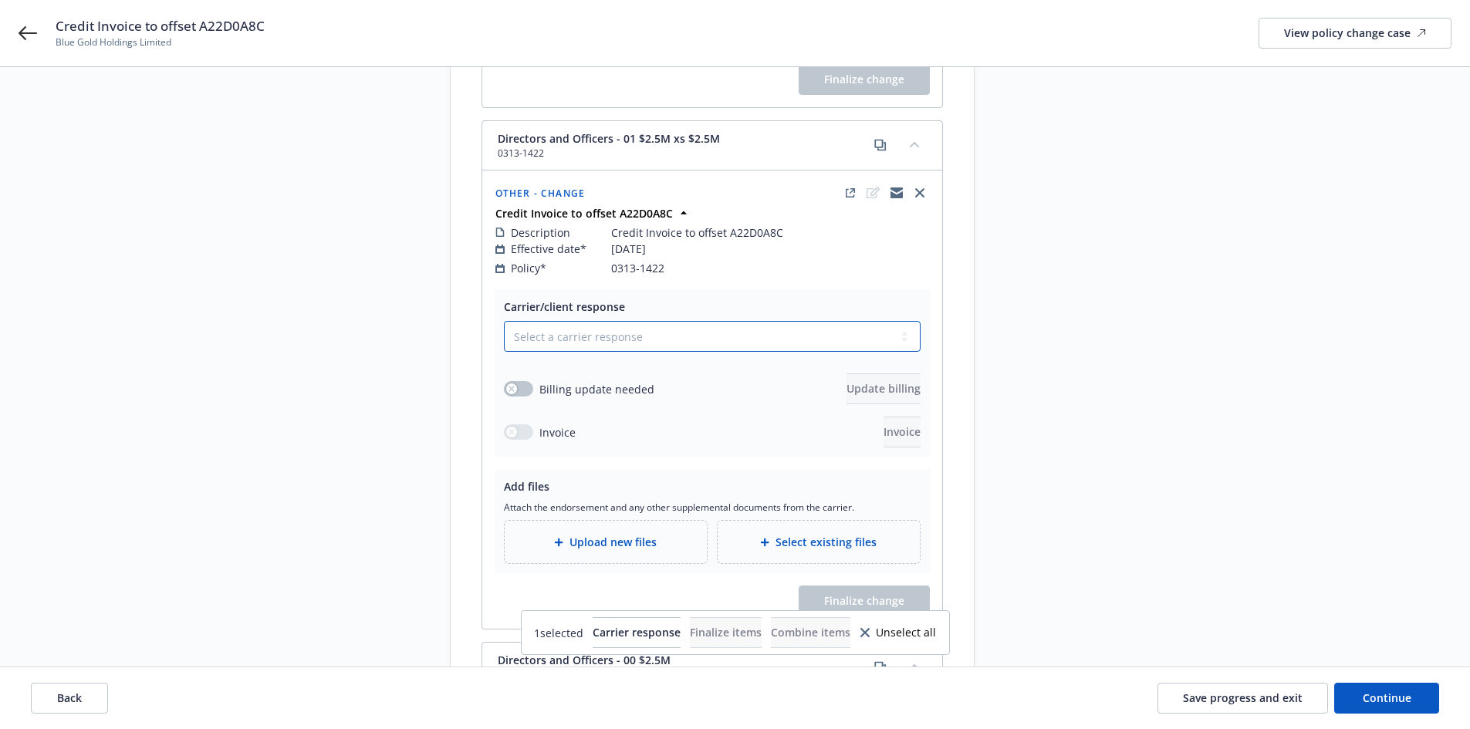
click at [604, 334] on select "Select a carrier response Accepted Accepted with revision No endorsement needed…" at bounding box center [712, 336] width 417 height 31
select select "NO_ENDORSEMENT_NEEDED"
click at [504, 321] on select "Select a carrier response Accepted Accepted with revision No endorsement needed…" at bounding box center [712, 336] width 417 height 31
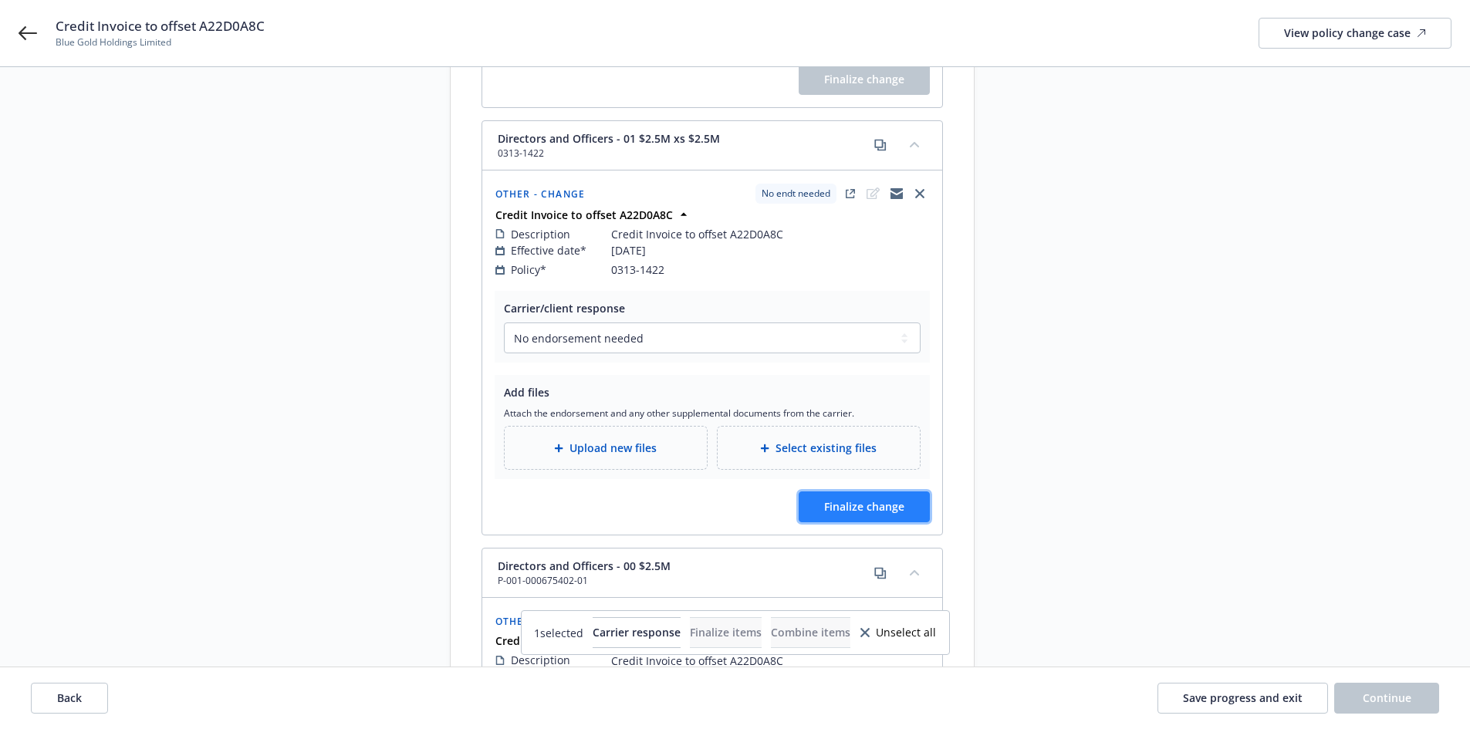
click at [863, 492] on button "Finalize change" at bounding box center [864, 507] width 131 height 31
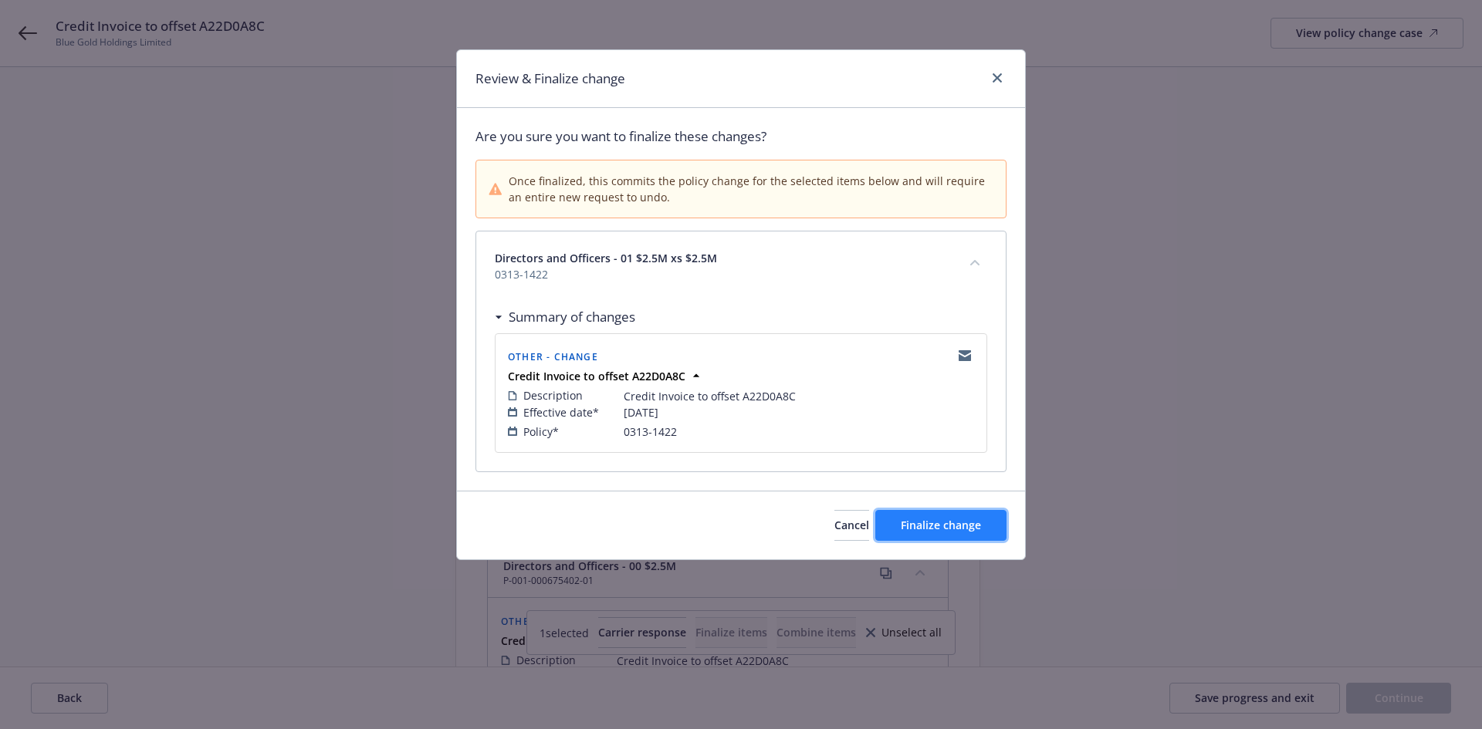
click at [927, 516] on button "Finalize change" at bounding box center [940, 525] width 131 height 31
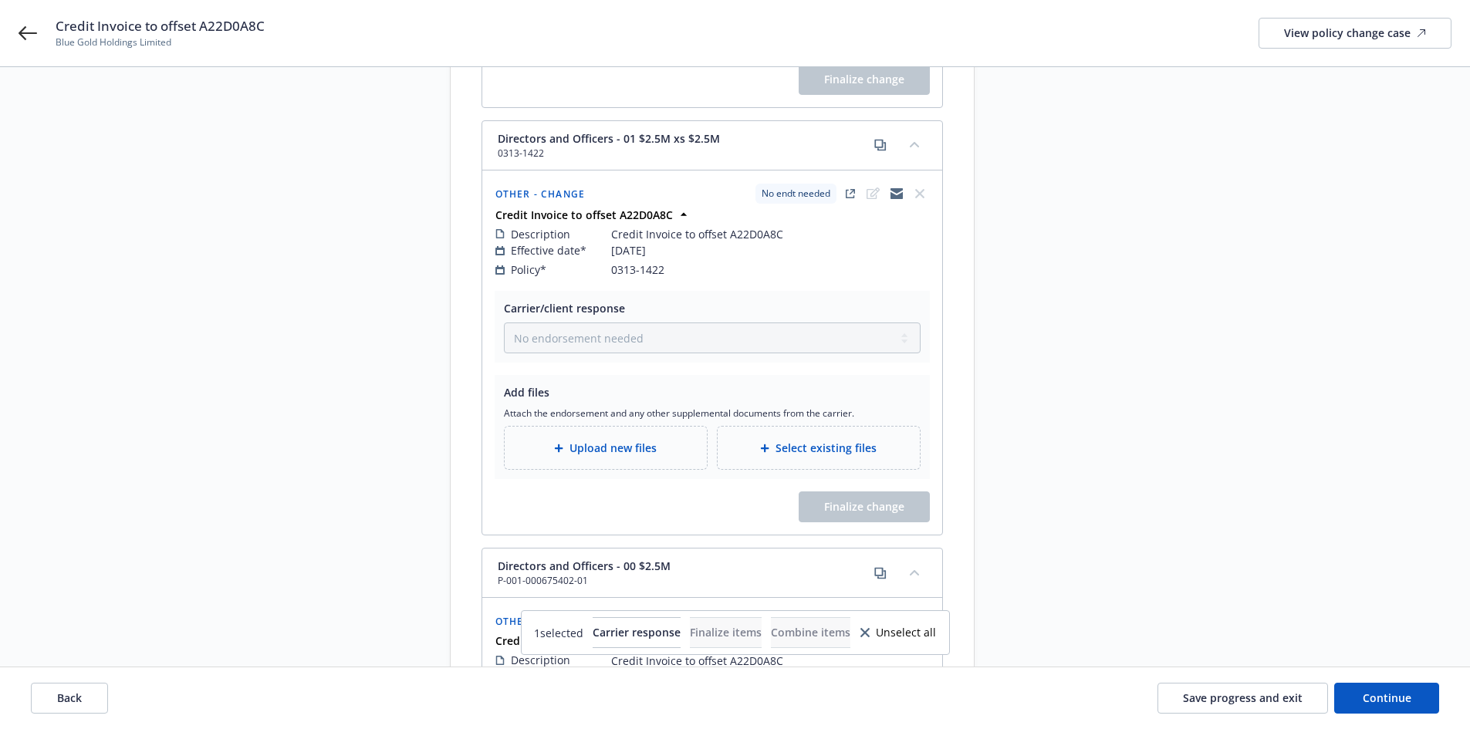
scroll to position [1035, 0]
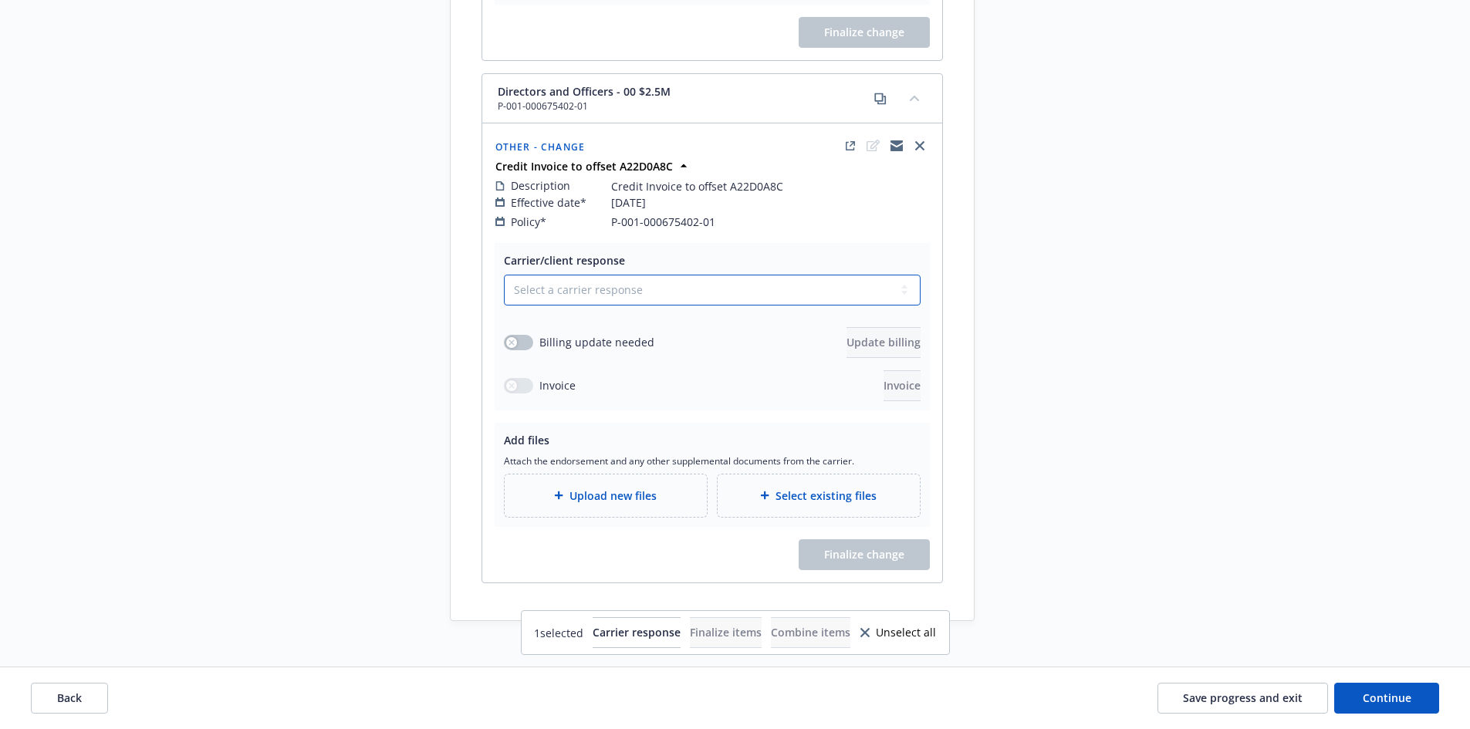
click at [613, 275] on select "Select a carrier response Accepted Accepted with revision No endorsement needed…" at bounding box center [712, 290] width 417 height 31
click at [504, 306] on select "Select a carrier response Accepted Accepted with revision No endorsement needed…" at bounding box center [712, 290] width 417 height 31
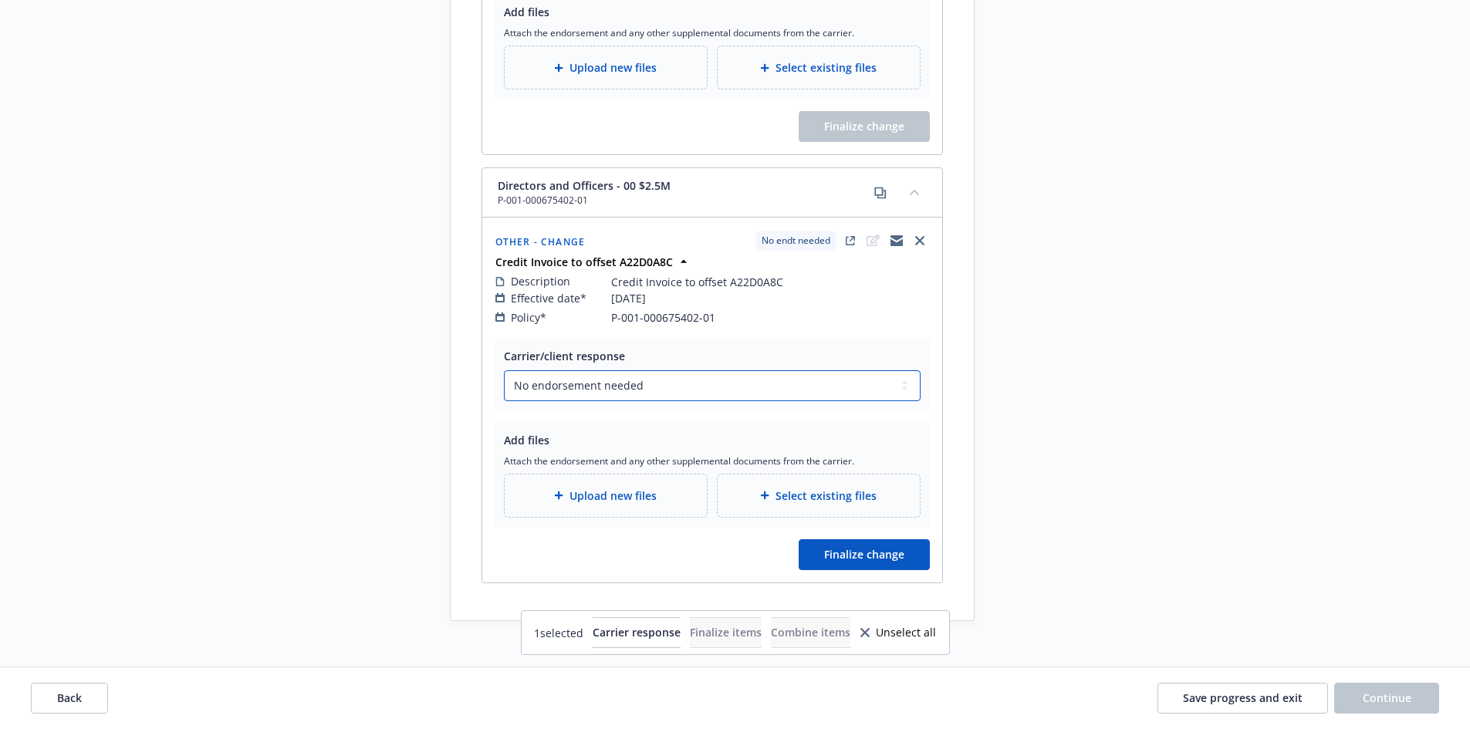
click at [614, 370] on select "Select a carrier response Accepted Accepted with revision No endorsement needed…" at bounding box center [712, 385] width 417 height 31
select select "ACCEPTED"
click at [504, 370] on select "Select a carrier response Accepted Accepted with revision No endorsement needed…" at bounding box center [712, 385] width 417 height 31
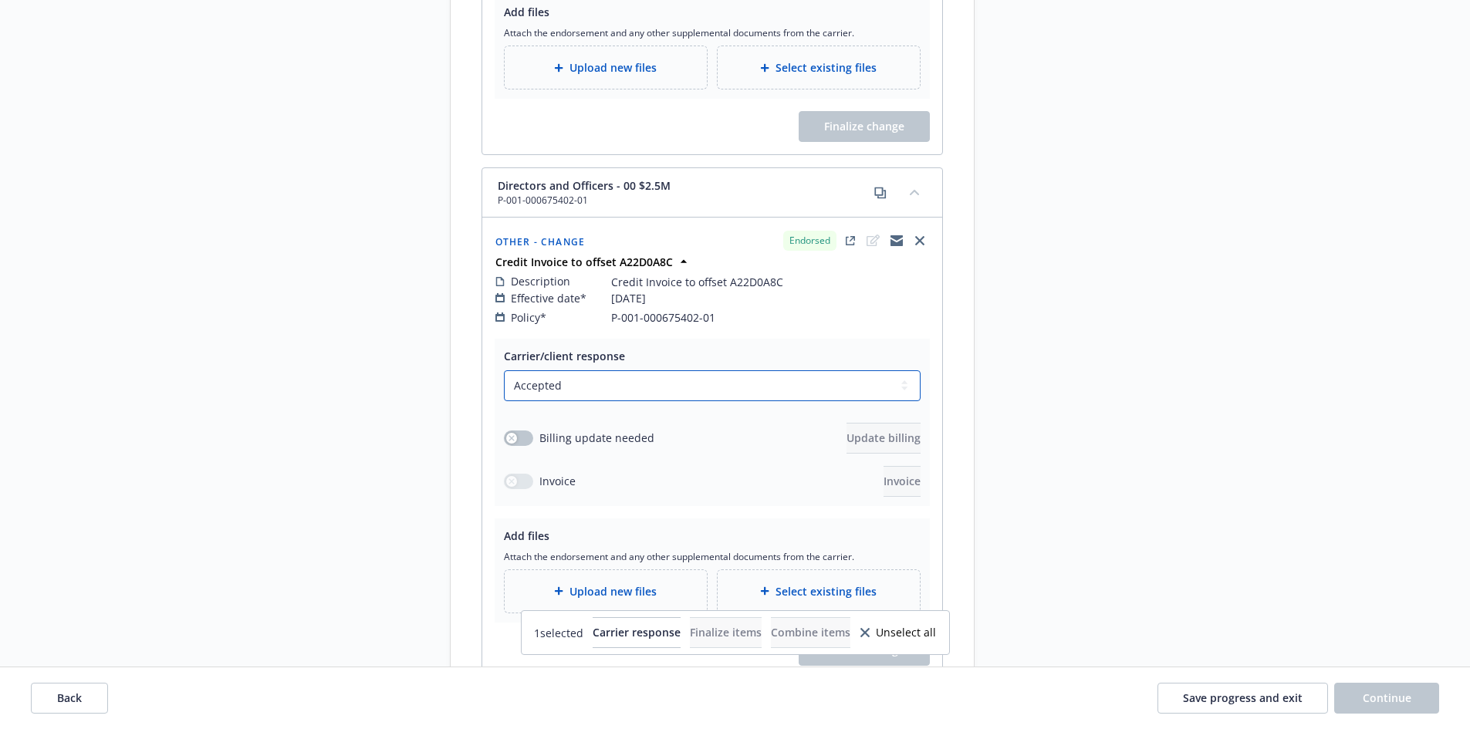
scroll to position [1035, 0]
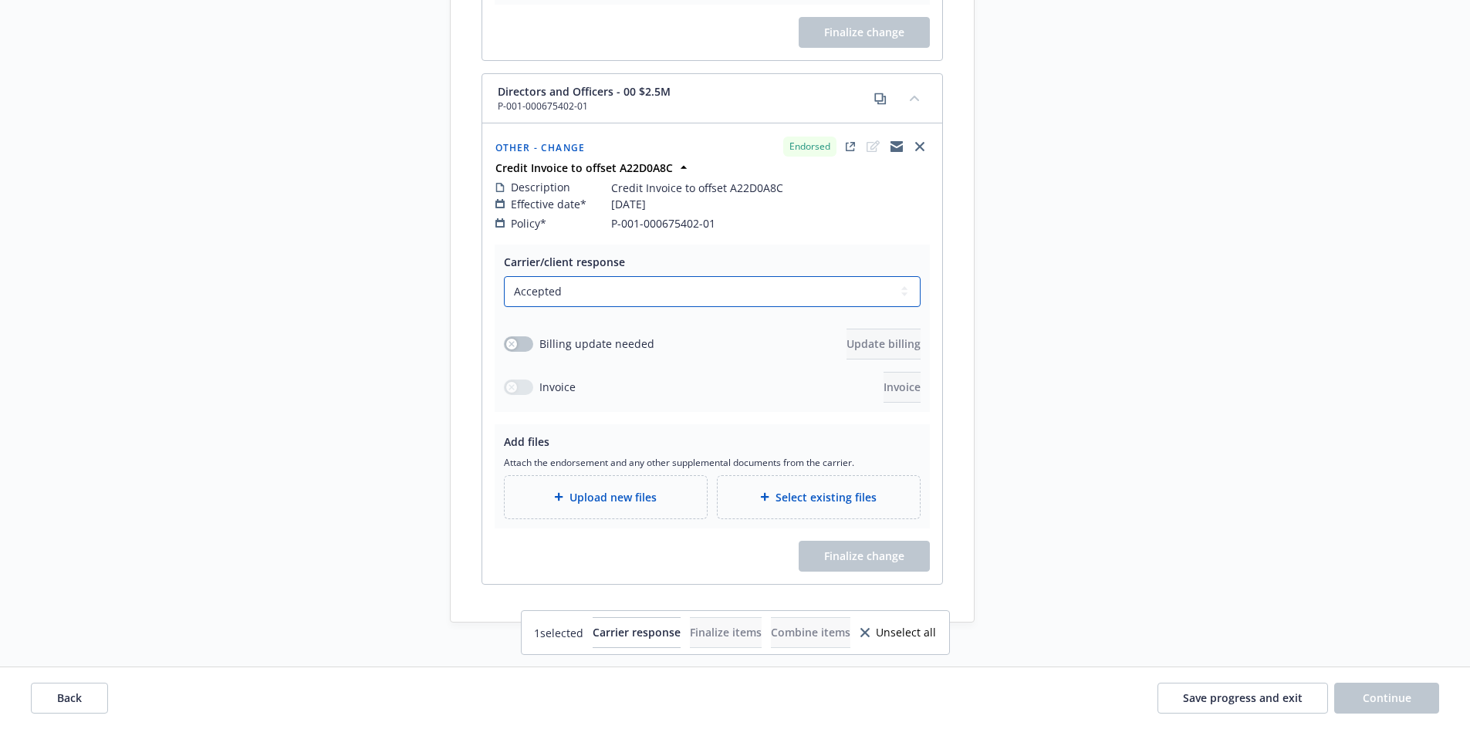
click at [537, 279] on select "Select a carrier response Accepted Accepted with revision No endorsement needed…" at bounding box center [712, 291] width 417 height 31
click at [549, 279] on select "Select a carrier response Accepted Accepted with revision No endorsement needed…" at bounding box center [712, 291] width 417 height 31
click at [513, 341] on icon "button" at bounding box center [511, 343] width 5 height 5
click at [878, 337] on span "Update billing" at bounding box center [884, 344] width 74 height 15
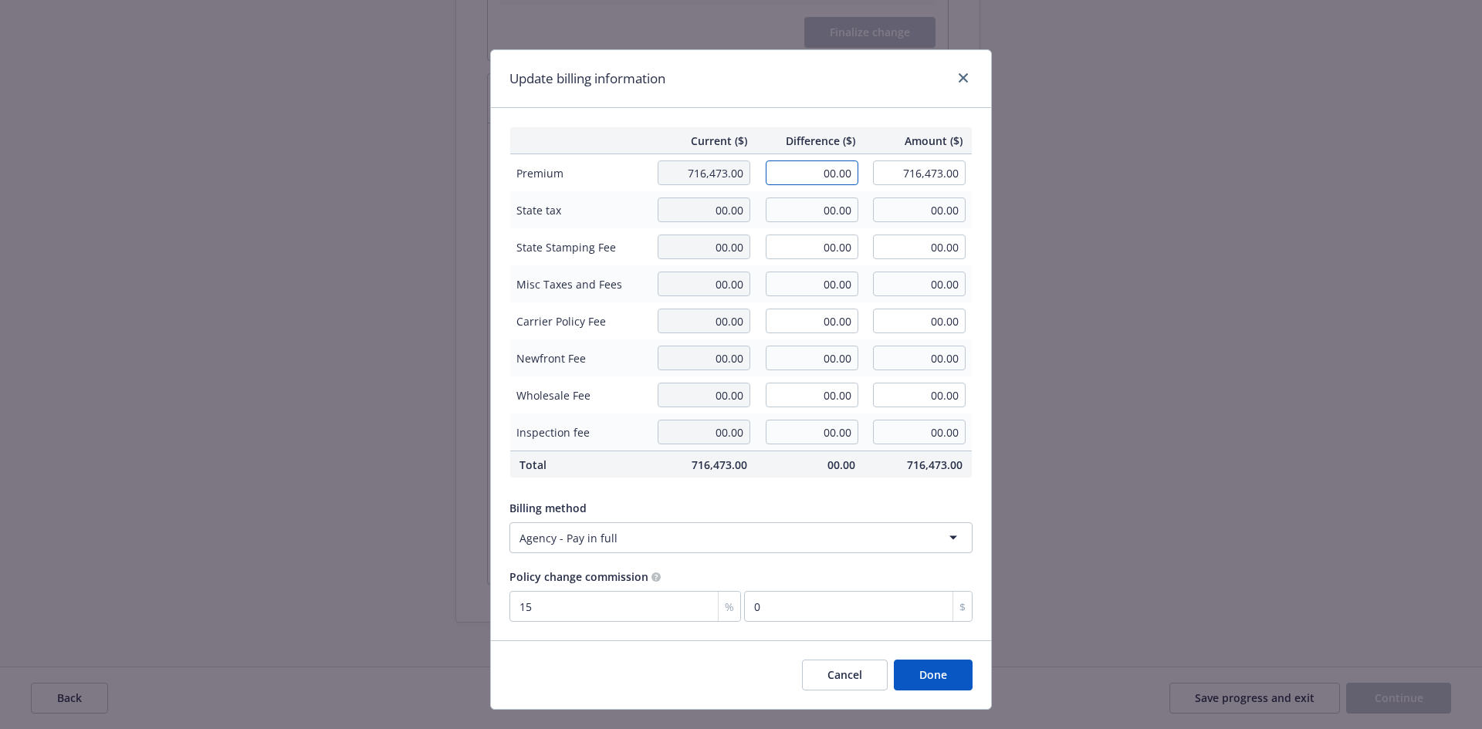
click at [820, 161] on input "00.00" at bounding box center [812, 173] width 93 height 25
type input "-6,820.70"
type input "709,652.30"
type input "-1023.1"
click at [814, 216] on input "00.00" at bounding box center [812, 210] width 93 height 25
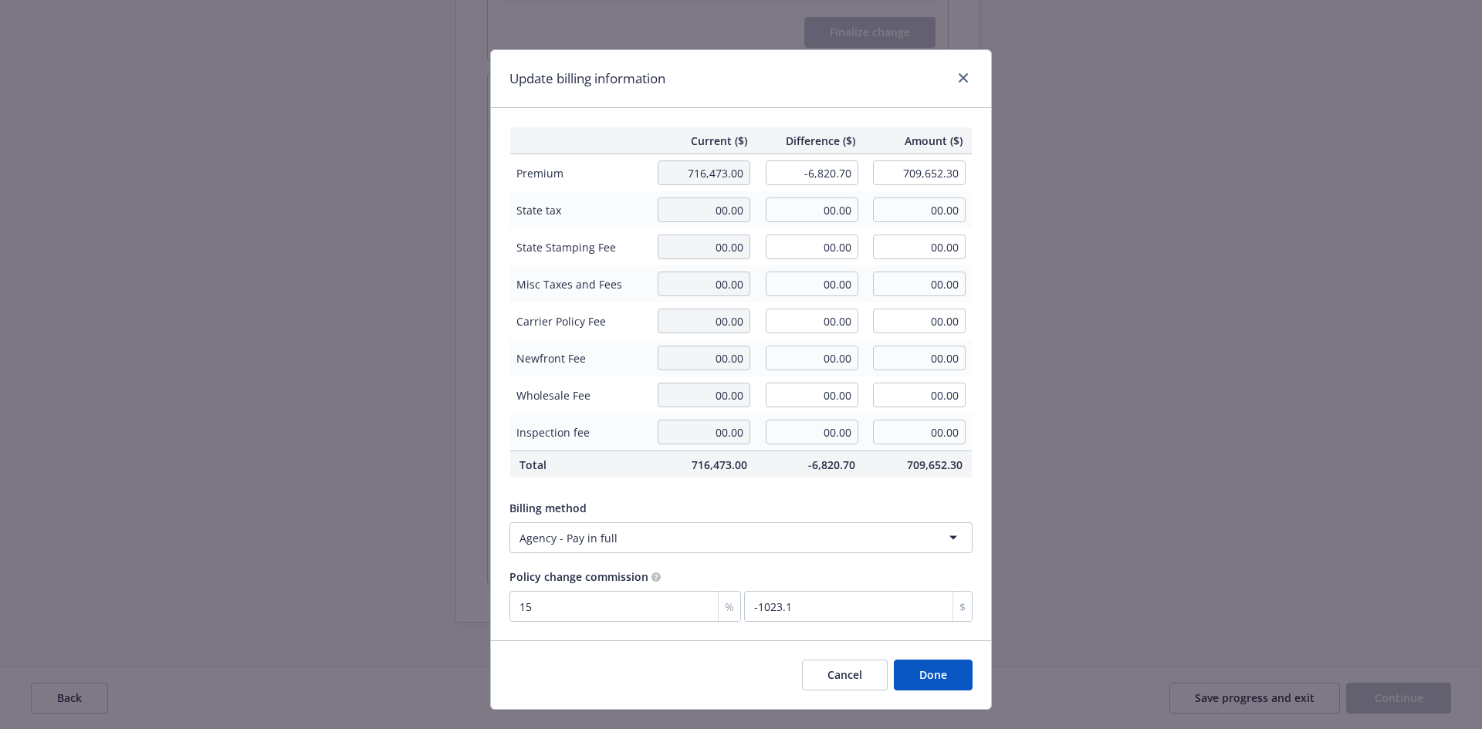
click at [826, 672] on button "Cancel" at bounding box center [845, 675] width 86 height 31
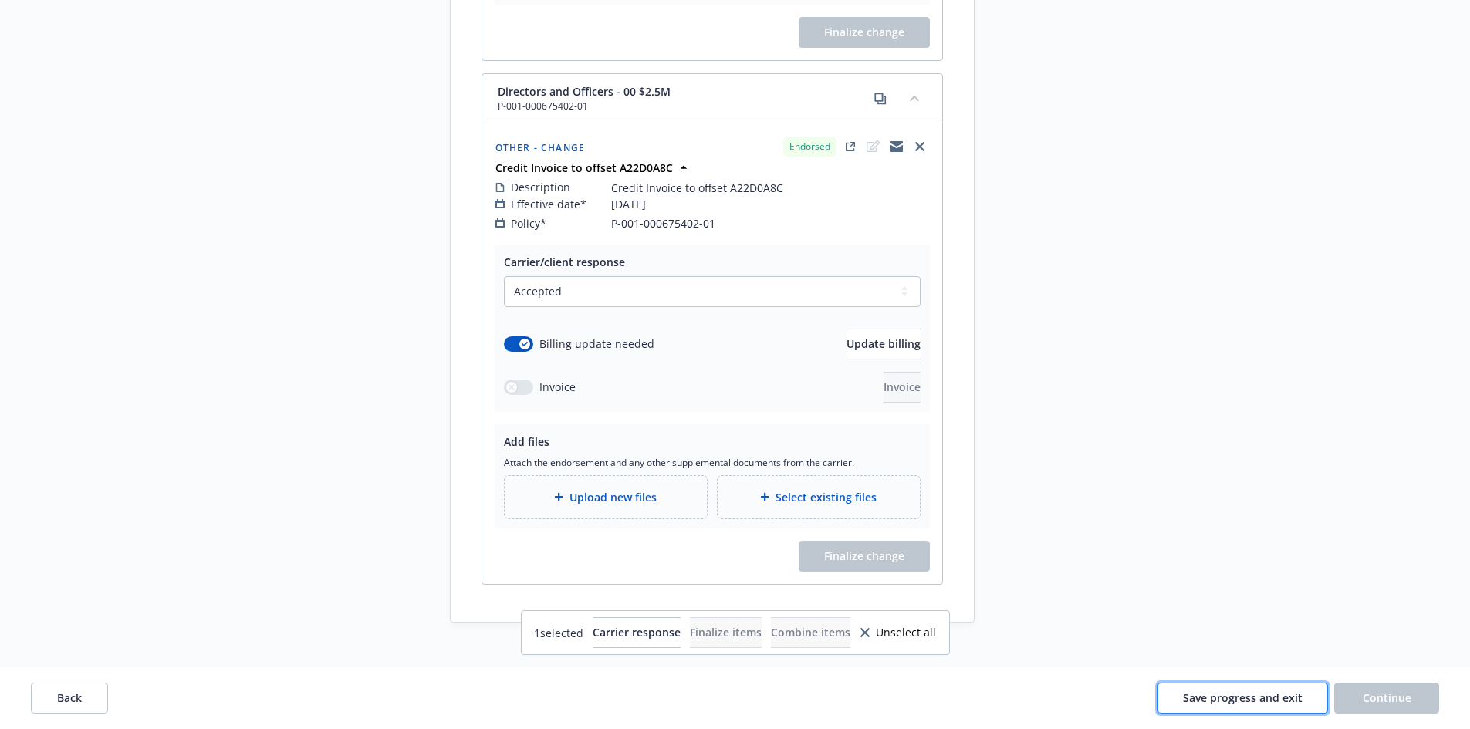
click at [1245, 700] on span "Save progress and exit" at bounding box center [1243, 698] width 120 height 15
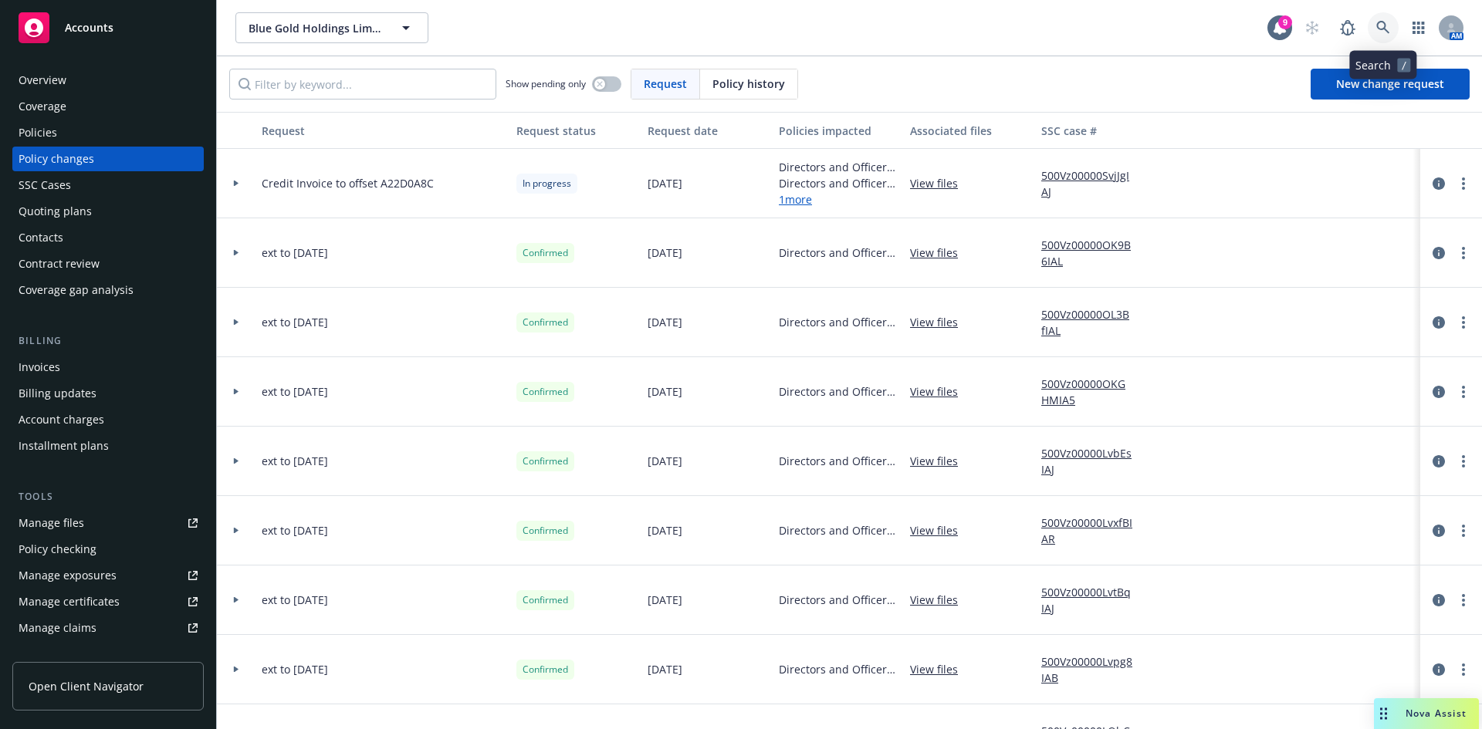
click at [1381, 25] on icon at bounding box center [1383, 28] width 14 height 14
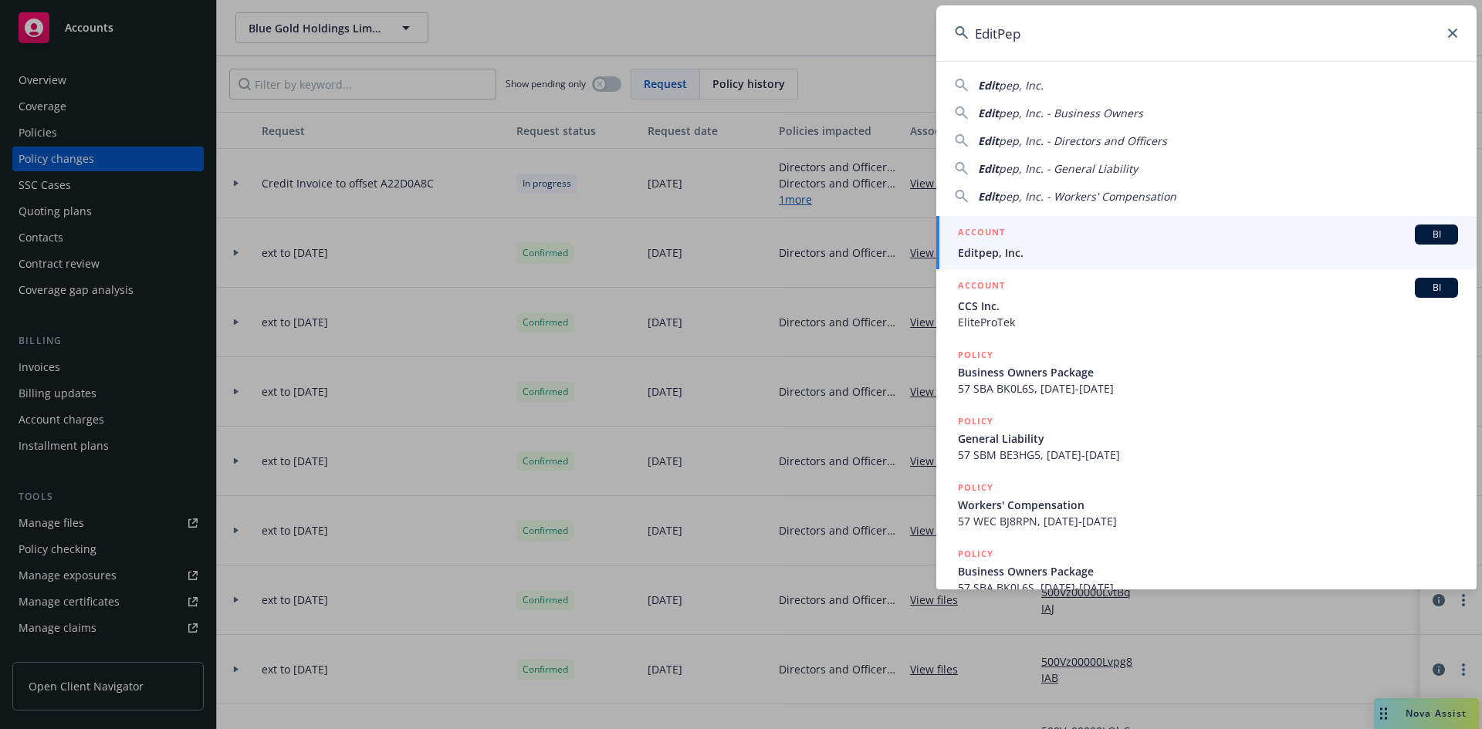
type input "EditPep"
click at [1050, 253] on span "Editpep, Inc." at bounding box center [1208, 253] width 500 height 16
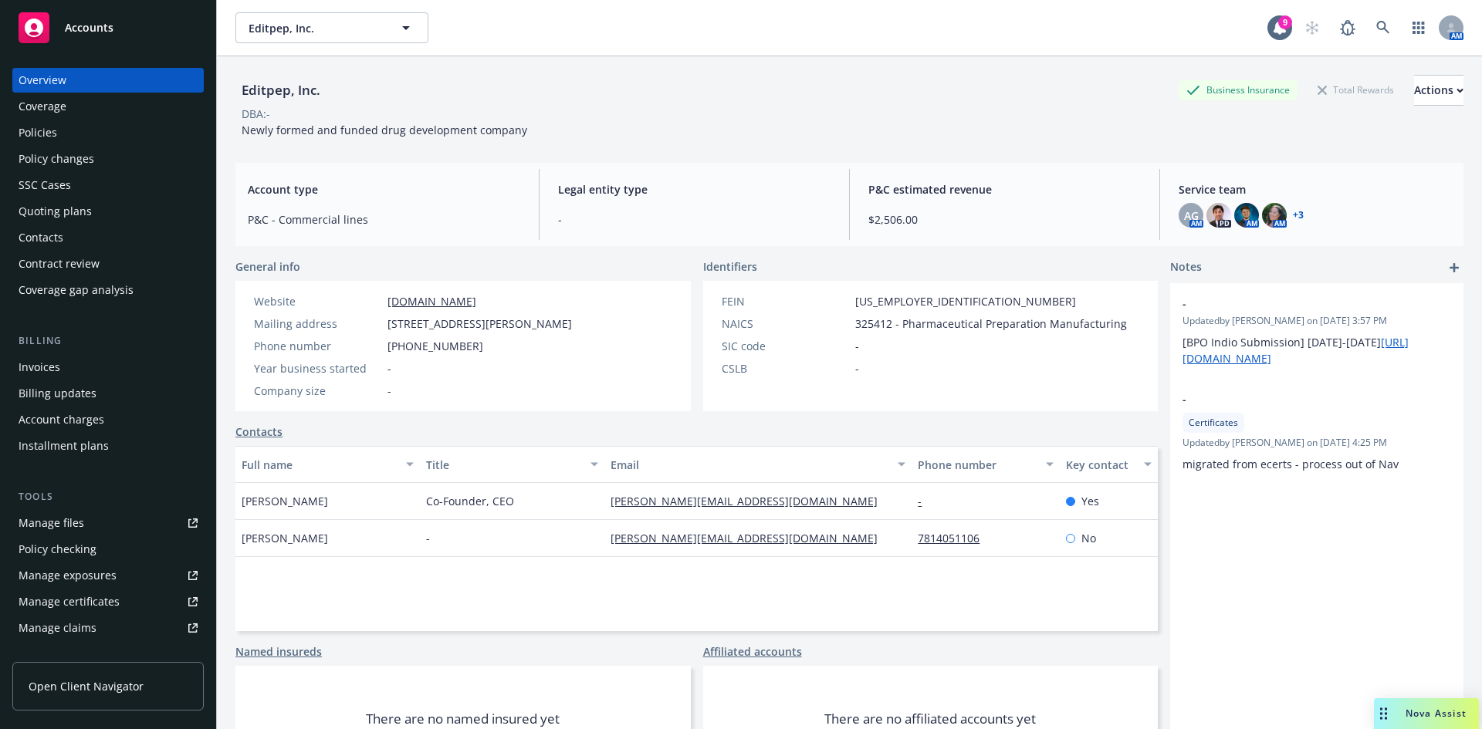
click at [53, 366] on div "Invoices" at bounding box center [40, 367] width 42 height 25
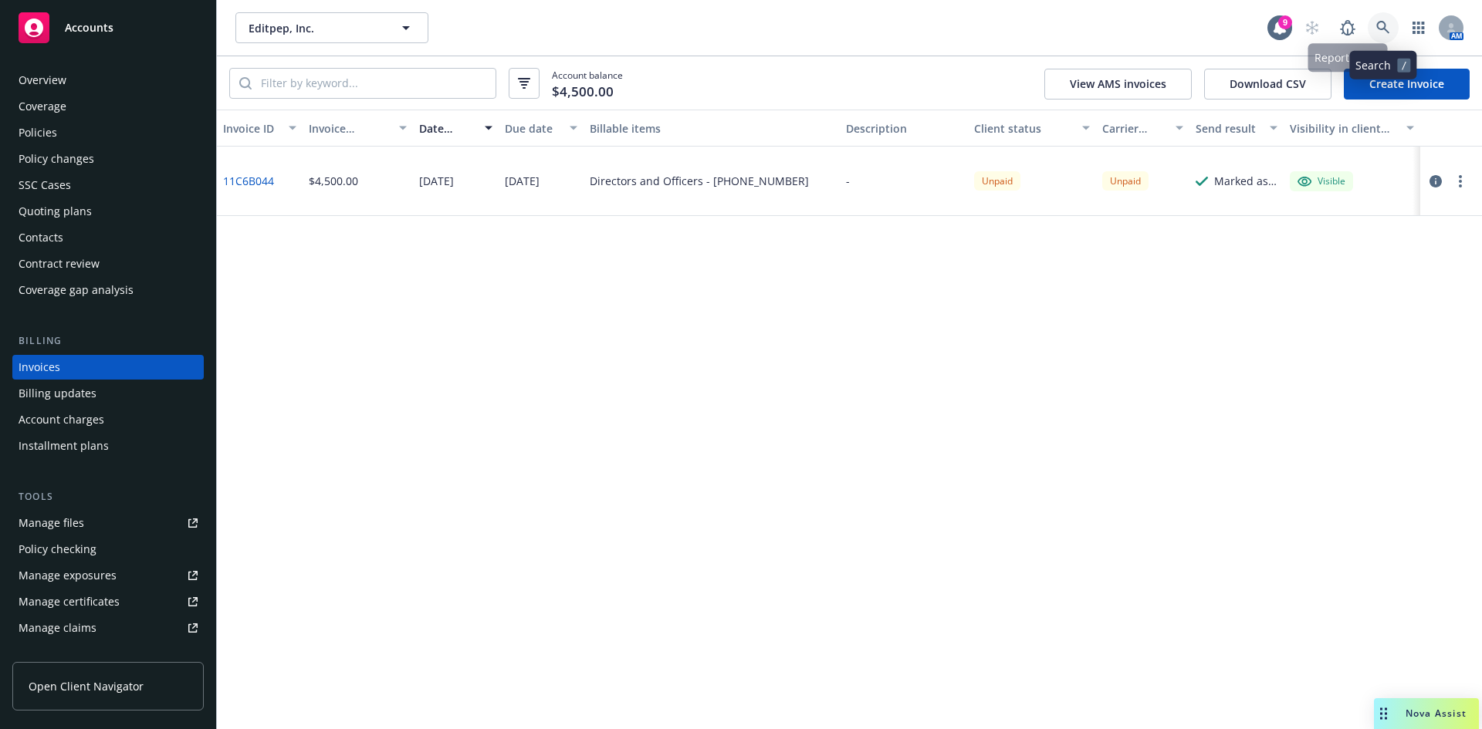
click at [1382, 28] on icon at bounding box center [1383, 28] width 14 height 14
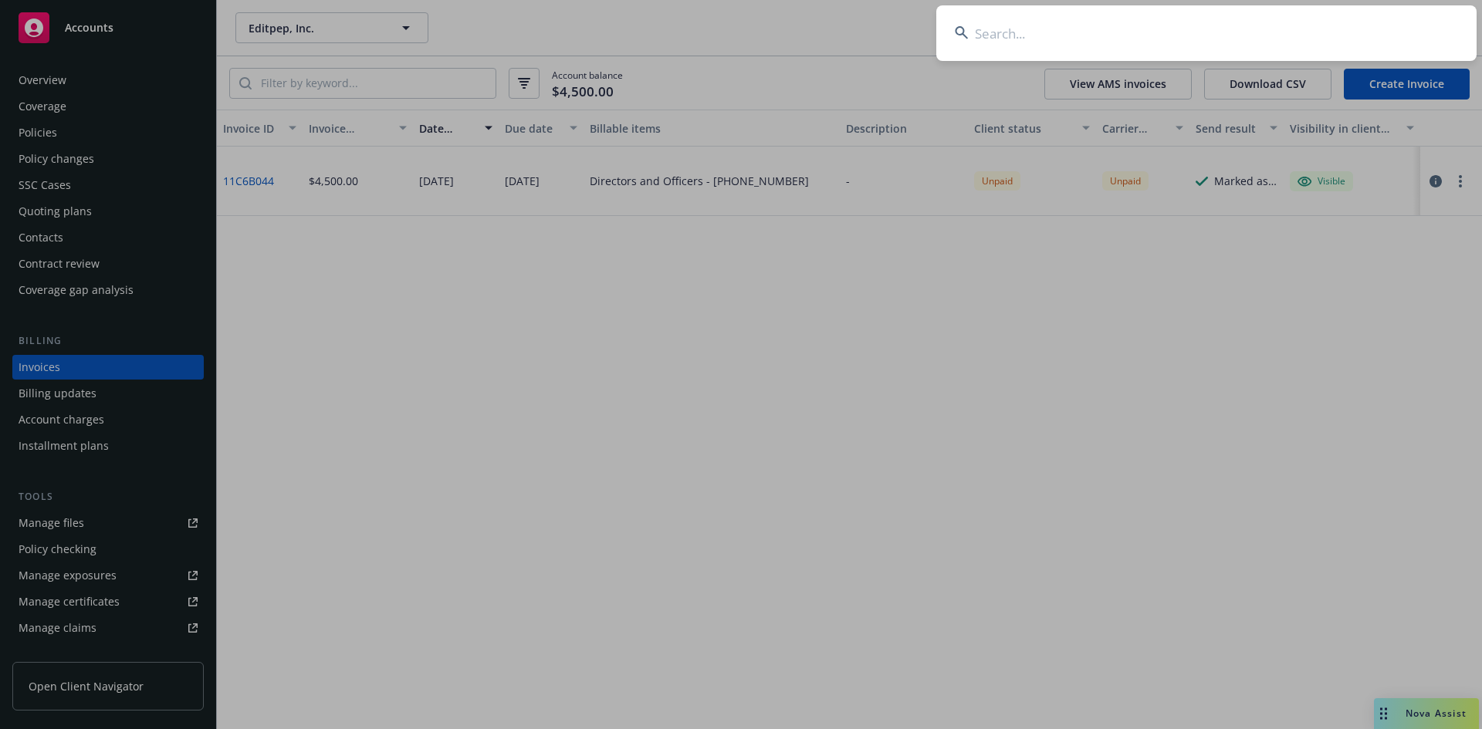
click at [1152, 27] on input at bounding box center [1206, 33] width 540 height 56
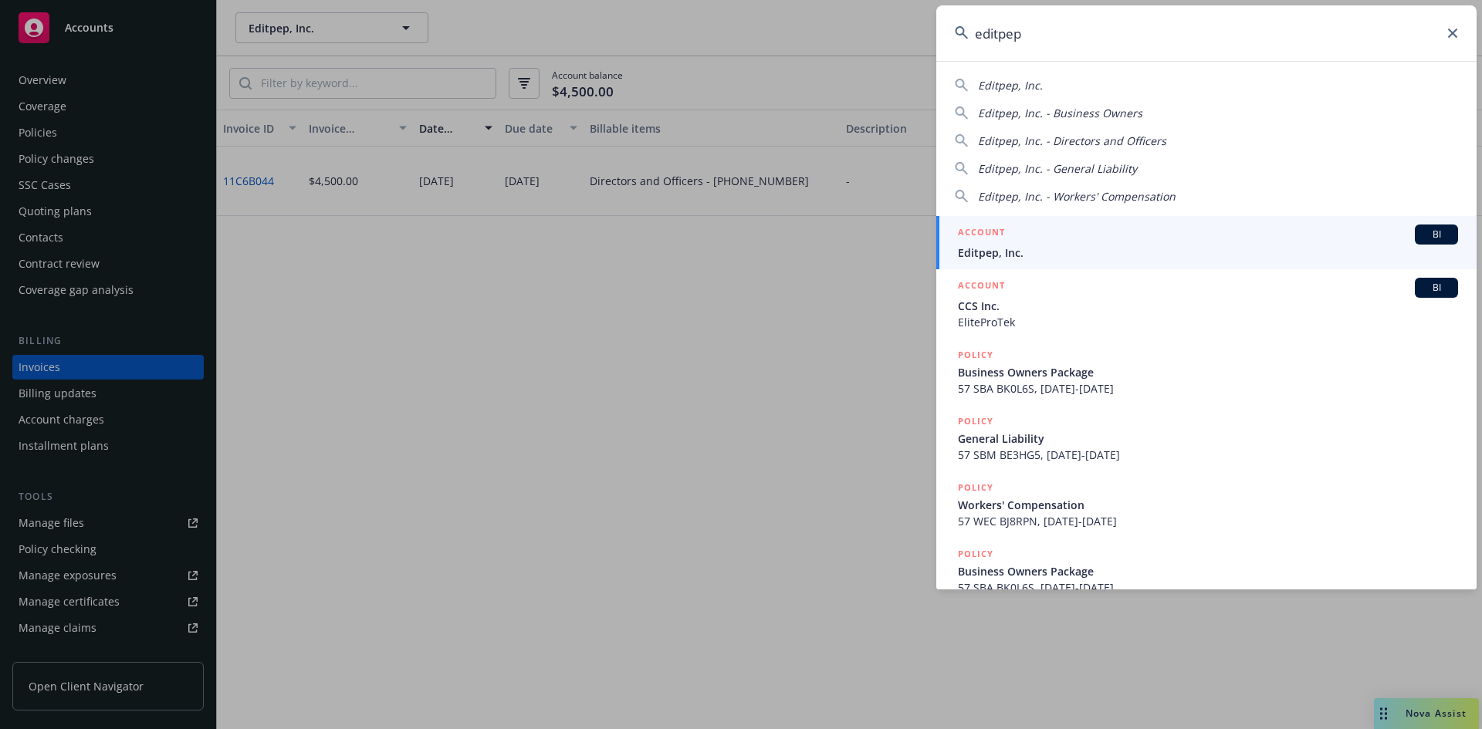
type input "editpep"
click at [981, 261] on link "ACCOUNT BI Editpep, Inc." at bounding box center [1206, 242] width 540 height 53
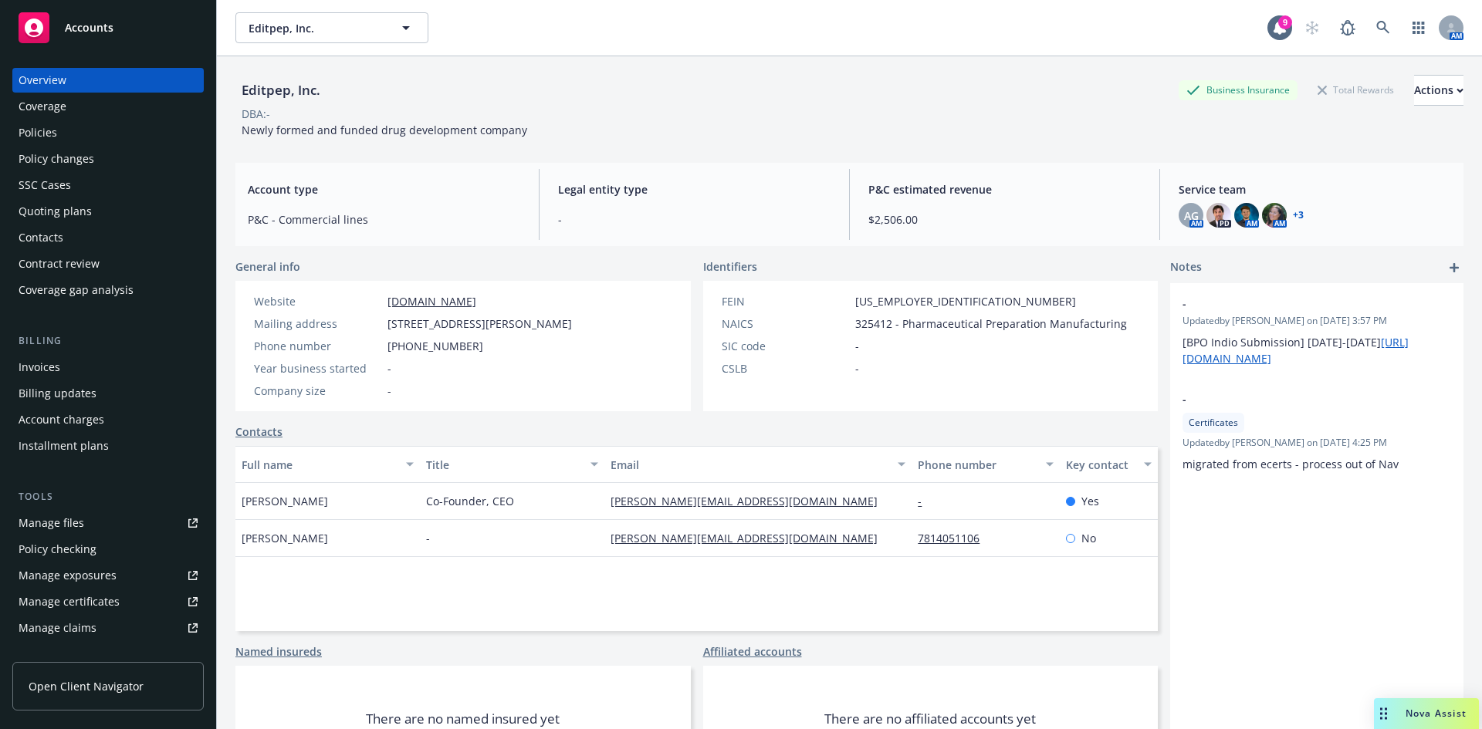
click at [119, 133] on div "Policies" at bounding box center [108, 132] width 179 height 25
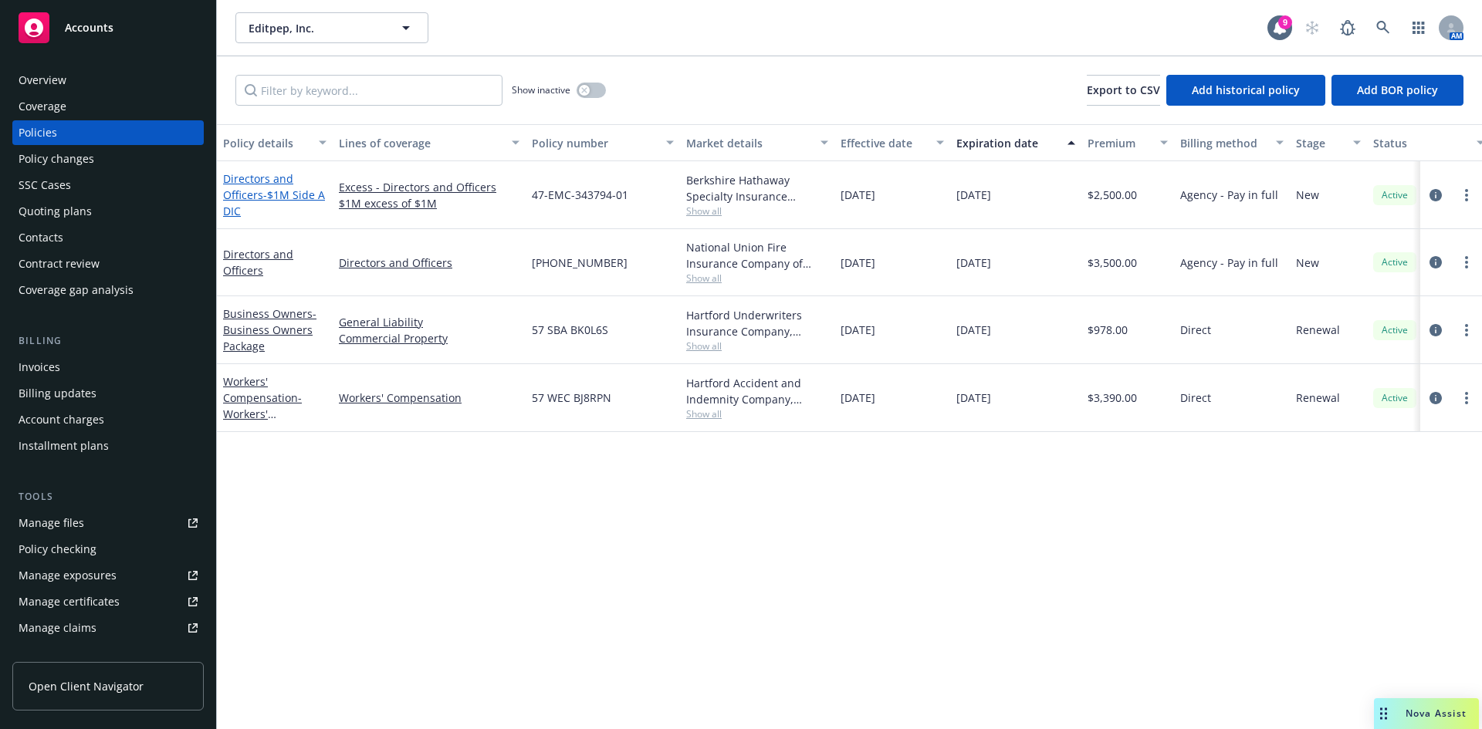
click at [239, 189] on link "Directors and Officers - $1M Side A DIC" at bounding box center [274, 194] width 102 height 47
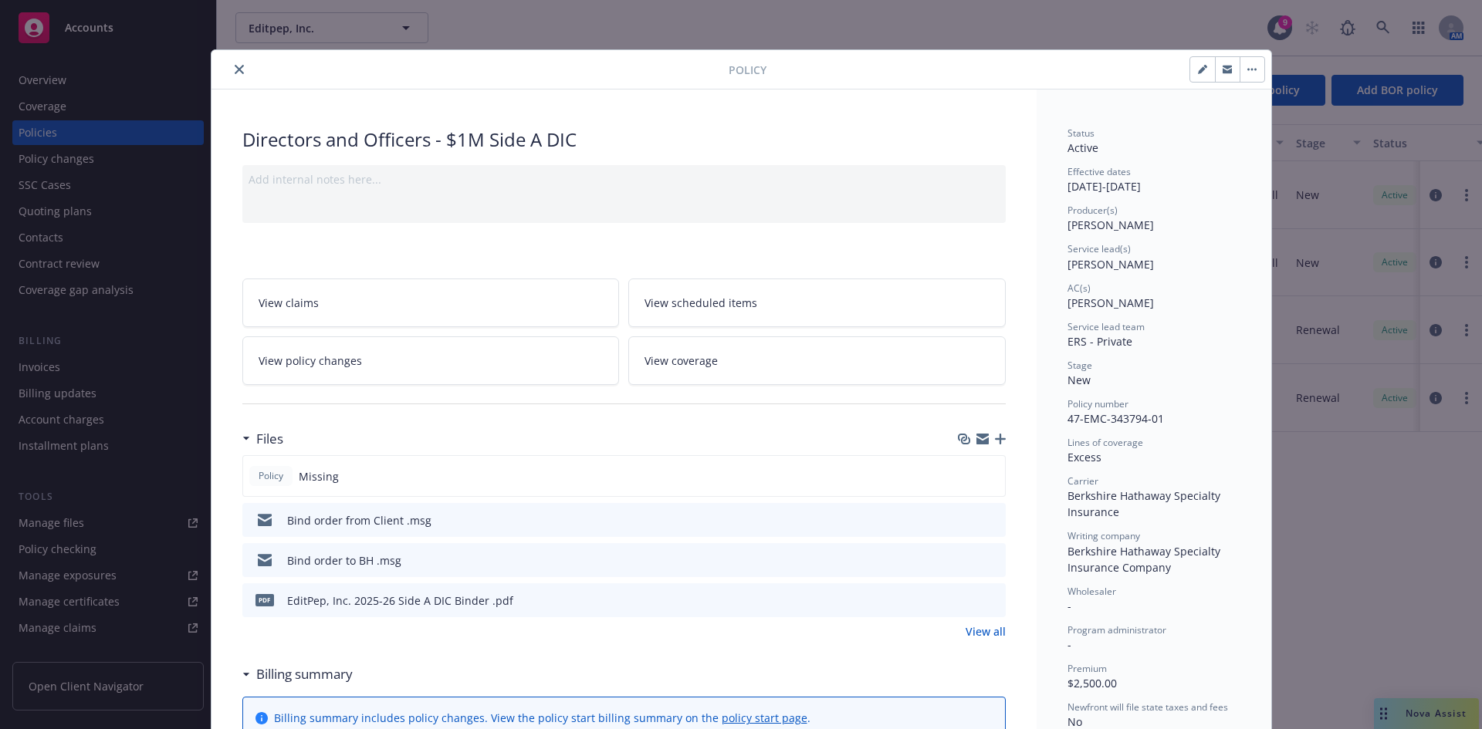
click at [995, 437] on icon "button" at bounding box center [1000, 439] width 11 height 11
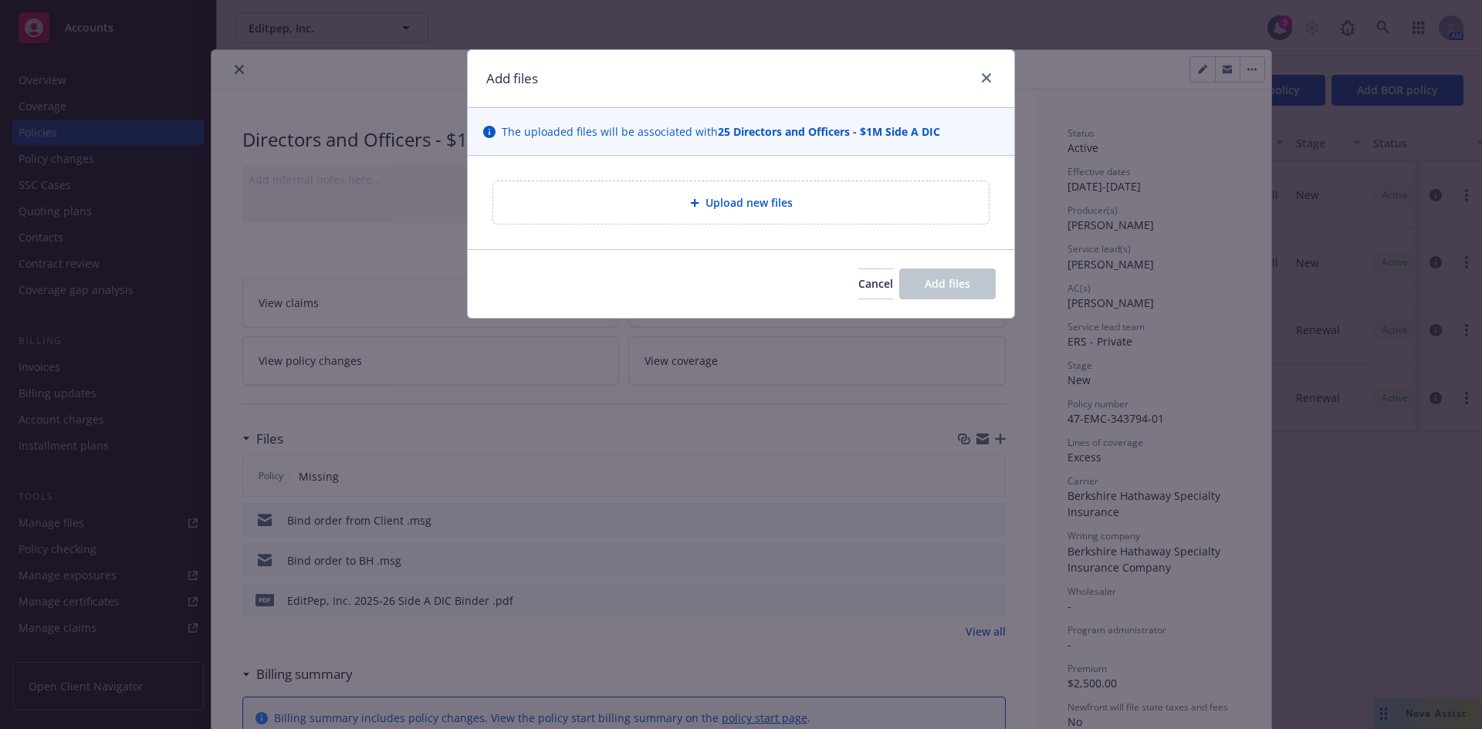
type textarea "x"
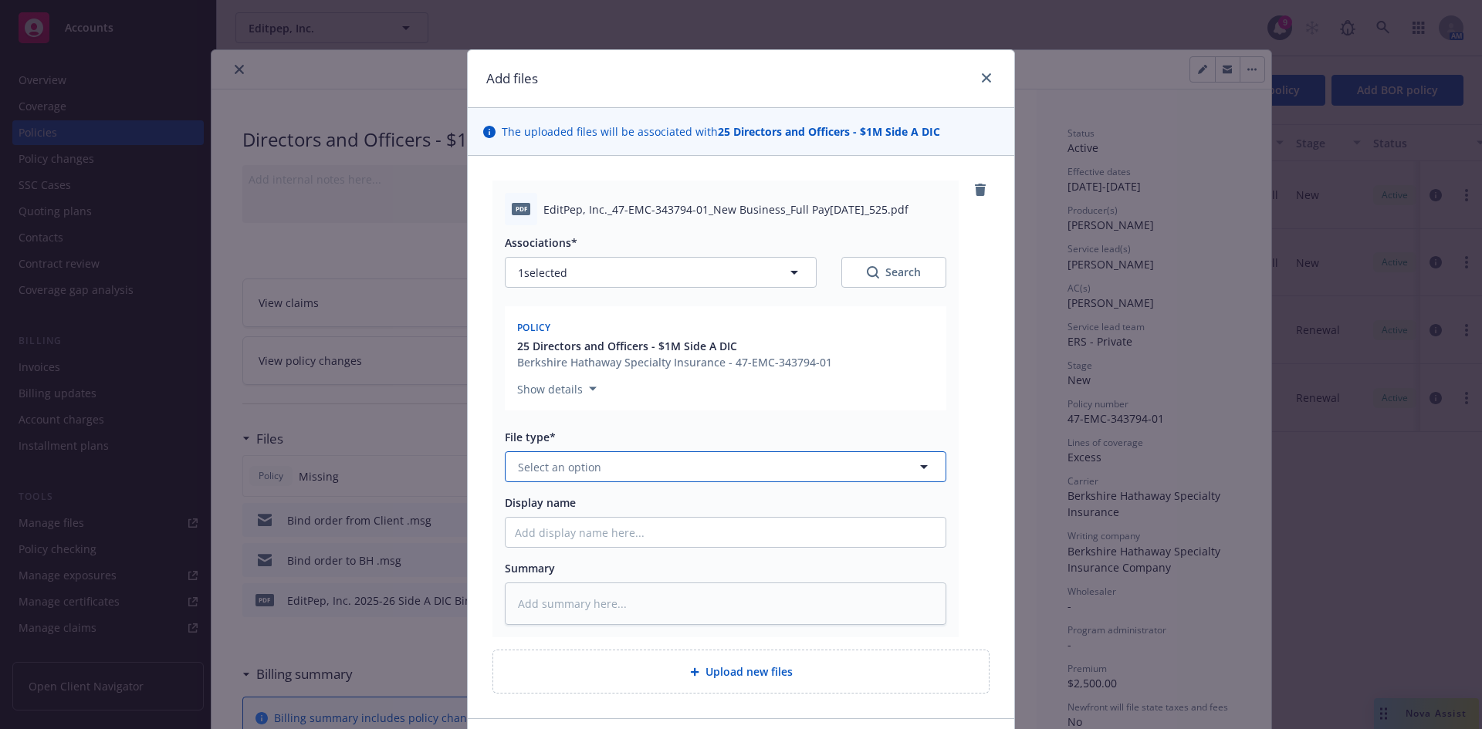
click at [542, 482] on button "Select an option" at bounding box center [725, 467] width 441 height 31
type input "inv"
click at [564, 543] on span "Invoice - Third Party" at bounding box center [574, 551] width 107 height 16
click at [565, 514] on div "Display name" at bounding box center [725, 521] width 441 height 53
click at [552, 535] on input "Display name" at bounding box center [726, 532] width 440 height 29
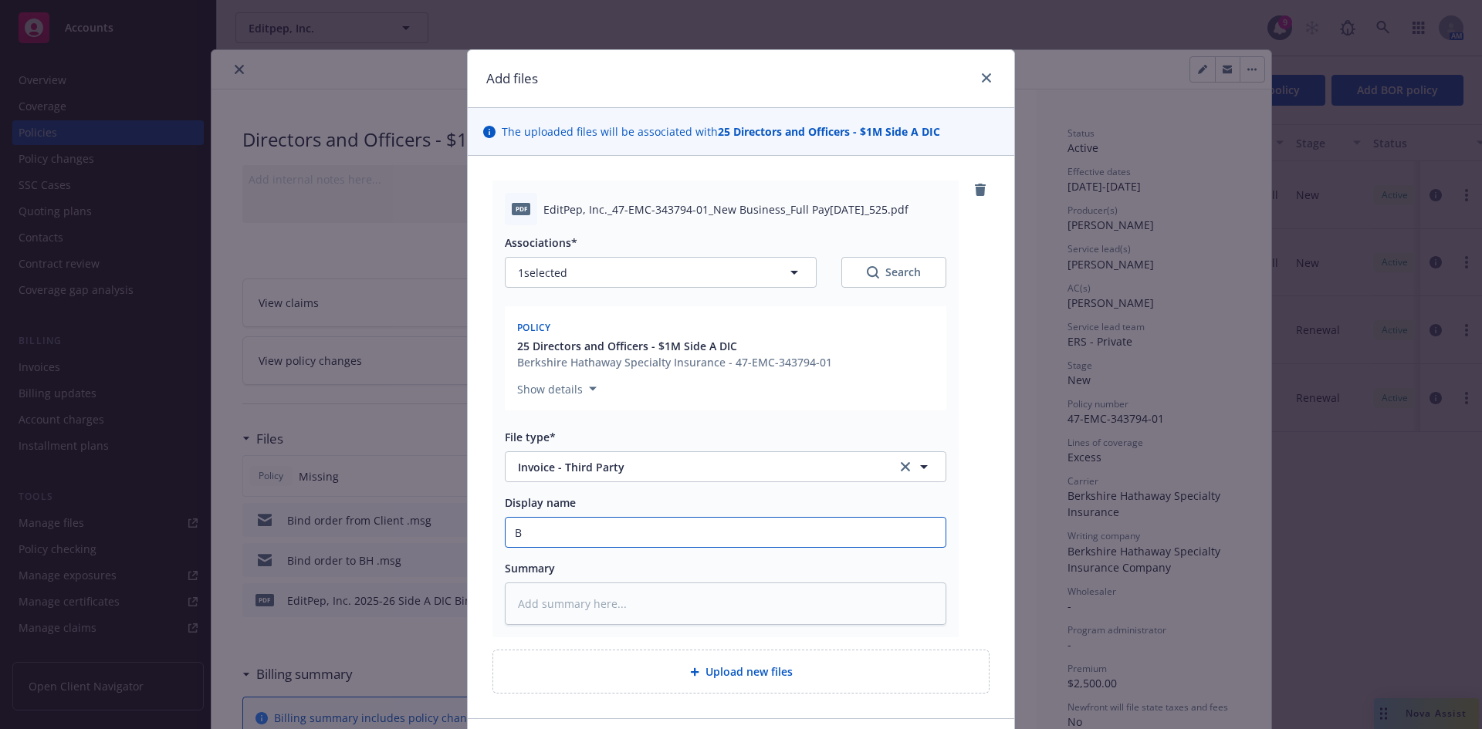
type textarea "x"
type input "B"
type textarea "x"
type input "BH"
type textarea "x"
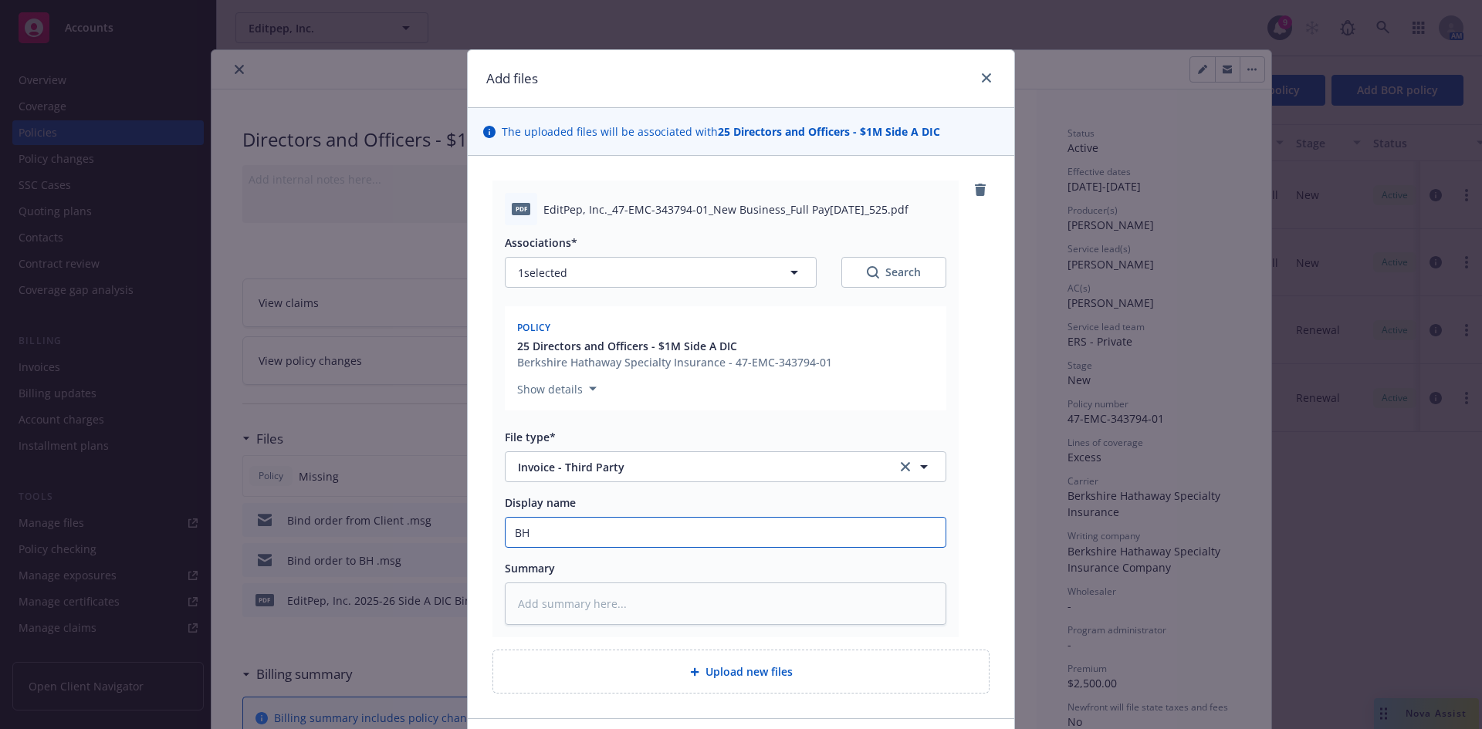
type input "BHS"
type textarea "x"
type input "BHSI"
type textarea "x"
type input "BHSI"
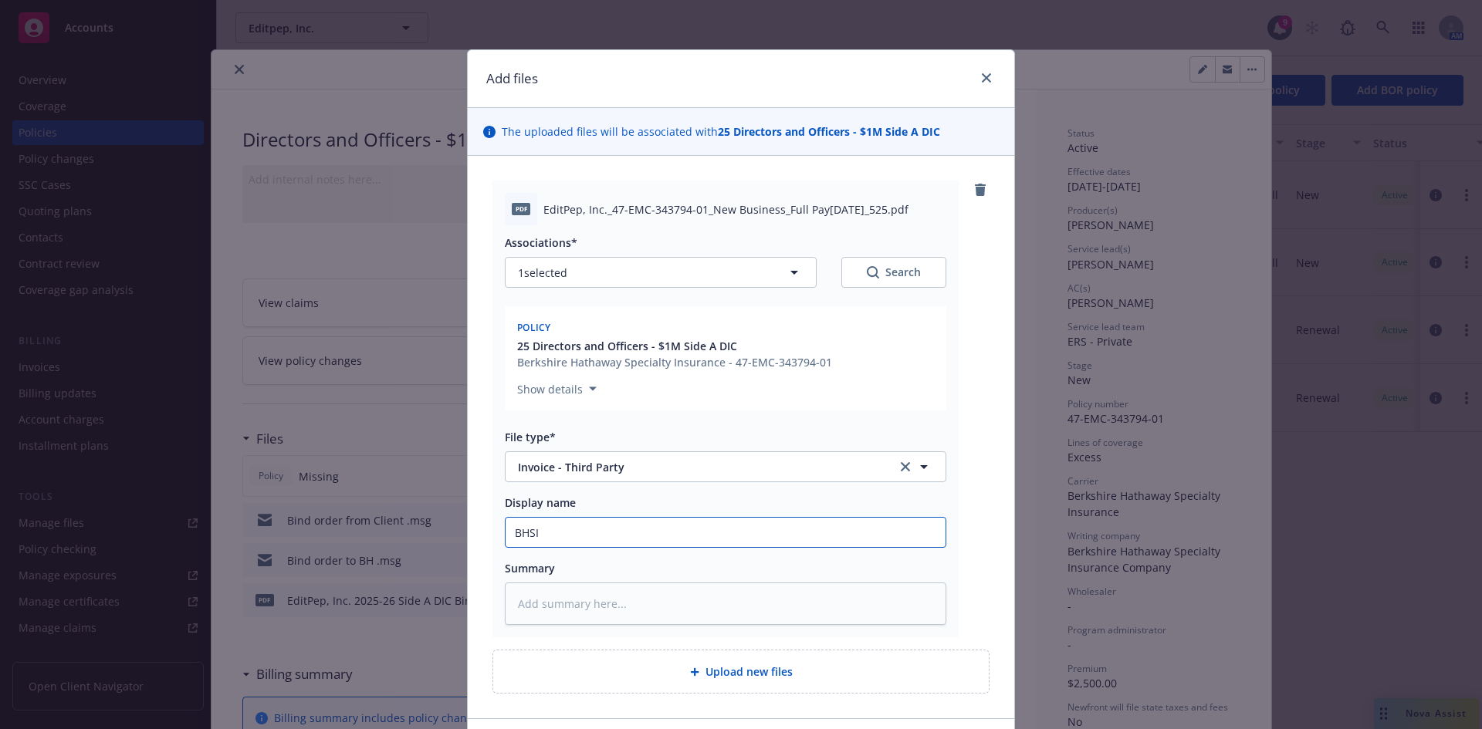
type textarea "x"
type input "BHSI SI"
type textarea "x"
type input "BHSI SId"
type textarea "x"
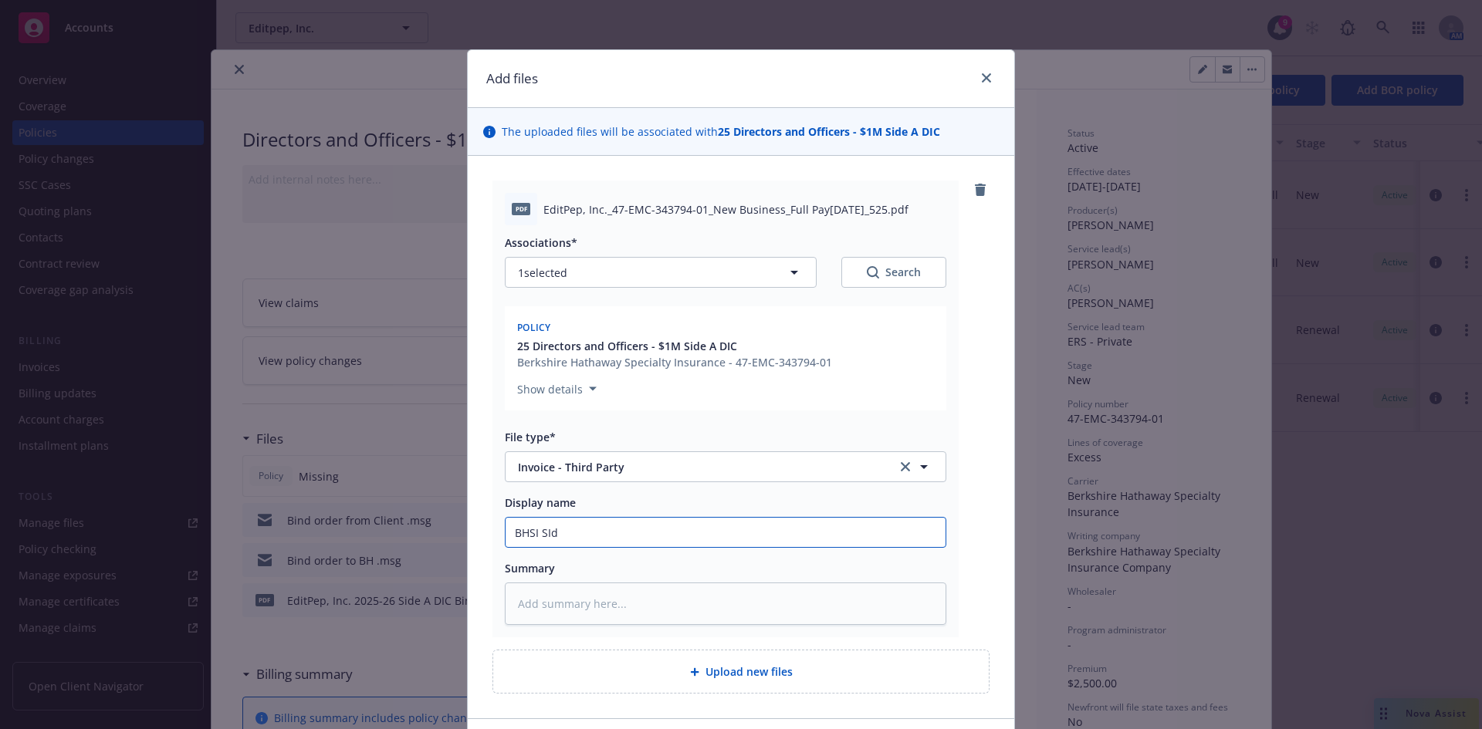
type input "BHSI SIde"
type textarea "x"
type input "BHSI SIde"
type textarea "x"
type input "BHSI SIde"
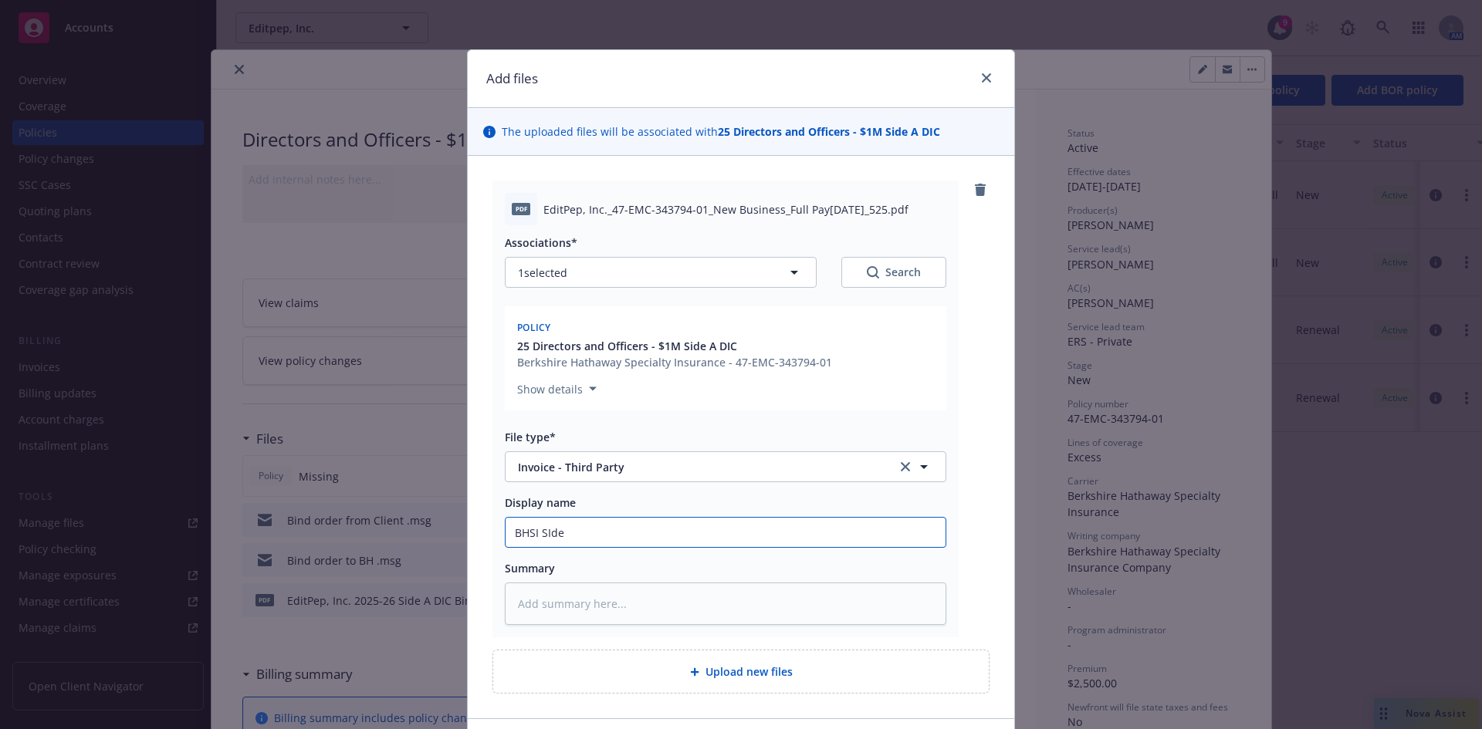
type textarea "x"
type input "BHSI SId"
type textarea "x"
type input "BHSI SI"
type textarea "x"
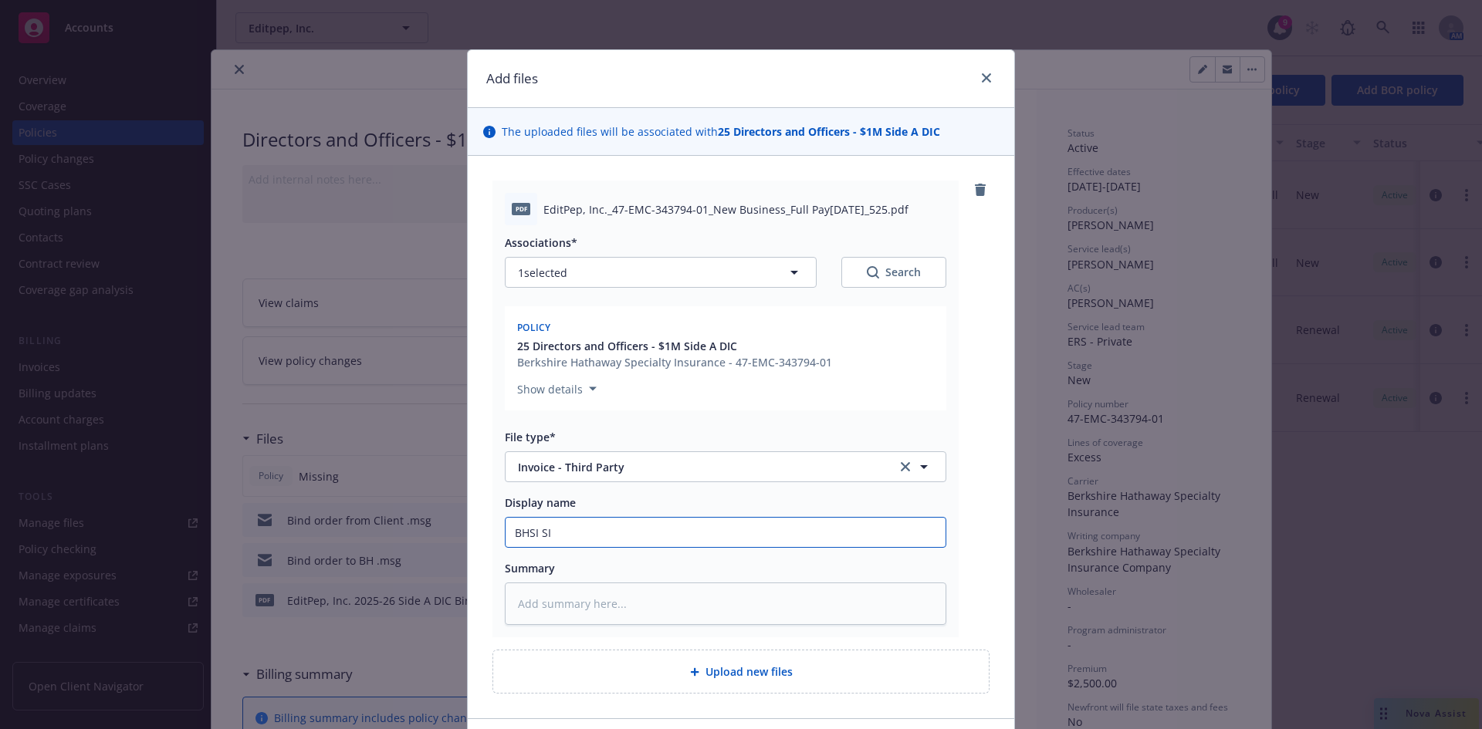
type input "BHSI S"
type textarea "x"
type input "BHSI Si"
type textarea "x"
type input "BHSI Sid"
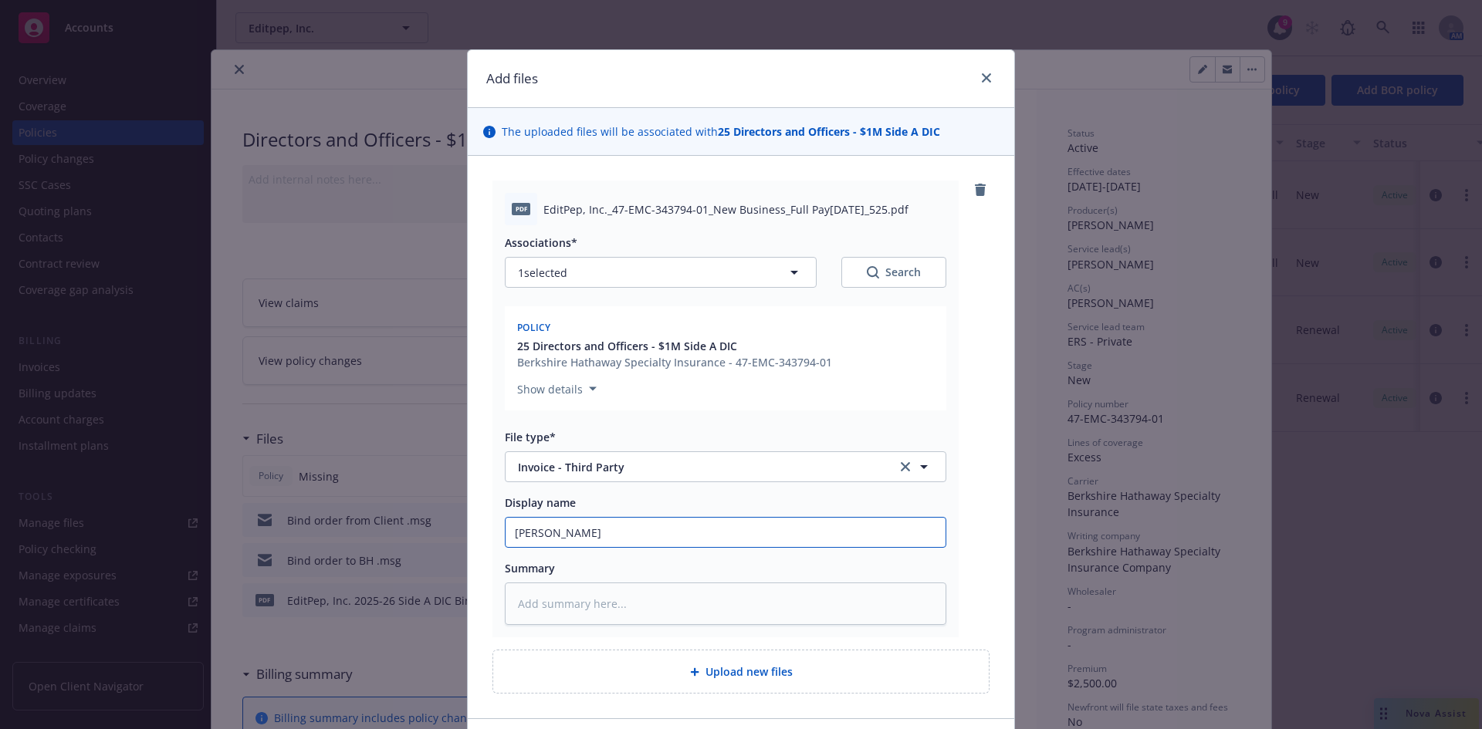
type textarea "x"
type input "BHSI Si"
type textarea "x"
type input "BHSI Sid"
type textarea "x"
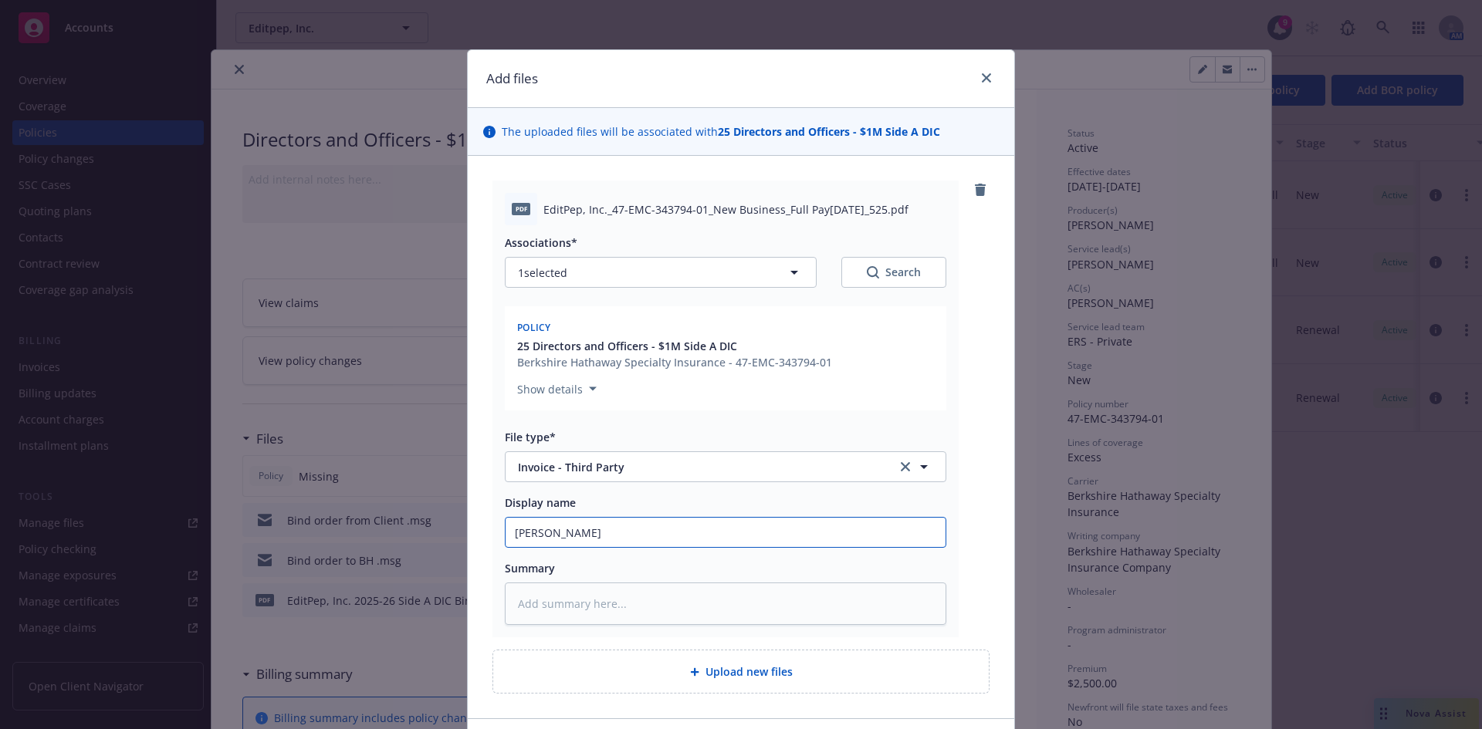
type input "BHSI Side"
type textarea "x"
type input "BHSI Side"
type textarea "x"
type input "BHSI Side A"
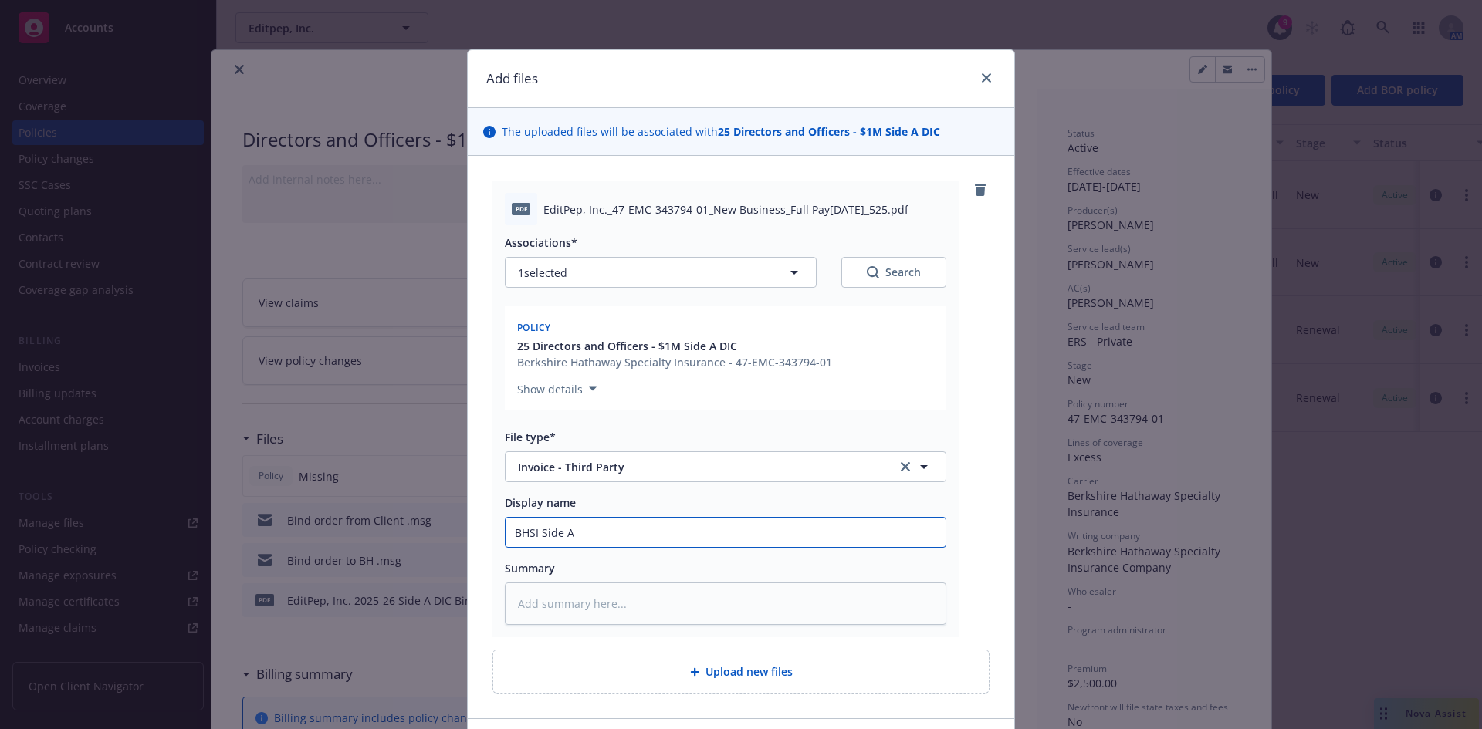
type textarea "x"
type input "BHSI Side A"
type textarea "x"
type input "BHSI Side A I"
type textarea "x"
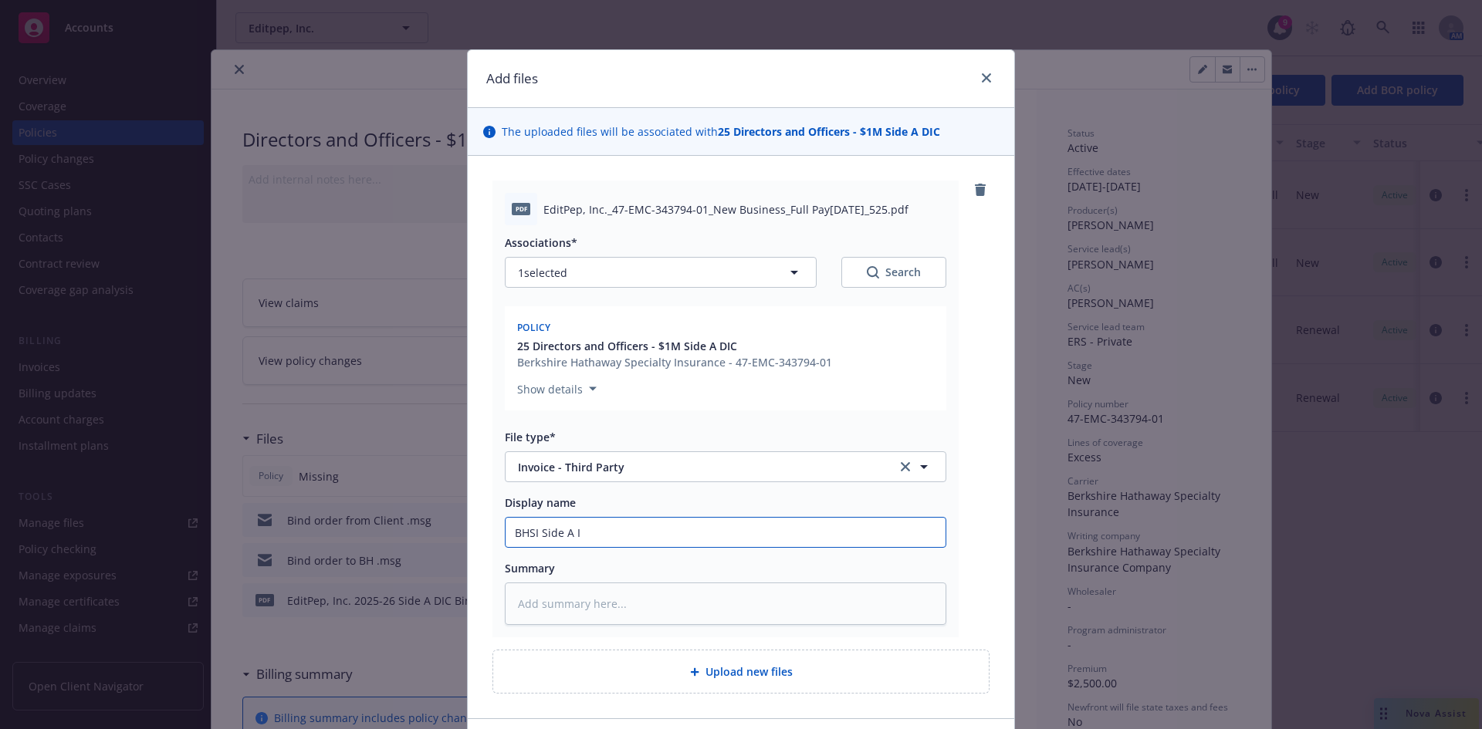
type input "BHSI Side A In"
type textarea "x"
type input "BHSI Side A Inv"
type textarea "x"
type input "BHSI Side A Invoc"
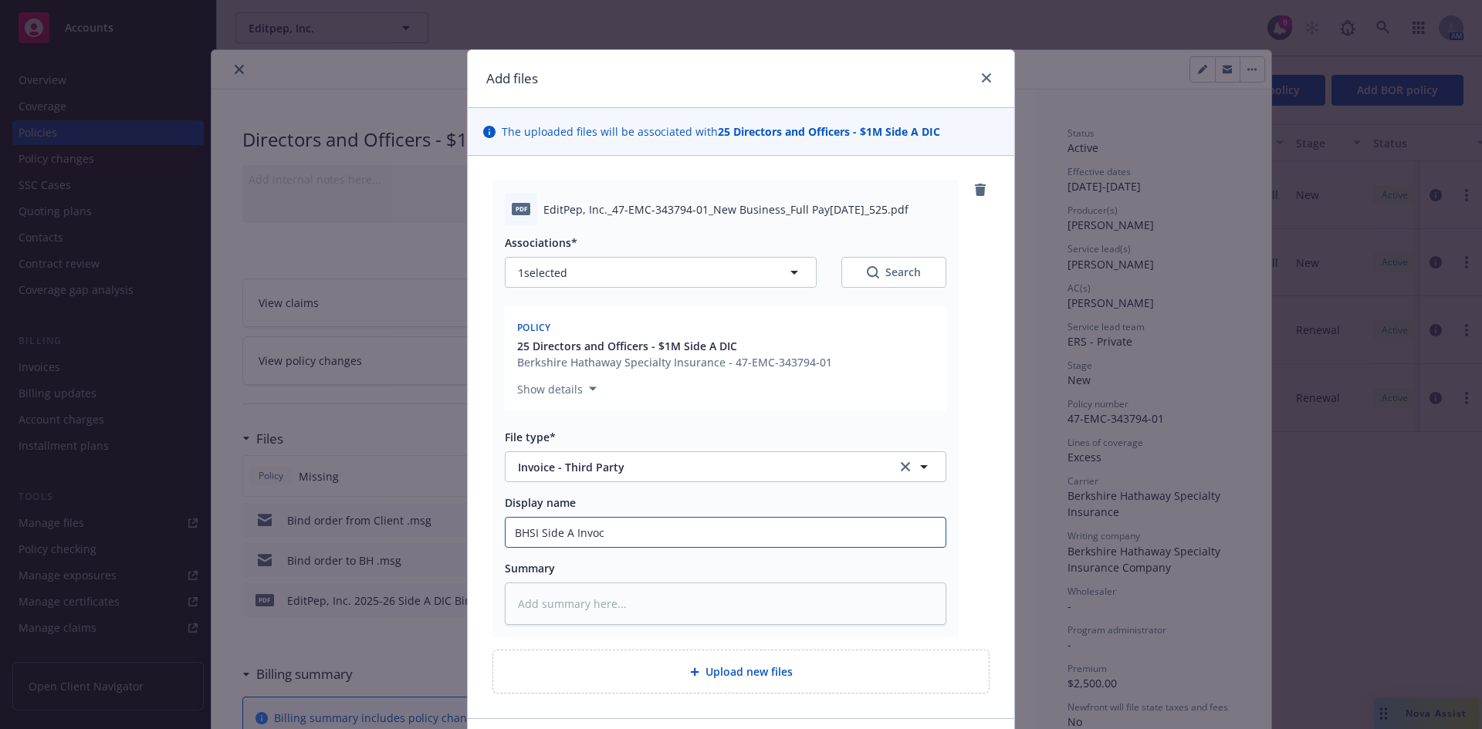
type textarea "x"
type input "BHSI Side A Invoci"
type textarea "x"
type input "BHSI Side A Invocie"
type textarea "x"
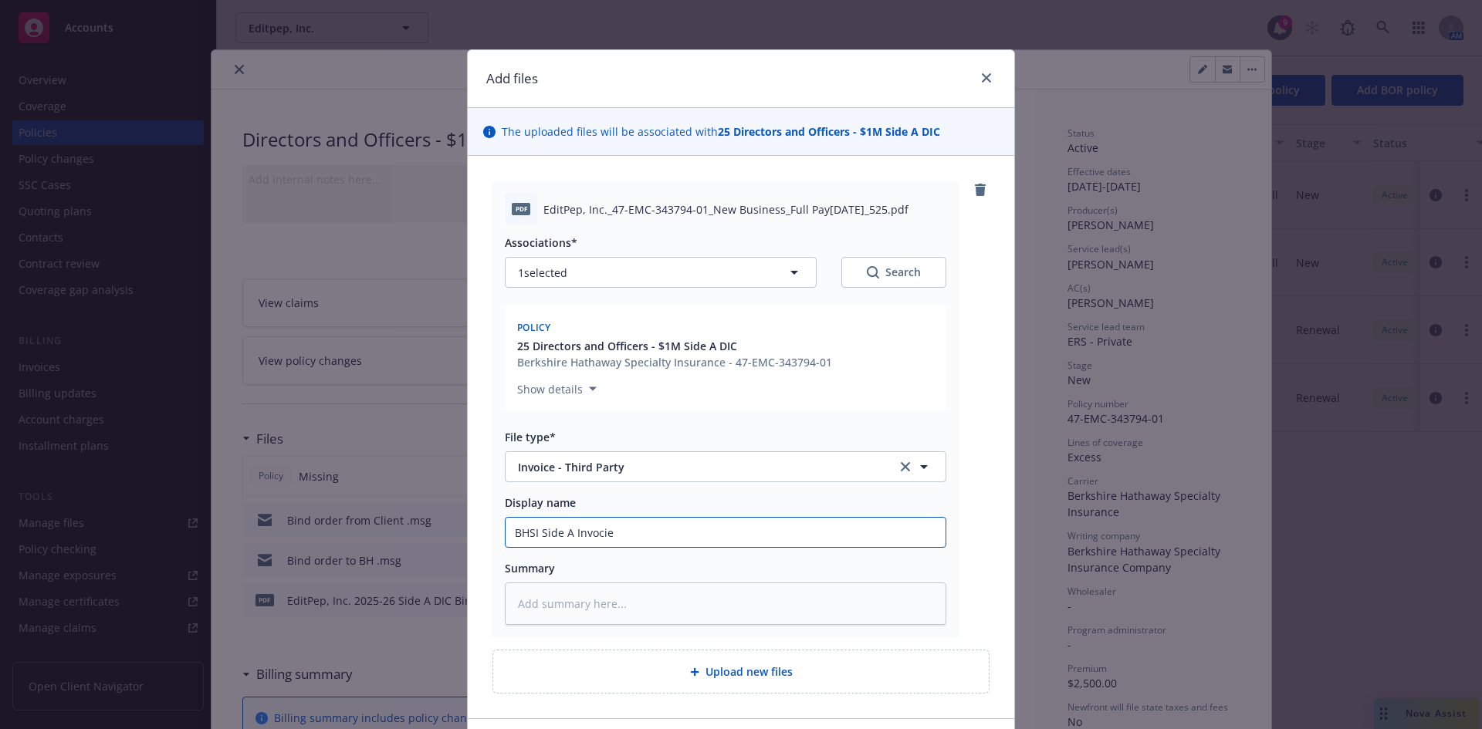
type input "BHSI Side A Invocie"
type textarea "x"
type input "BHSI Side A Invoci"
type textarea "x"
type input "BHSI Side A Invoc"
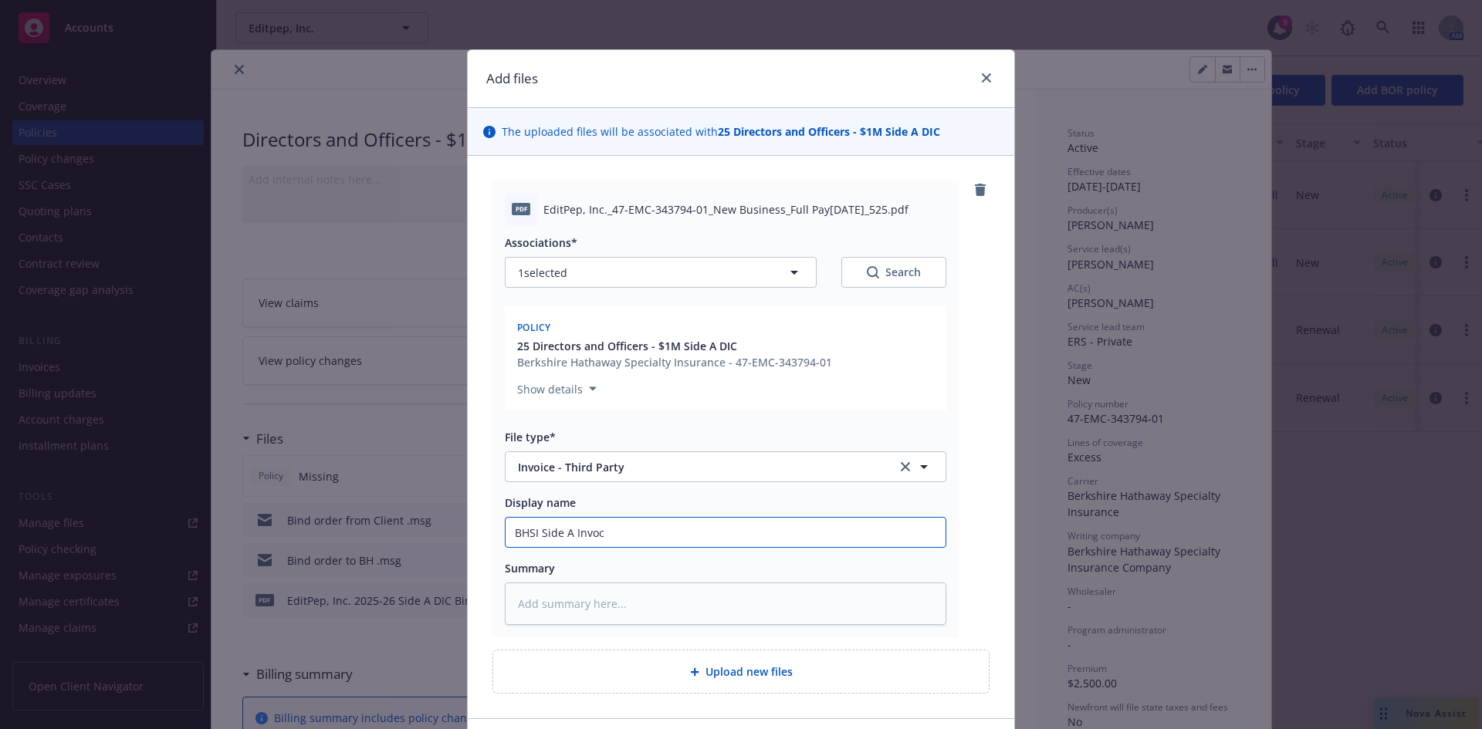
type textarea "x"
type input "BHSI Side A Invo"
type textarea "x"
type input "BHSI Side A Invoic"
type textarea "x"
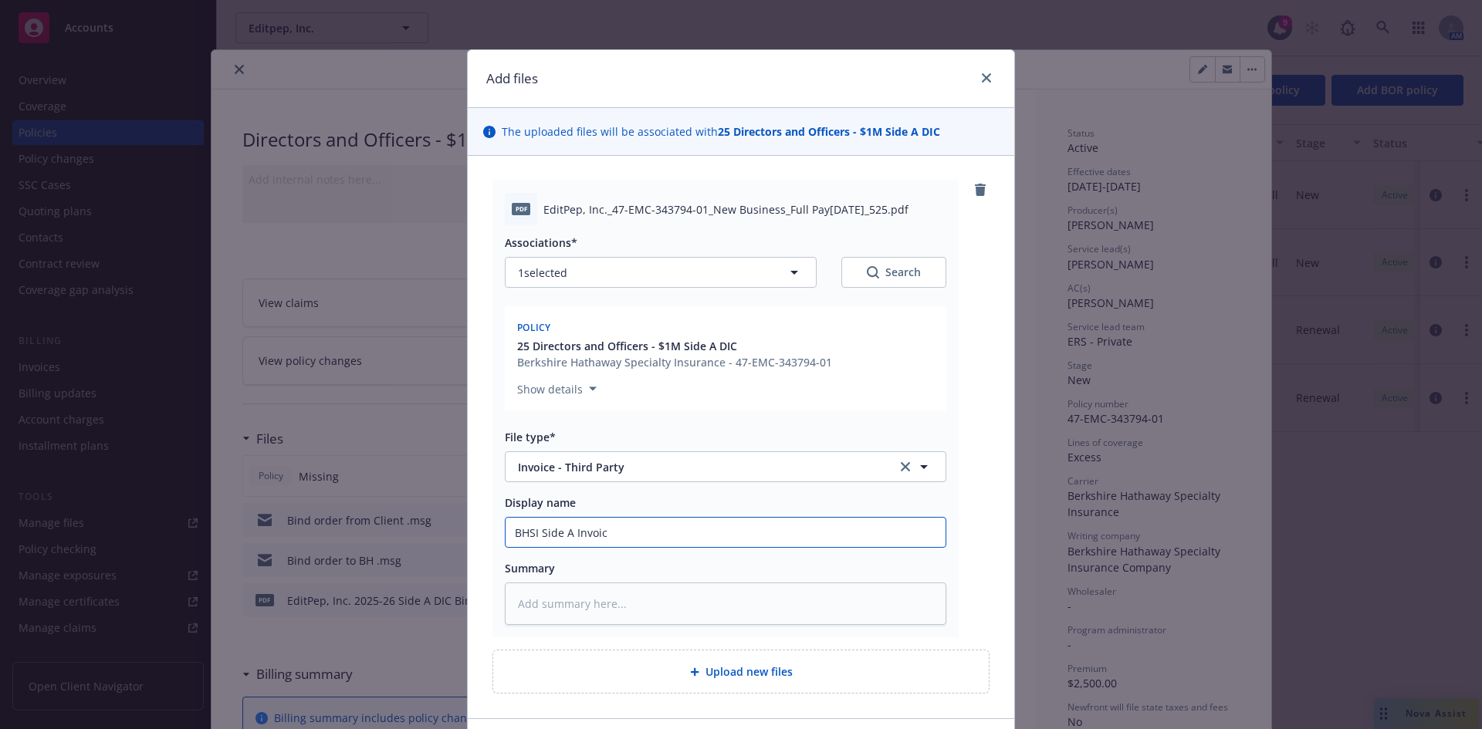
type input "BHSI Side A Invoice"
type textarea "x"
type input "BHSI Side A Invoice"
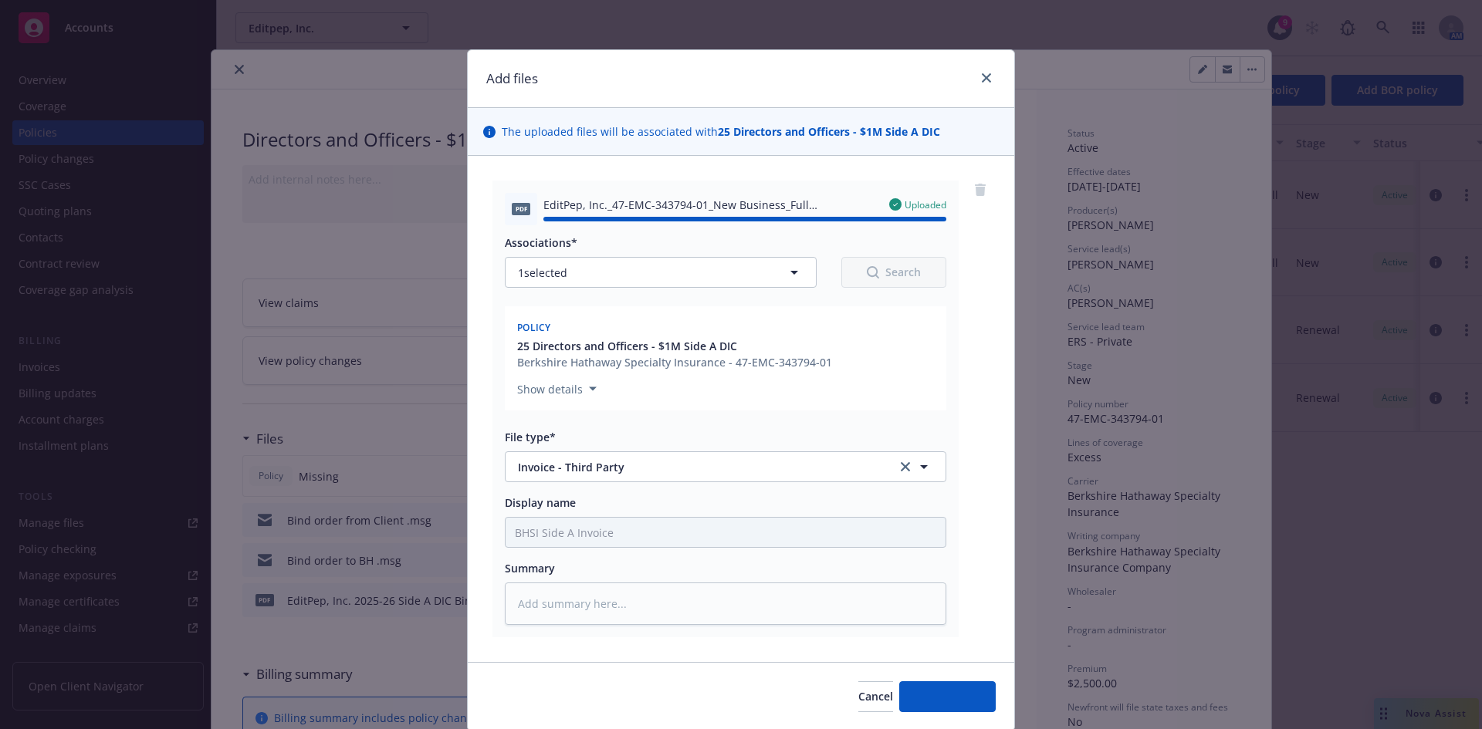
type textarea "x"
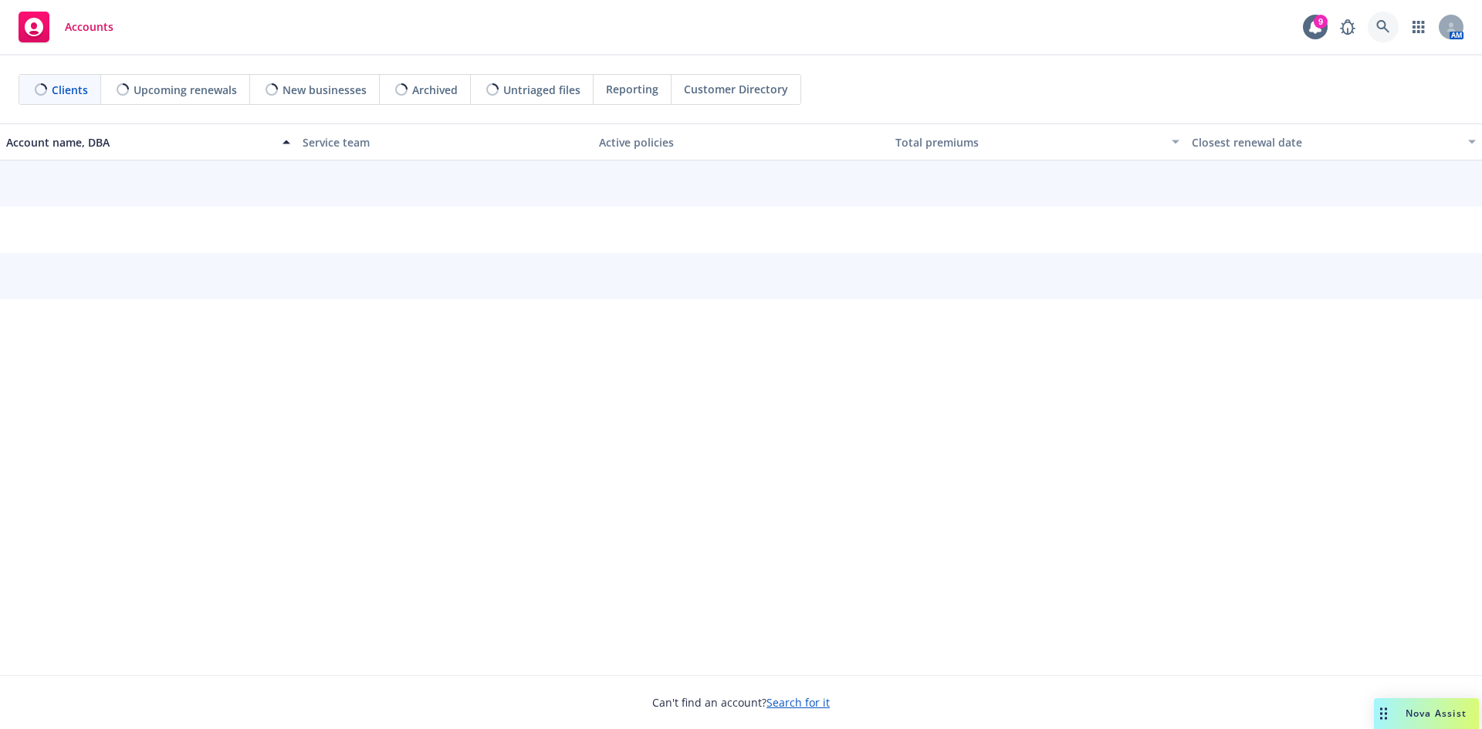
click at [1385, 34] on link at bounding box center [1383, 27] width 31 height 31
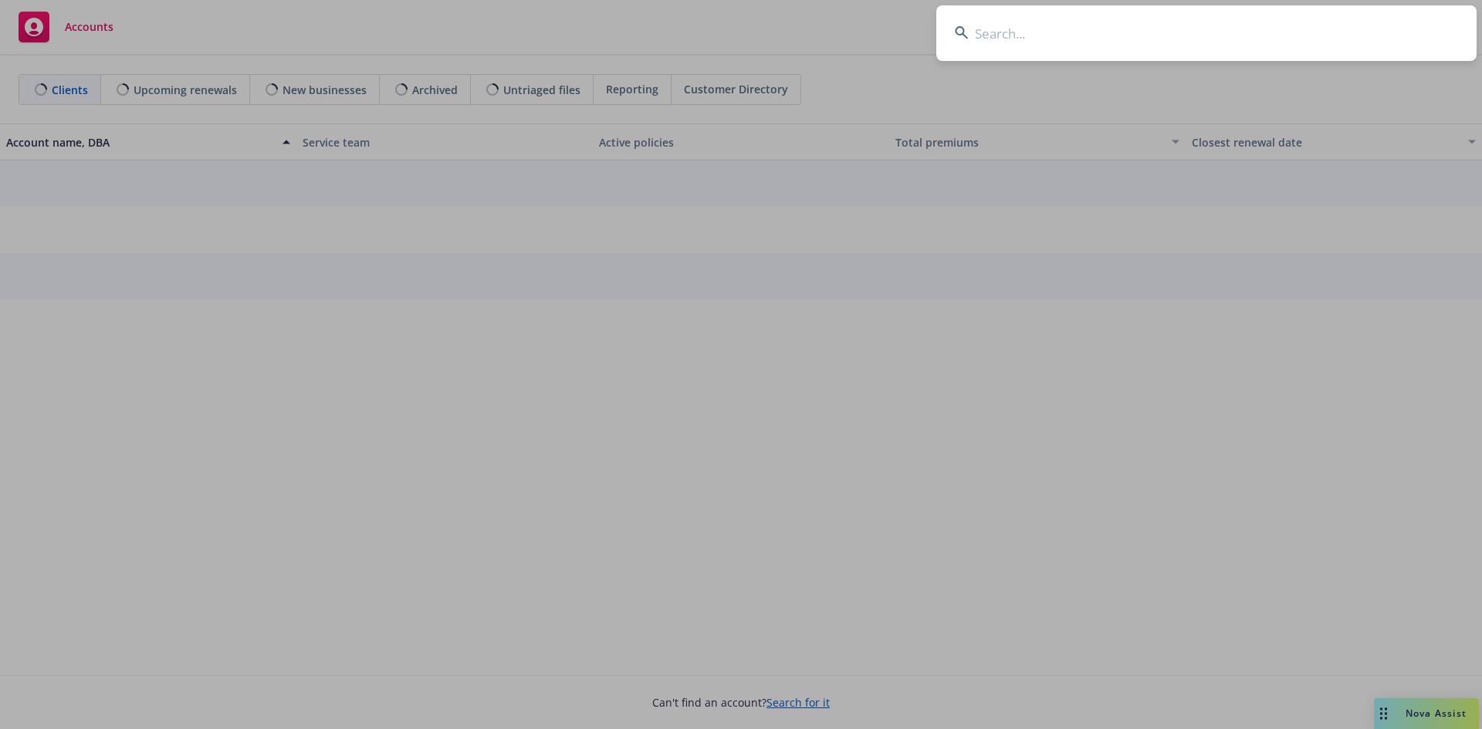
click at [1040, 40] on input at bounding box center [1206, 33] width 540 height 56
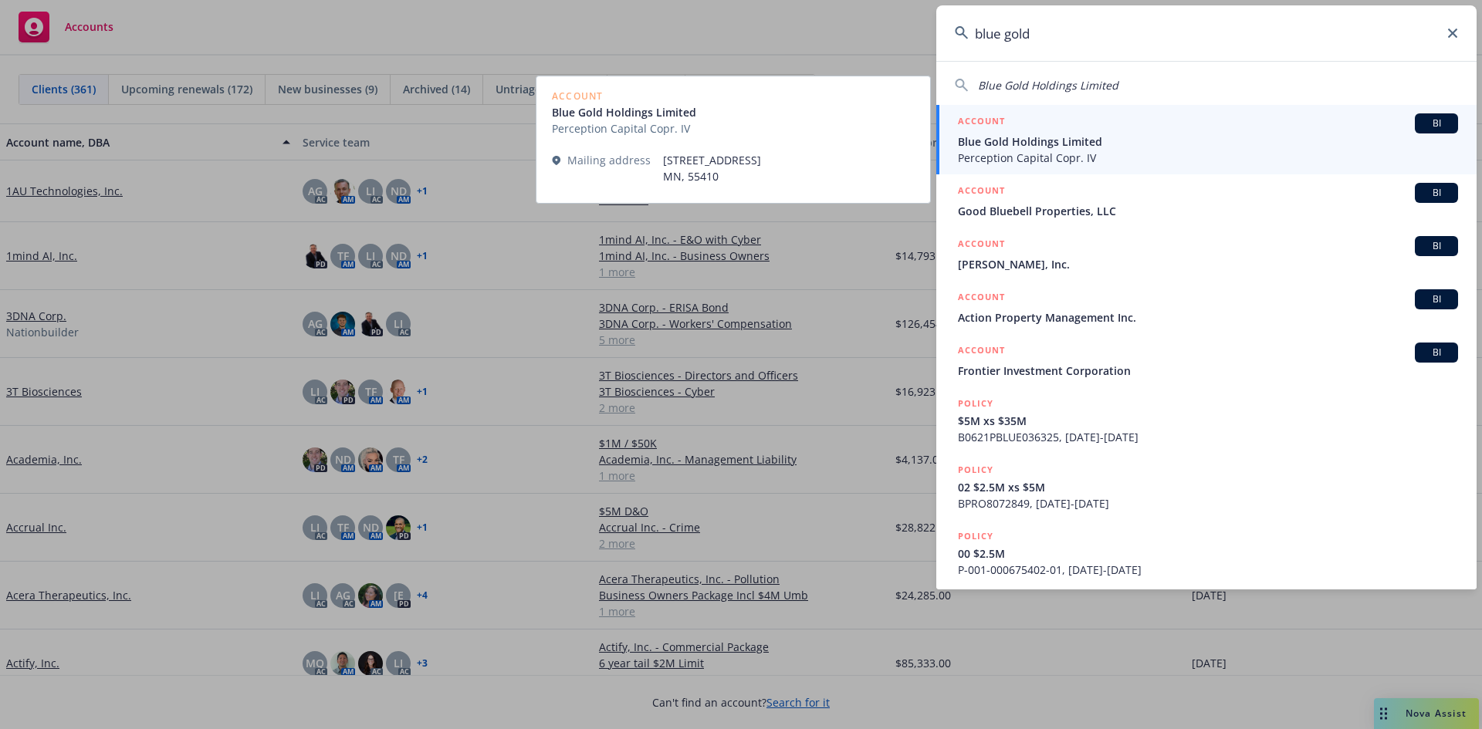
type input "blue gold"
click at [1044, 143] on span "Blue Gold Holdings Limited" at bounding box center [1208, 142] width 500 height 16
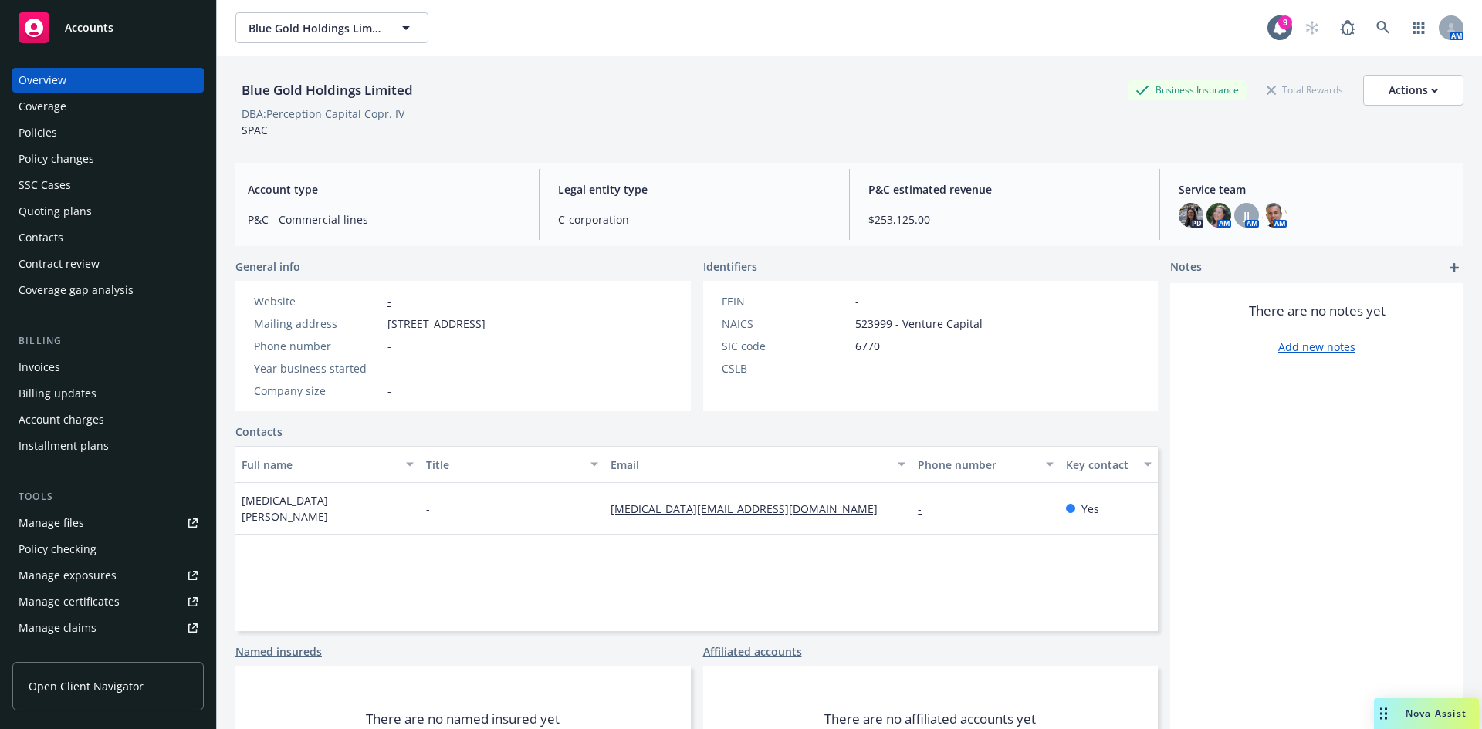
click at [52, 129] on div "Policies" at bounding box center [38, 132] width 39 height 25
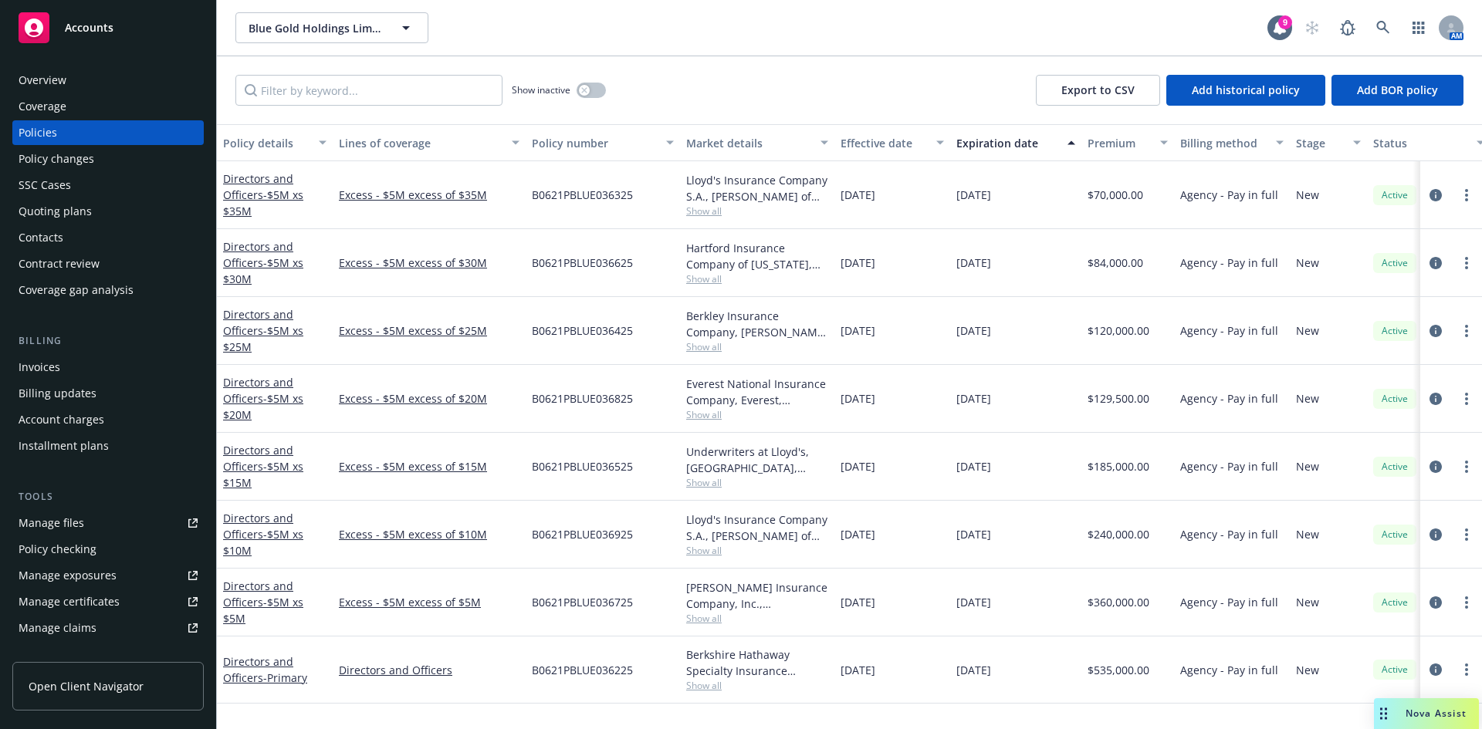
click at [46, 376] on div "Invoices" at bounding box center [40, 367] width 42 height 25
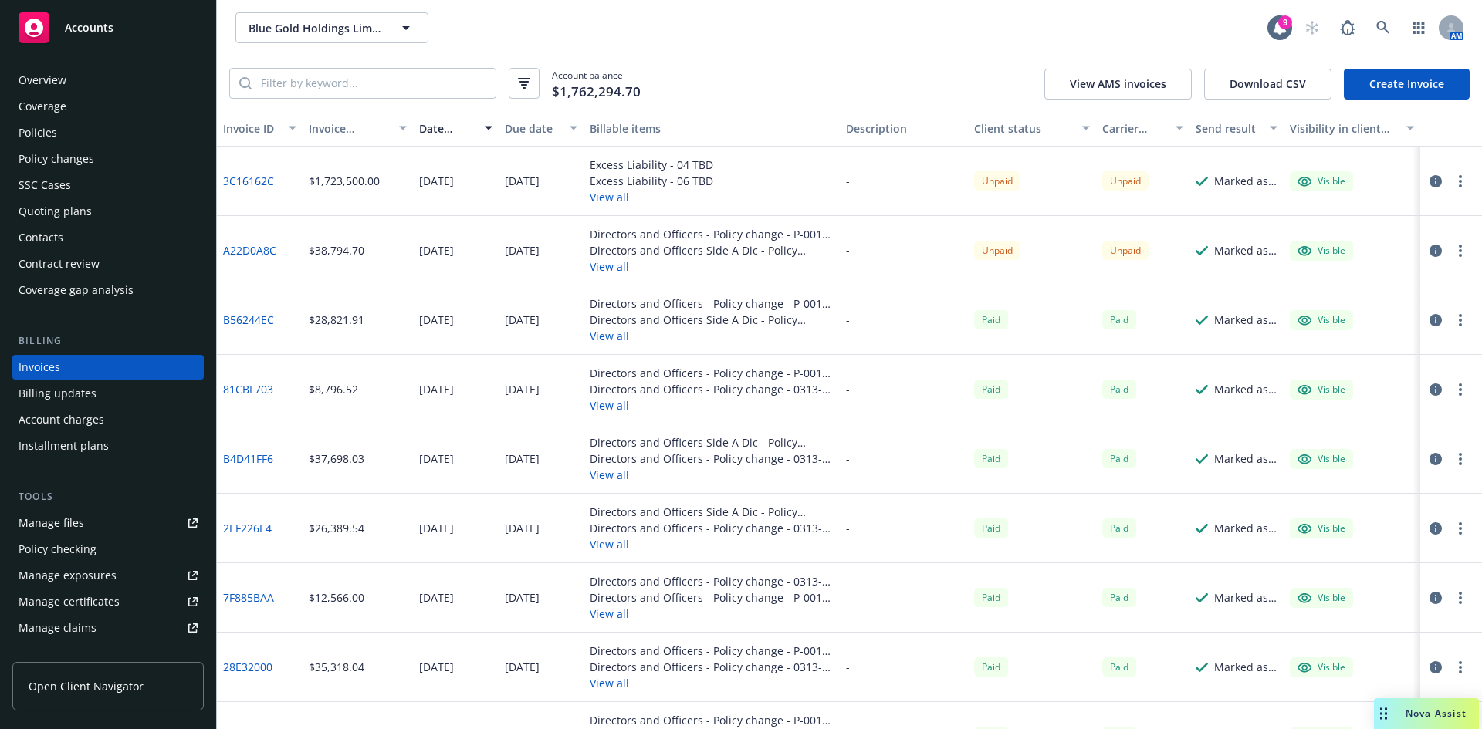
click at [607, 272] on button "View all" at bounding box center [712, 267] width 244 height 16
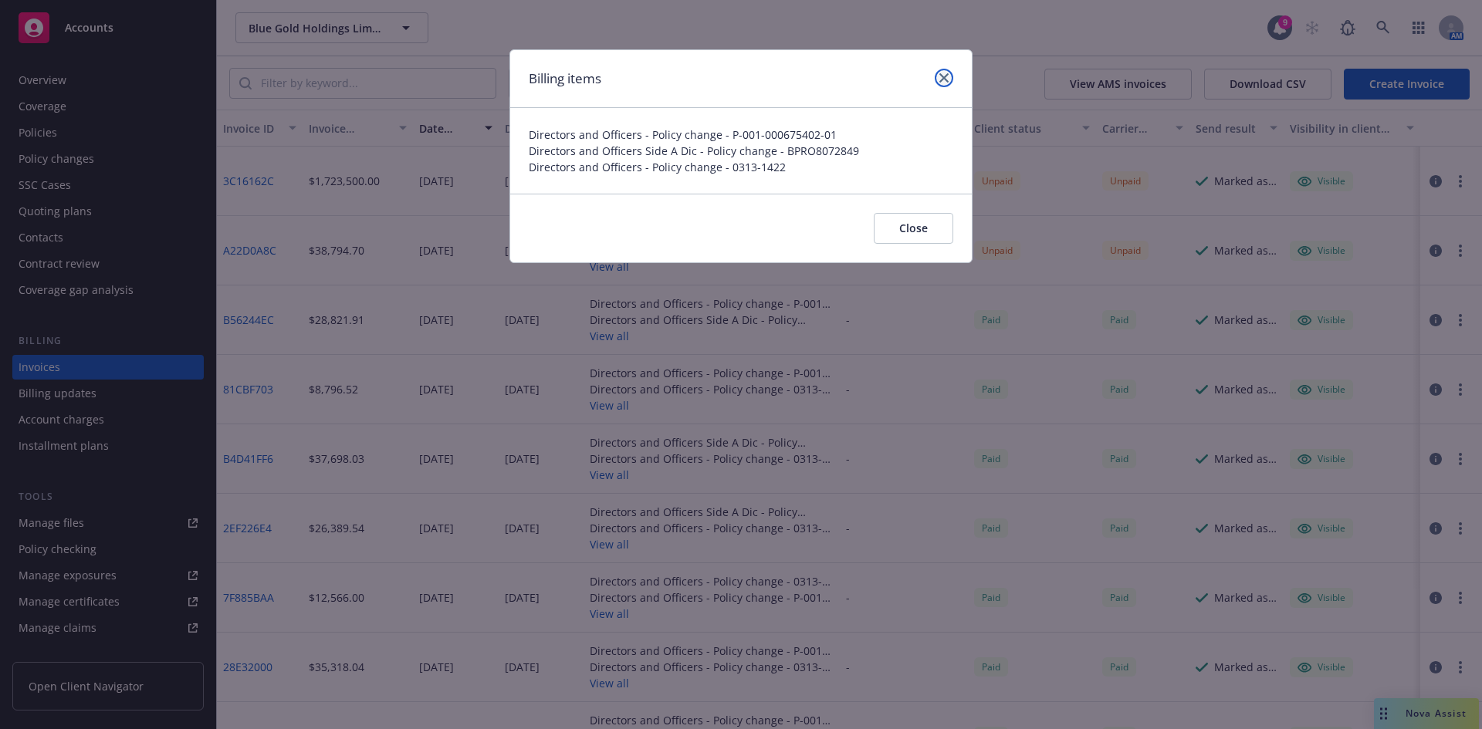
click at [946, 77] on icon "close" at bounding box center [943, 77] width 9 height 9
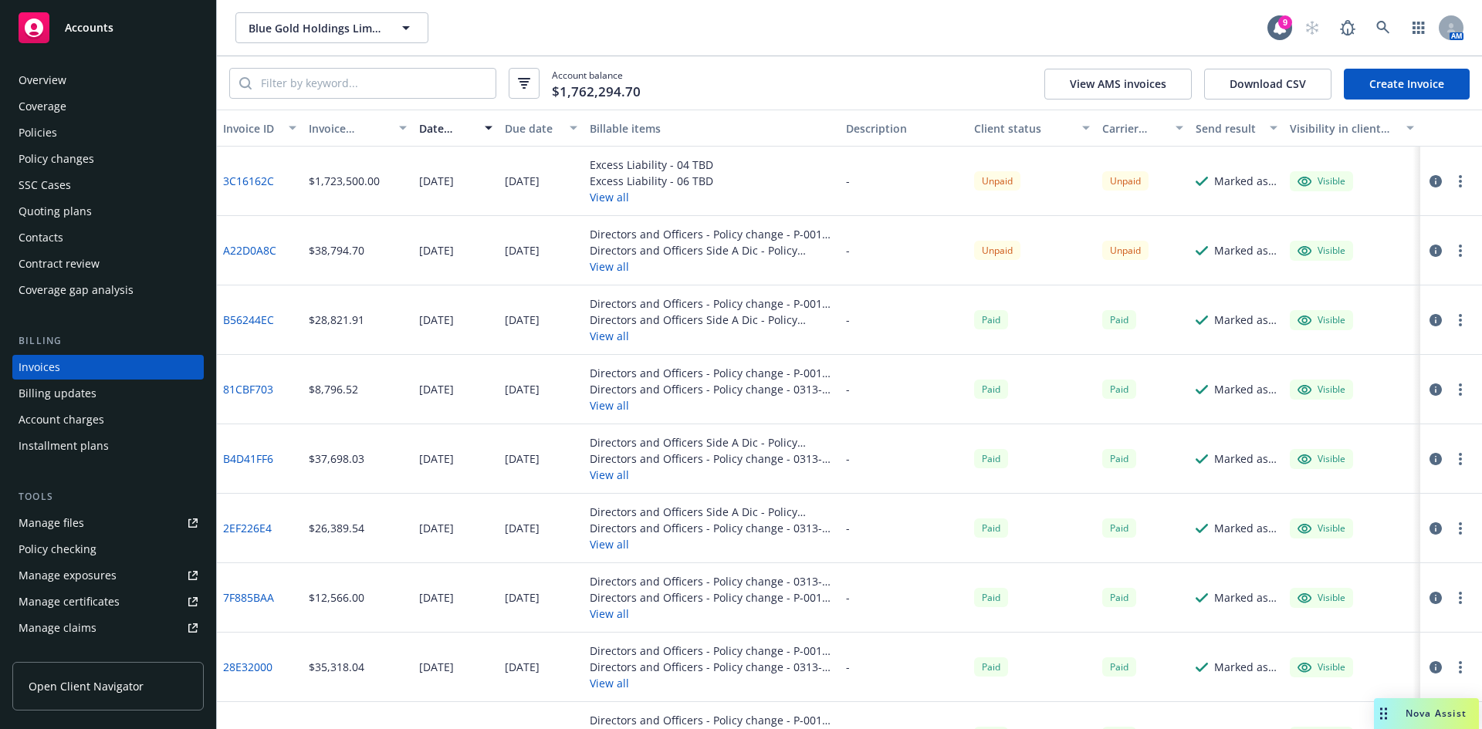
click at [243, 249] on link "A22D0A8C" at bounding box center [249, 250] width 53 height 16
